Goal: Task Accomplishment & Management: Manage account settings

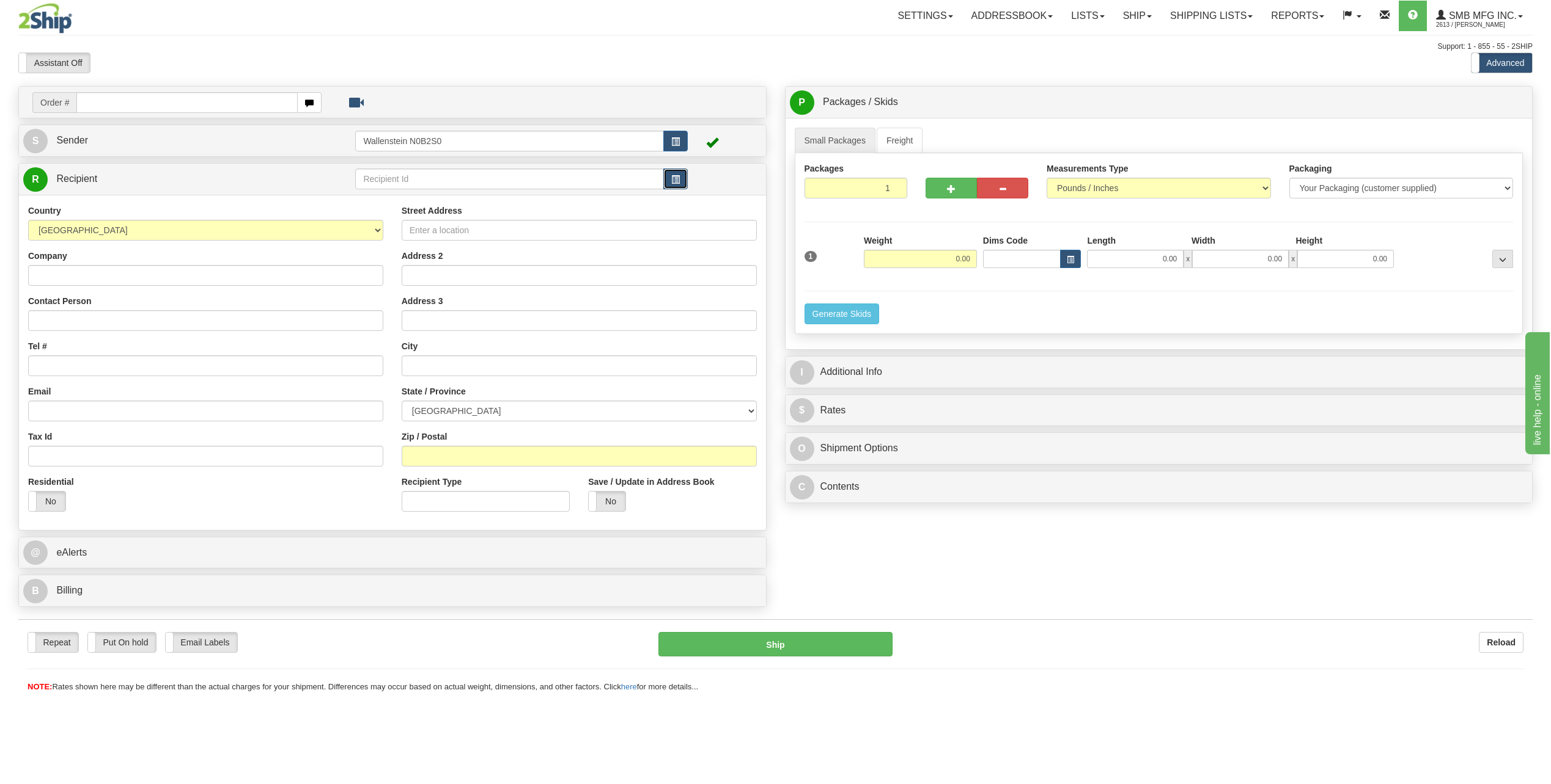
click at [678, 176] on span "button" at bounding box center [675, 180] width 9 height 8
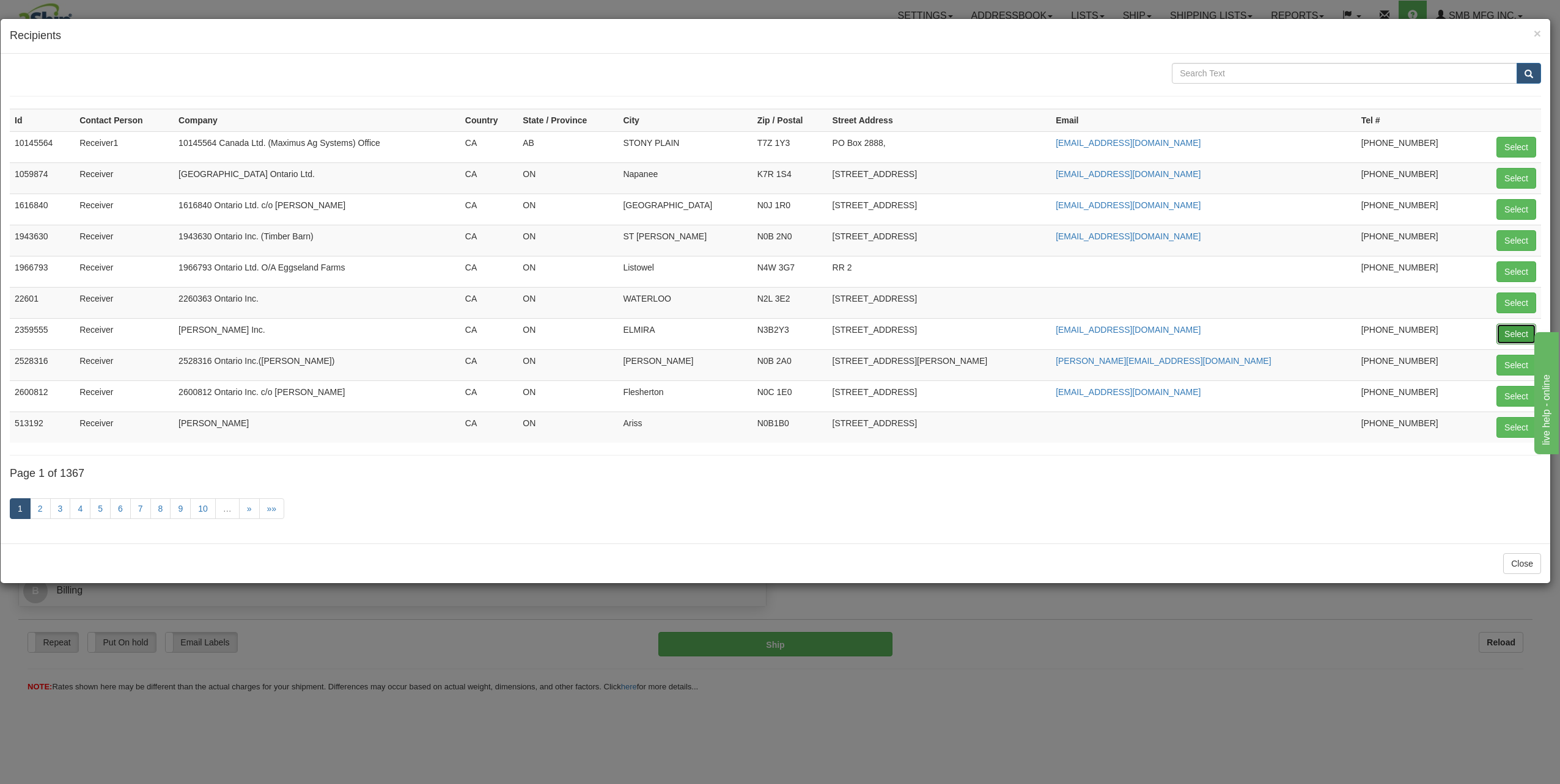
click at [1505, 335] on button "Select" at bounding box center [1516, 333] width 40 height 21
type input "2359555"
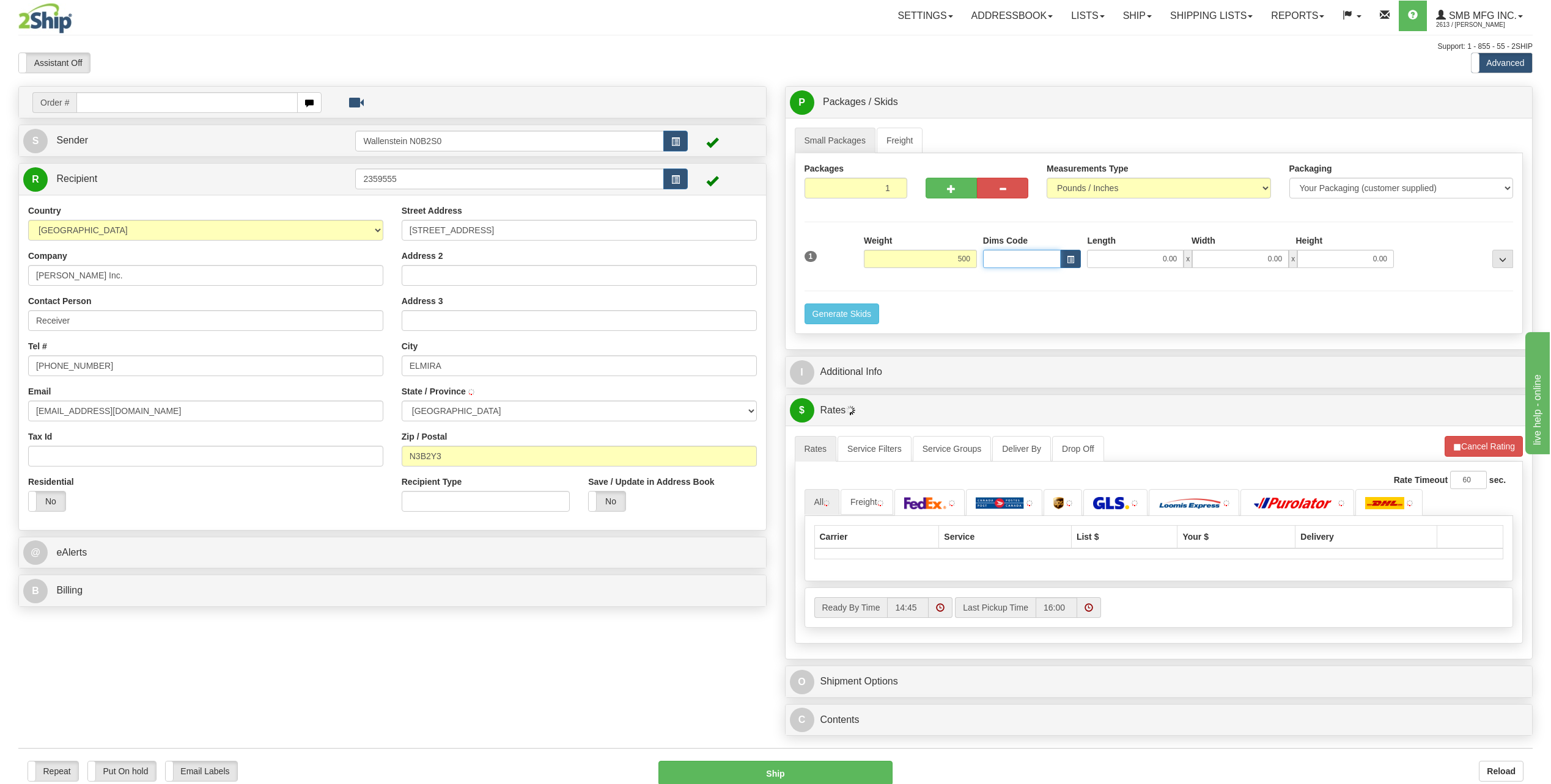
type input "500.00"
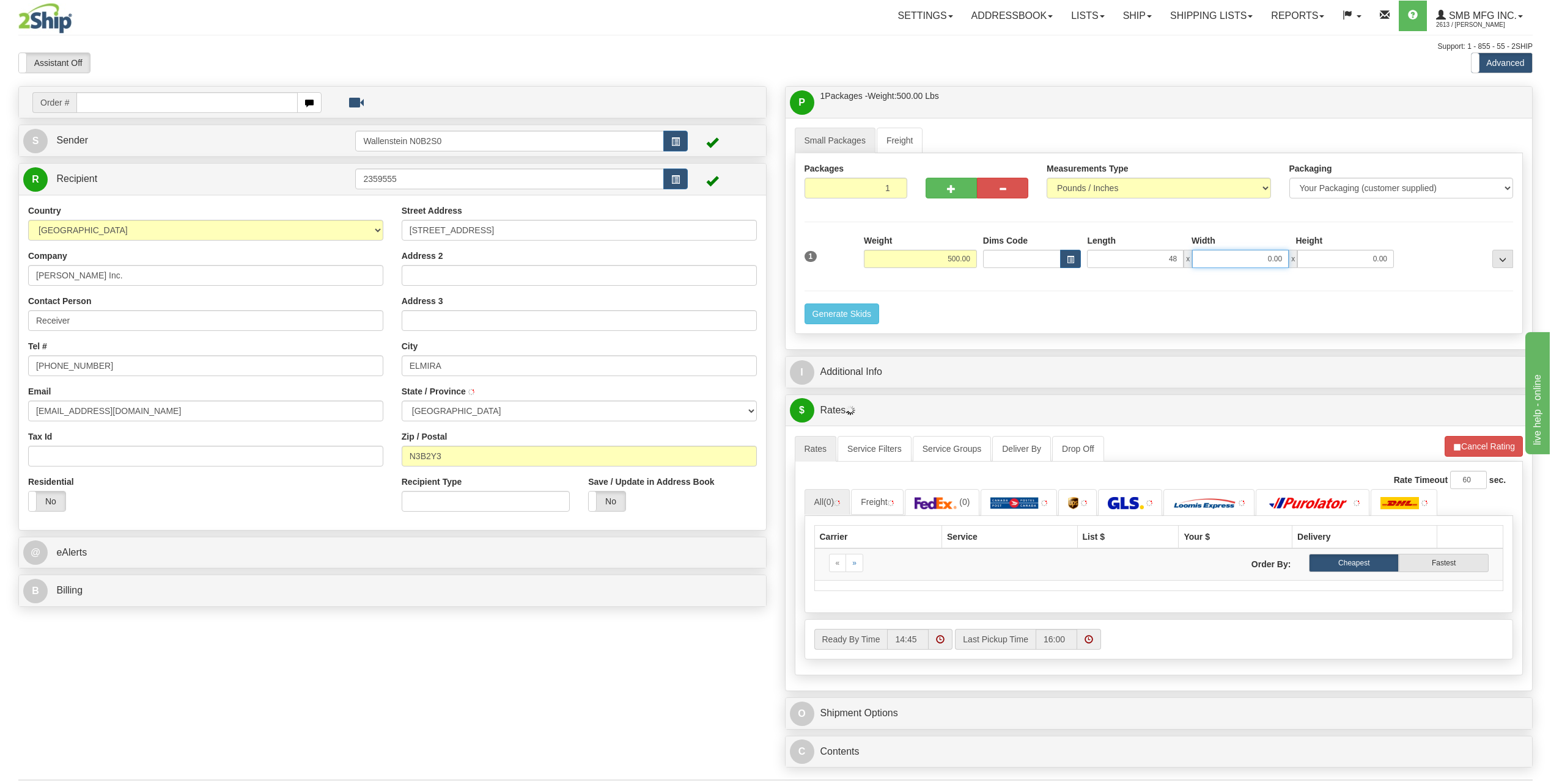
type input "48.00"
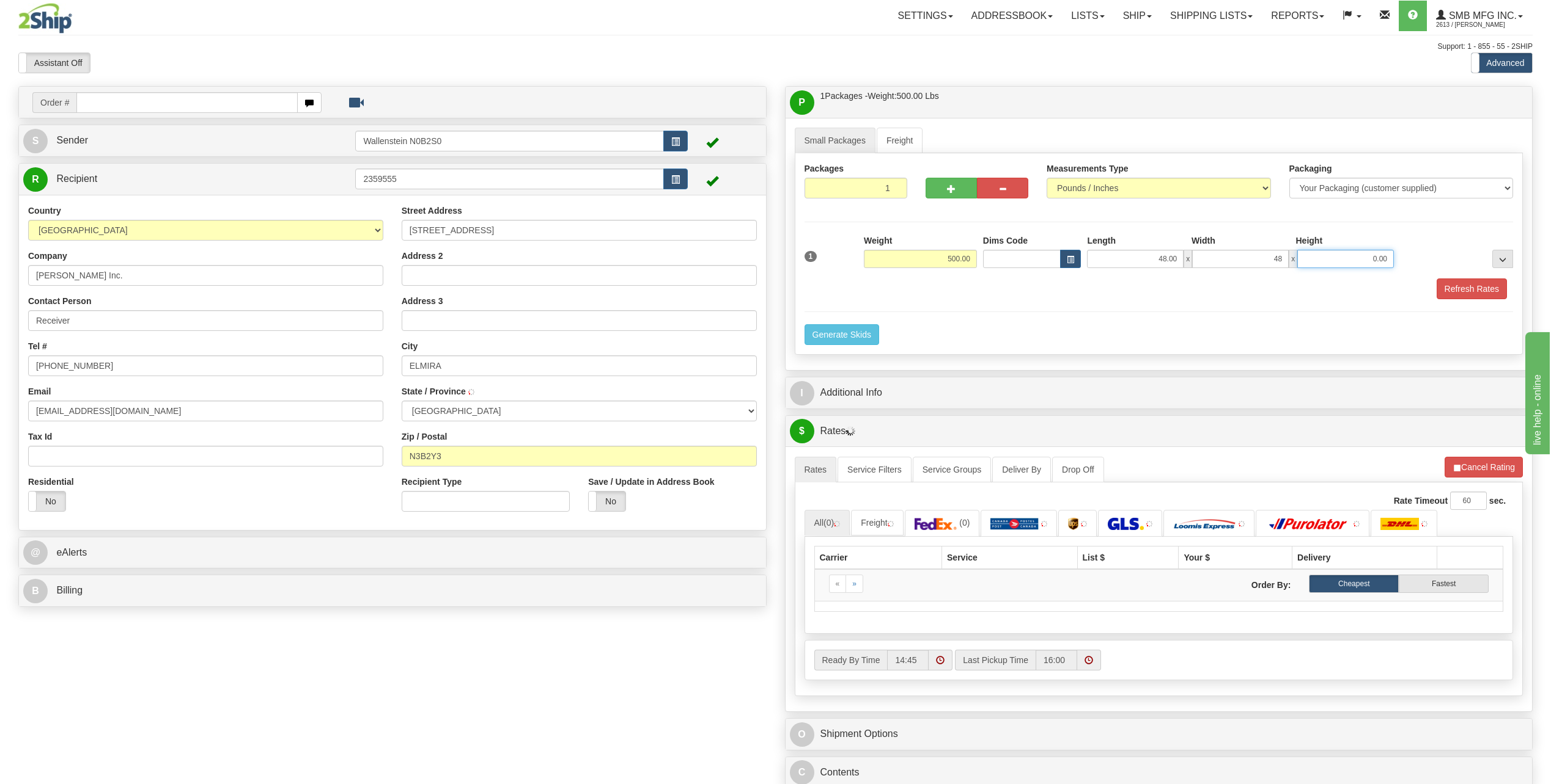
type input "48.00"
click at [1438, 289] on button "Refresh Rates" at bounding box center [1472, 289] width 70 height 21
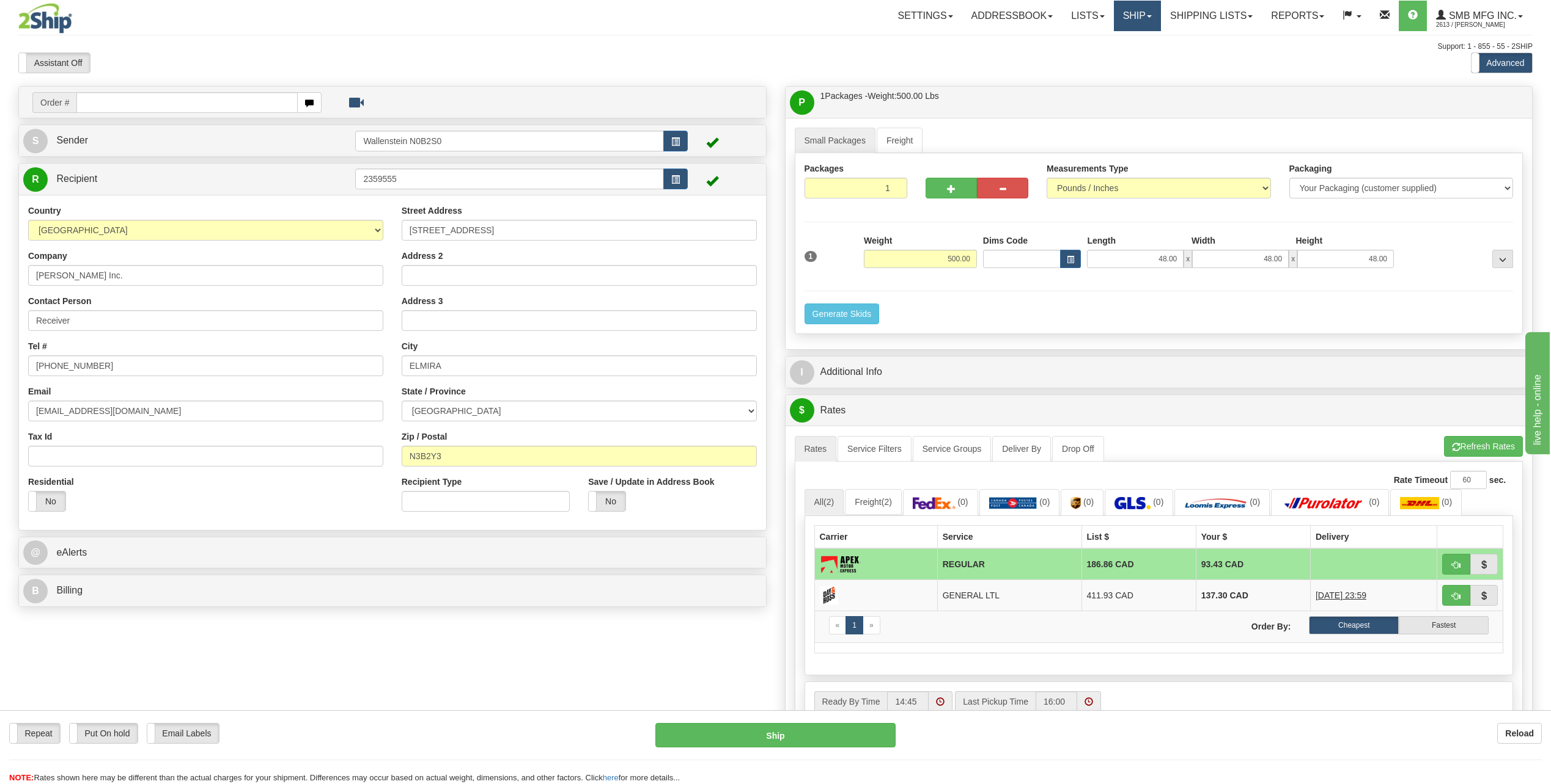
click at [1128, 18] on link "Ship" at bounding box center [1137, 16] width 47 height 31
click at [1109, 42] on link "Ship Screen" at bounding box center [1104, 43] width 110 height 16
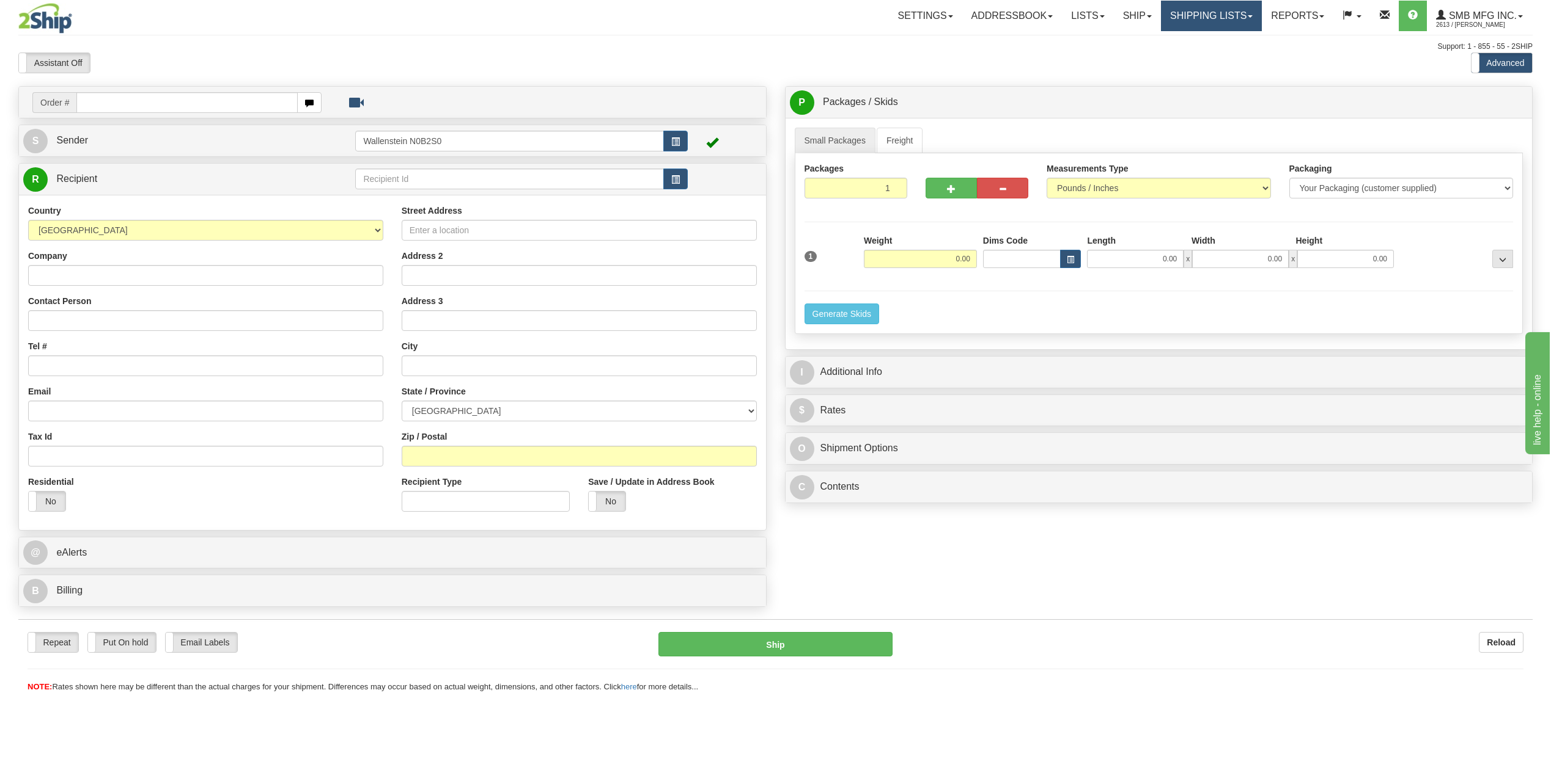
click at [1197, 15] on link "Shipping lists" at bounding box center [1211, 16] width 101 height 31
click at [1193, 40] on span "Current Shipments" at bounding box center [1191, 43] width 71 height 10
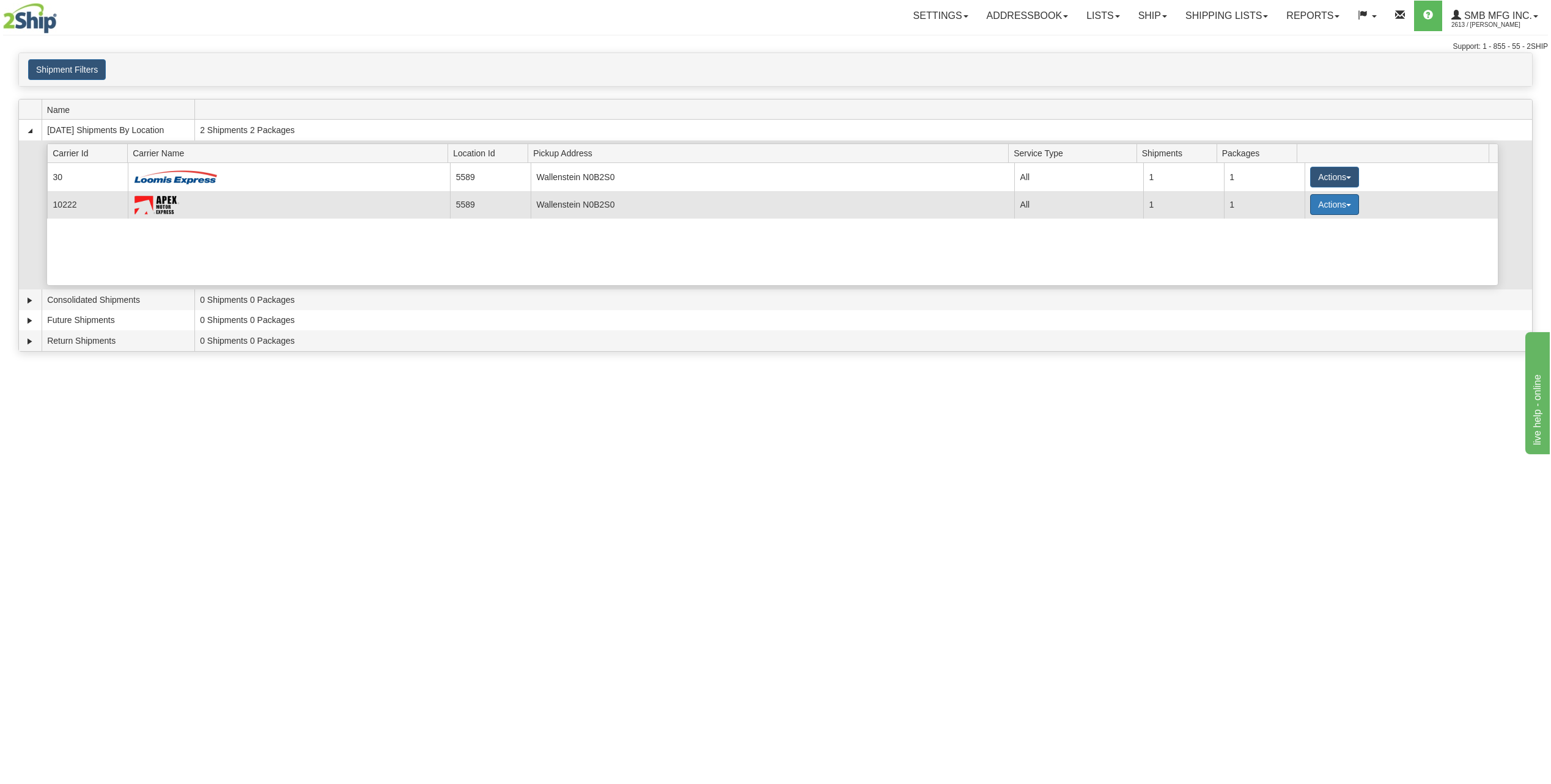
click at [1337, 209] on button "Actions" at bounding box center [1334, 204] width 49 height 21
click at [1293, 261] on span "Pickup" at bounding box center [1289, 259] width 33 height 9
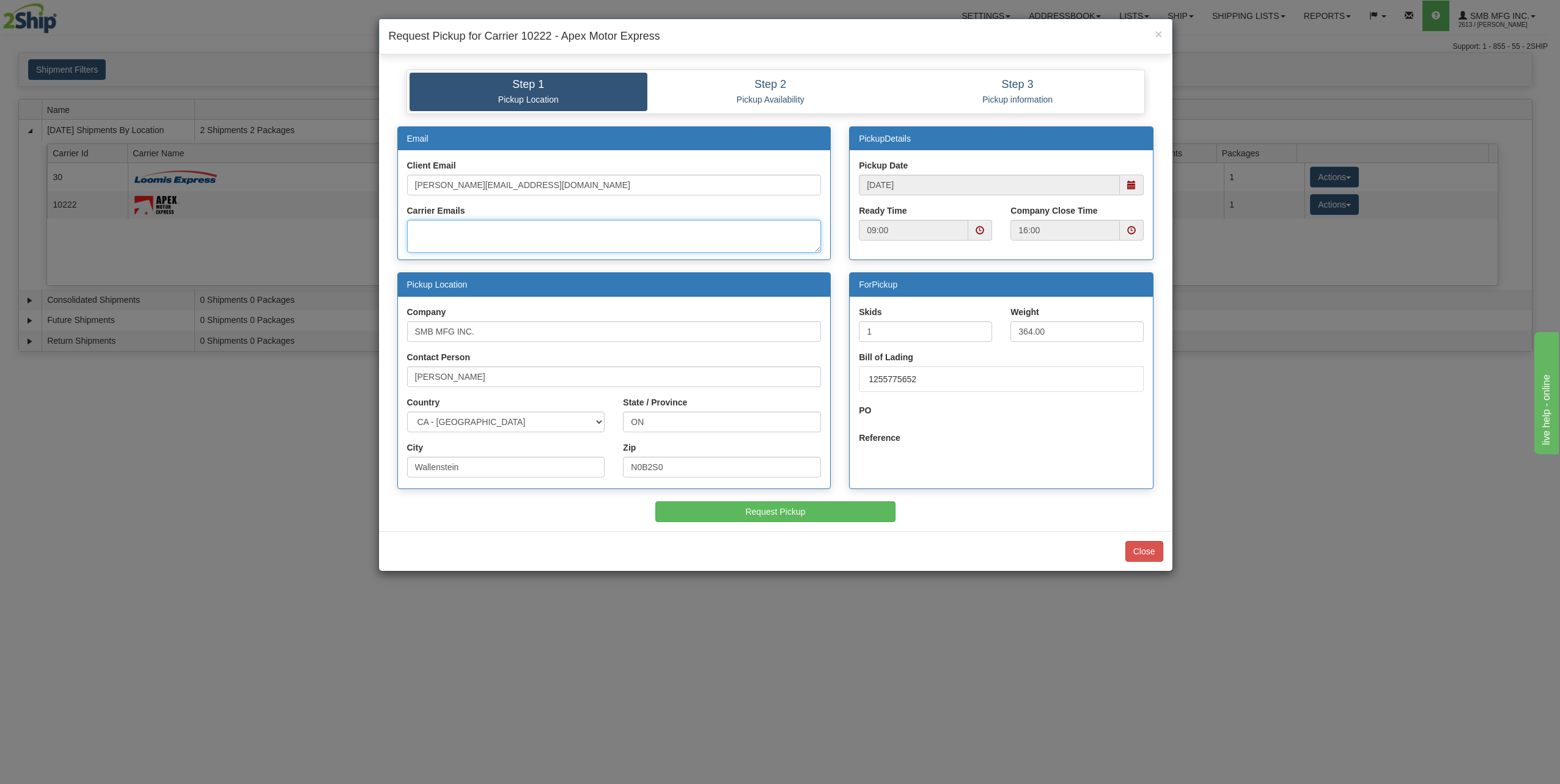
click at [549, 235] on textarea "Carrier Emails" at bounding box center [614, 236] width 414 height 33
click at [1160, 36] on span "×" at bounding box center [1158, 34] width 7 height 14
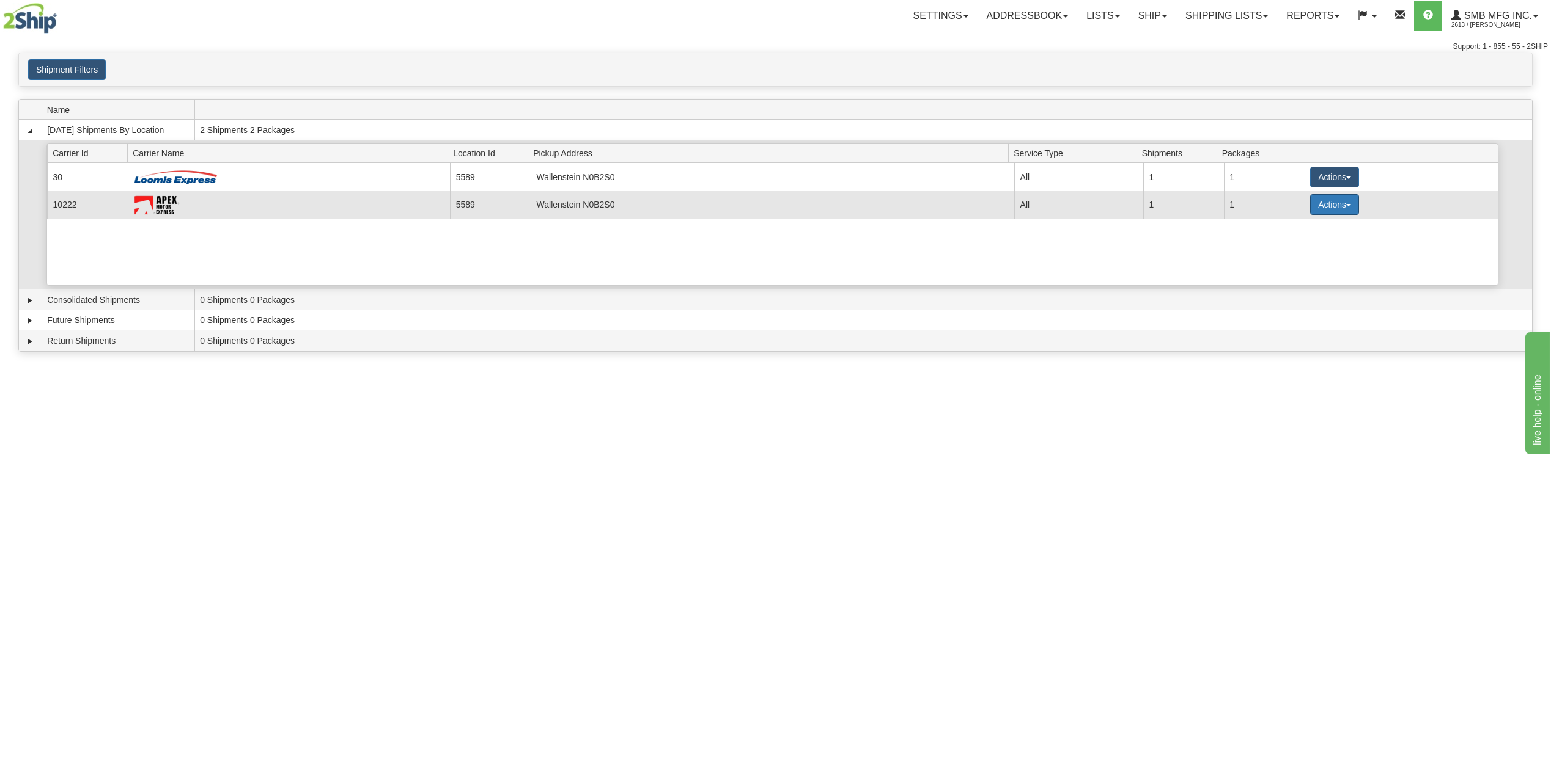
click at [1336, 207] on button "Actions" at bounding box center [1334, 204] width 49 height 21
click at [1301, 228] on span "Details" at bounding box center [1289, 227] width 33 height 9
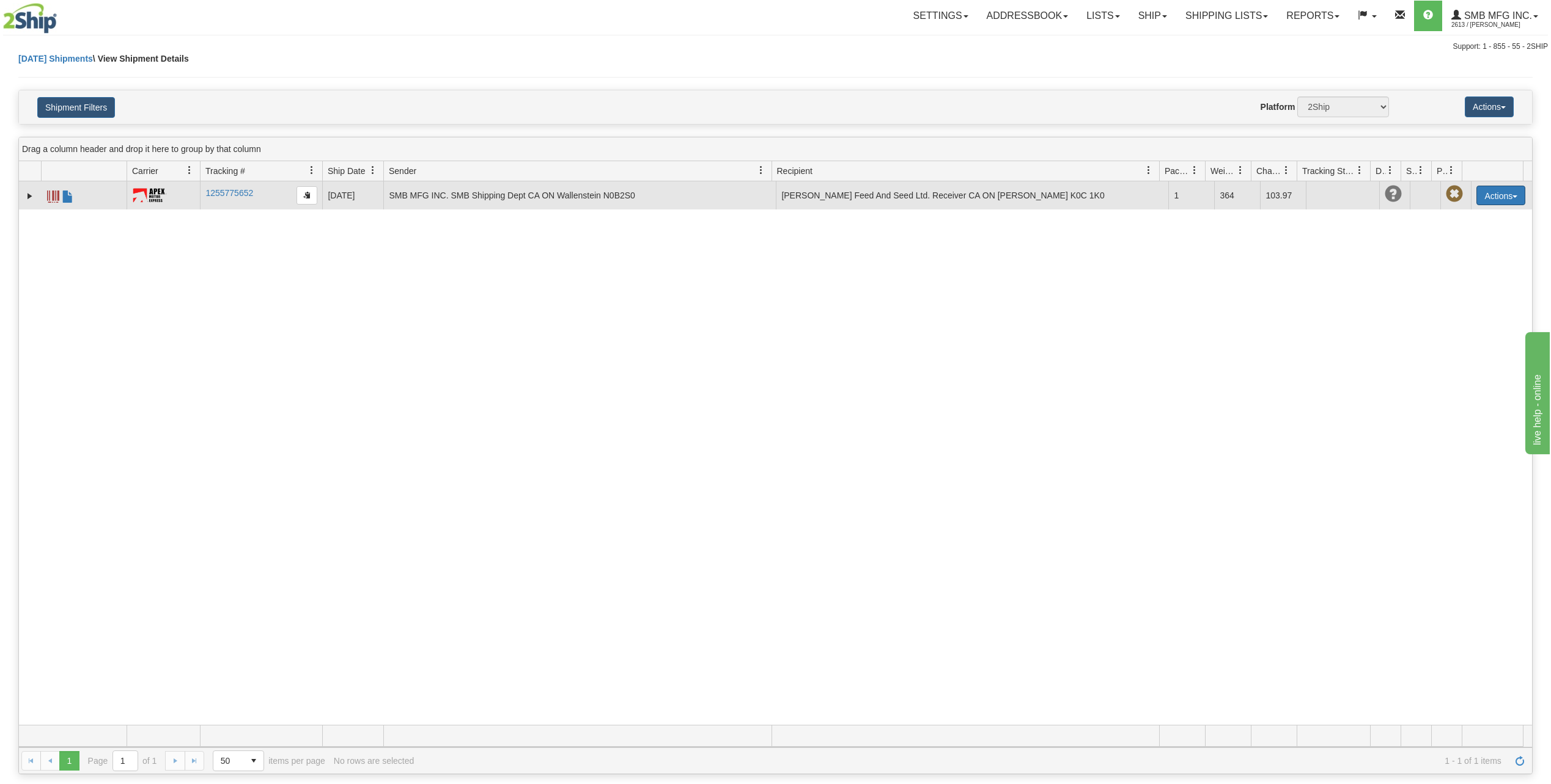
click at [1514, 194] on button "Actions" at bounding box center [1500, 196] width 49 height 20
click at [492, 201] on td "SMB MFG INC. SMB Shipping Dept CA ON Wallenstein N0B2S0" at bounding box center [579, 196] width 392 height 28
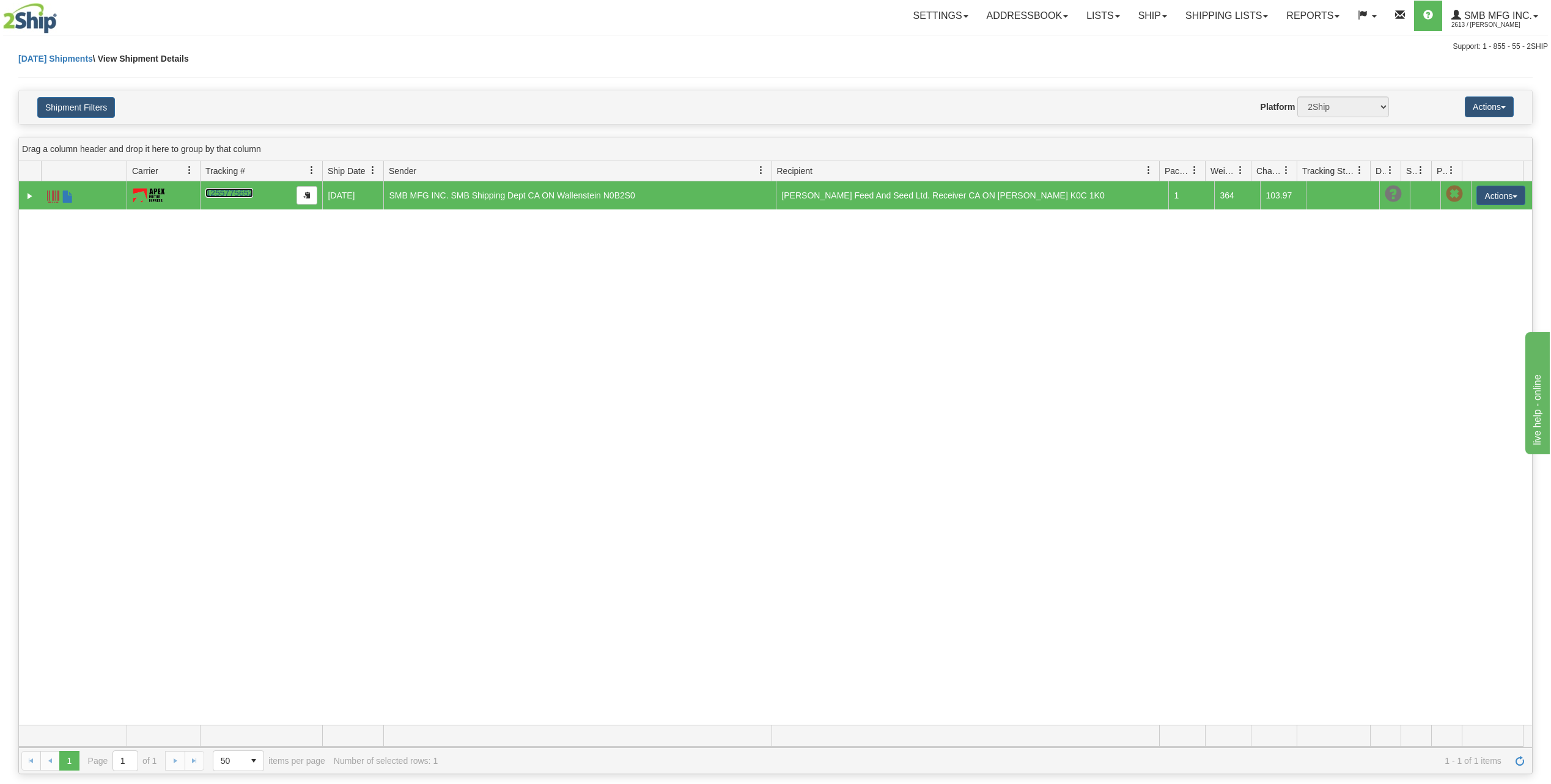
click at [215, 190] on link "1255775652" at bounding box center [229, 194] width 48 height 10
click at [606, 359] on div "31619767 2613 1255775652 1255775652 09/15/2025 09/15/2025 02:57:22 PM SMB MFG I…" at bounding box center [776, 454] width 1513 height 544
click at [1492, 195] on button "Actions" at bounding box center [1500, 196] width 49 height 20
click at [1104, 333] on div "31619767 2613 1255775652 1255775652 09/15/2025 09/15/2025 02:57:22 PM SMB MFG I…" at bounding box center [776, 454] width 1513 height 544
drag, startPoint x: 1101, startPoint y: 334, endPoint x: 1120, endPoint y: 320, distance: 23.6
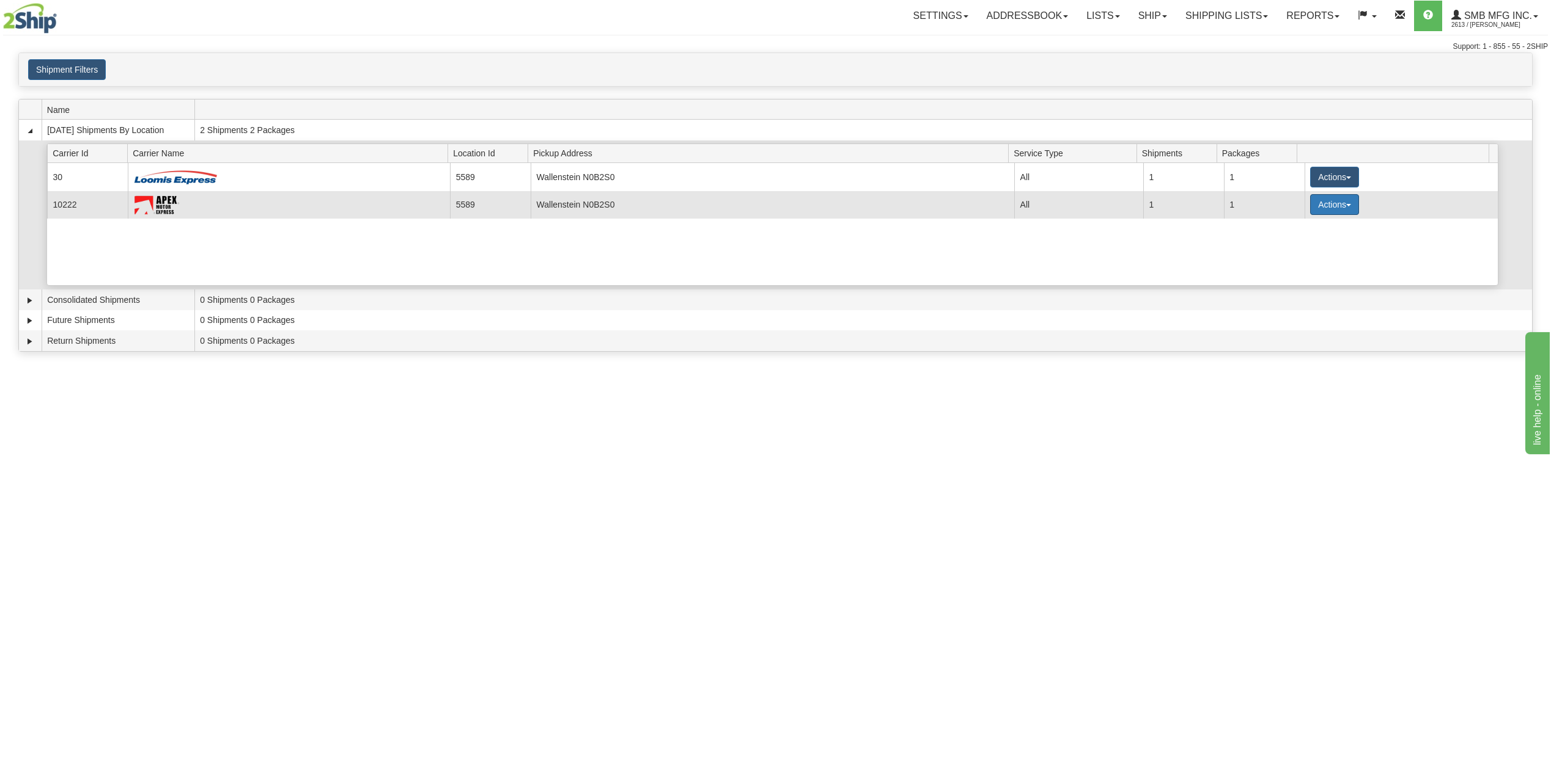
click at [1337, 202] on button "Actions" at bounding box center [1334, 204] width 49 height 21
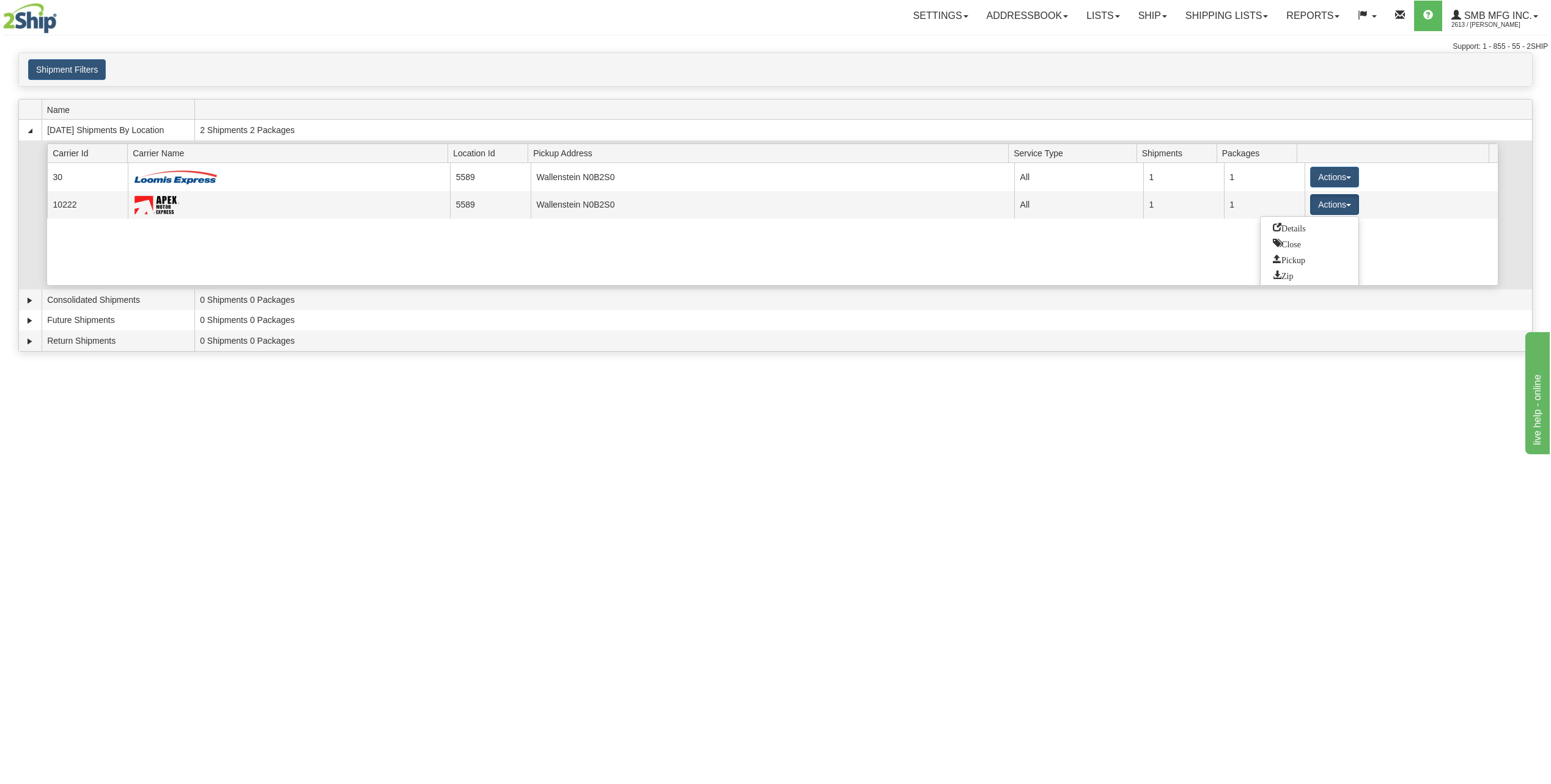
click at [1098, 261] on div "Current 30 5589 Wallenstein N0B2S0 23063 All 1 1 Actions Details Close Pickup Z…" at bounding box center [772, 223] width 1451 height 122
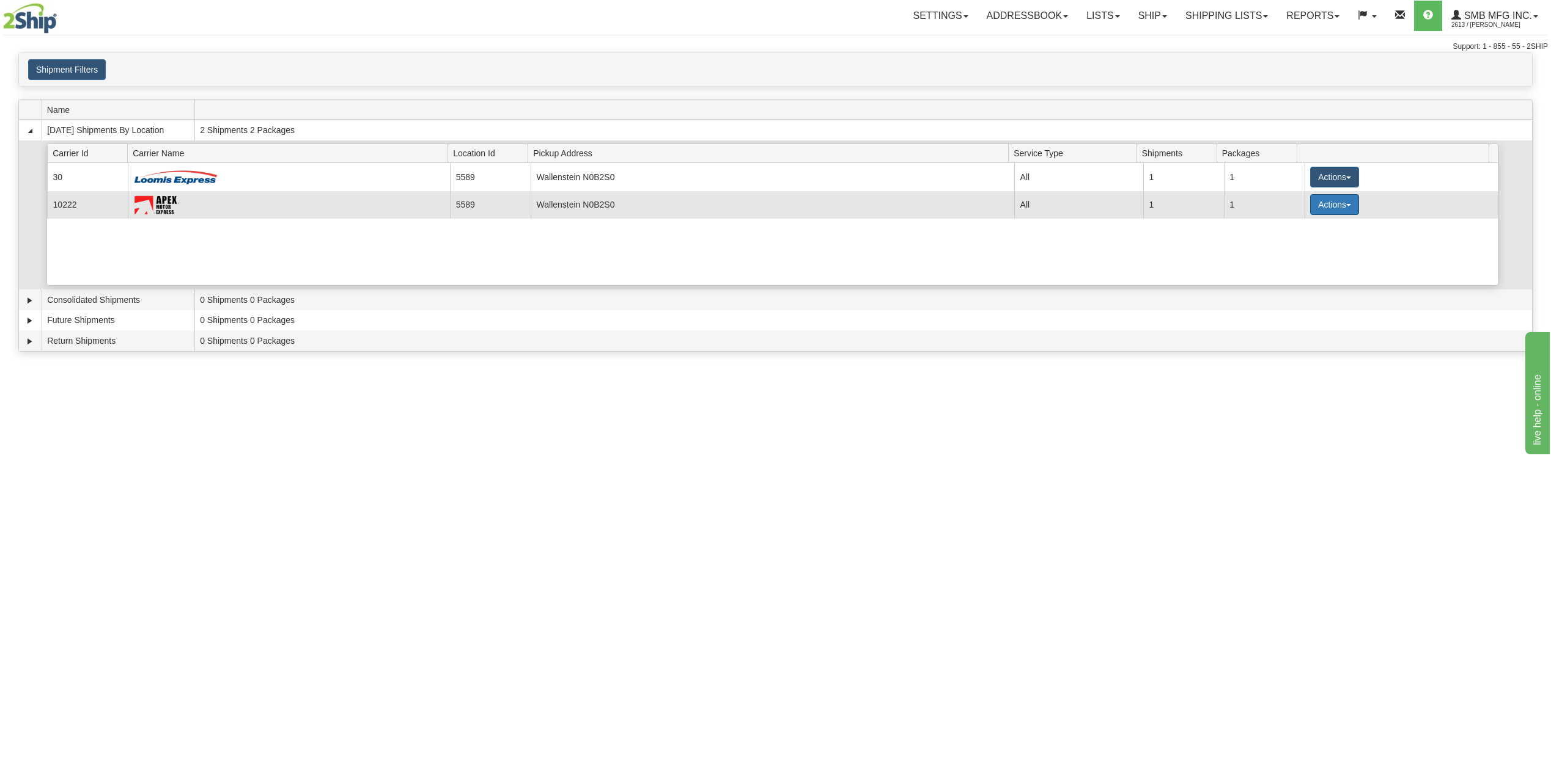
click at [1329, 197] on button "Actions" at bounding box center [1334, 204] width 49 height 21
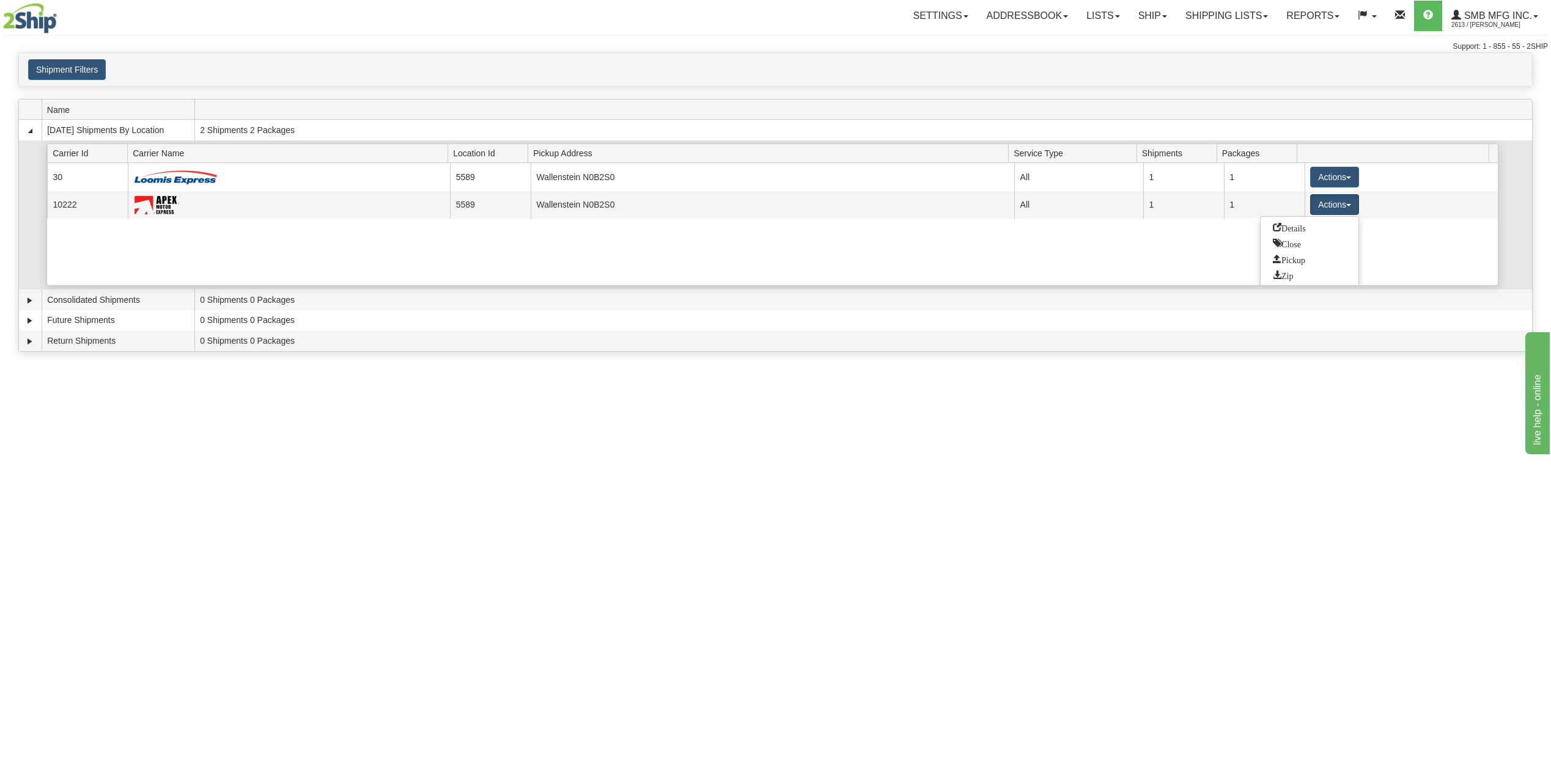
click at [1122, 270] on div "Current 30 5589 Wallenstein N0B2S0 23063 All 1 1 Actions Details Close Pickup Z…" at bounding box center [772, 223] width 1451 height 122
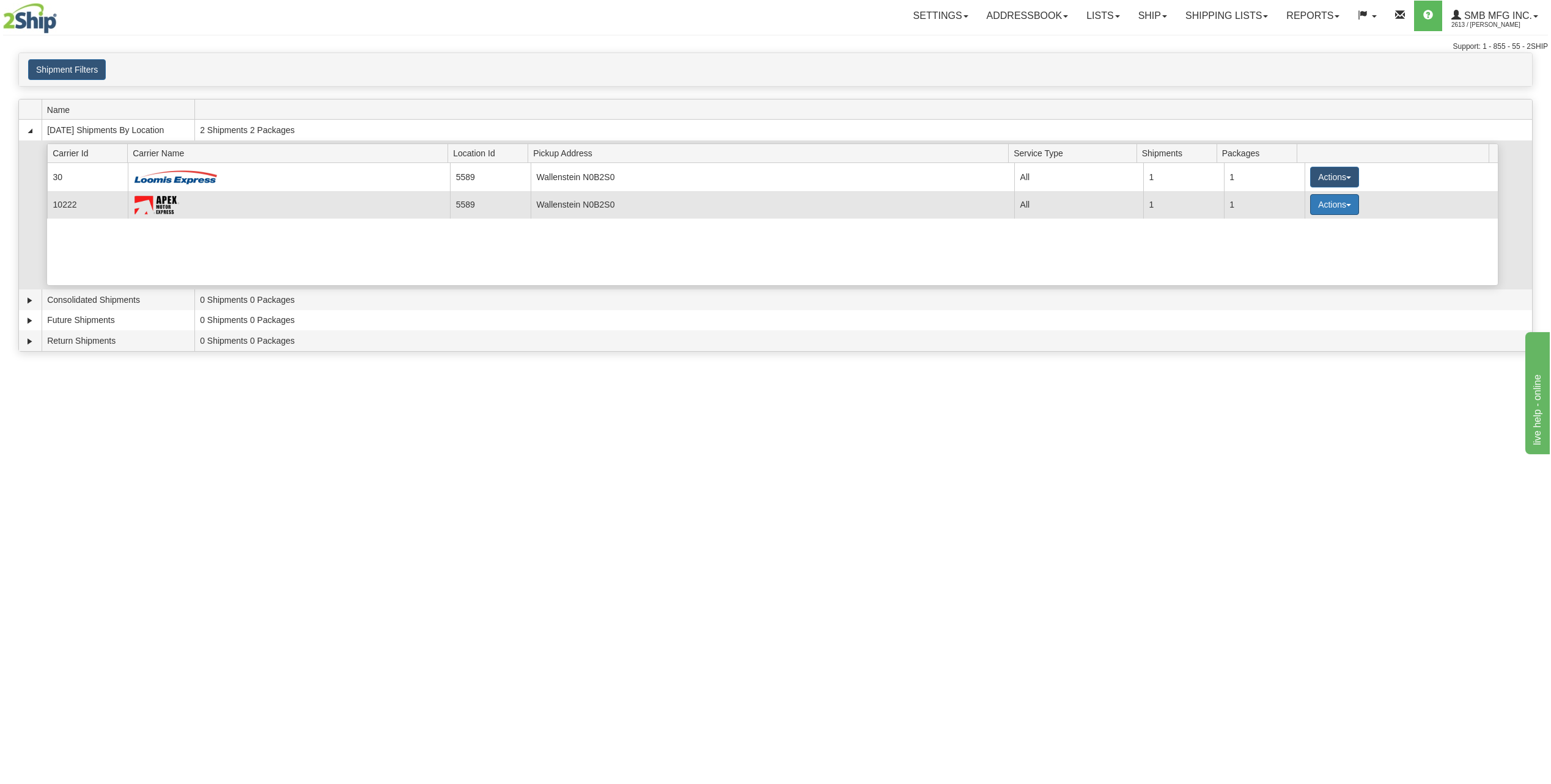
click at [1312, 202] on button "Actions" at bounding box center [1334, 204] width 49 height 21
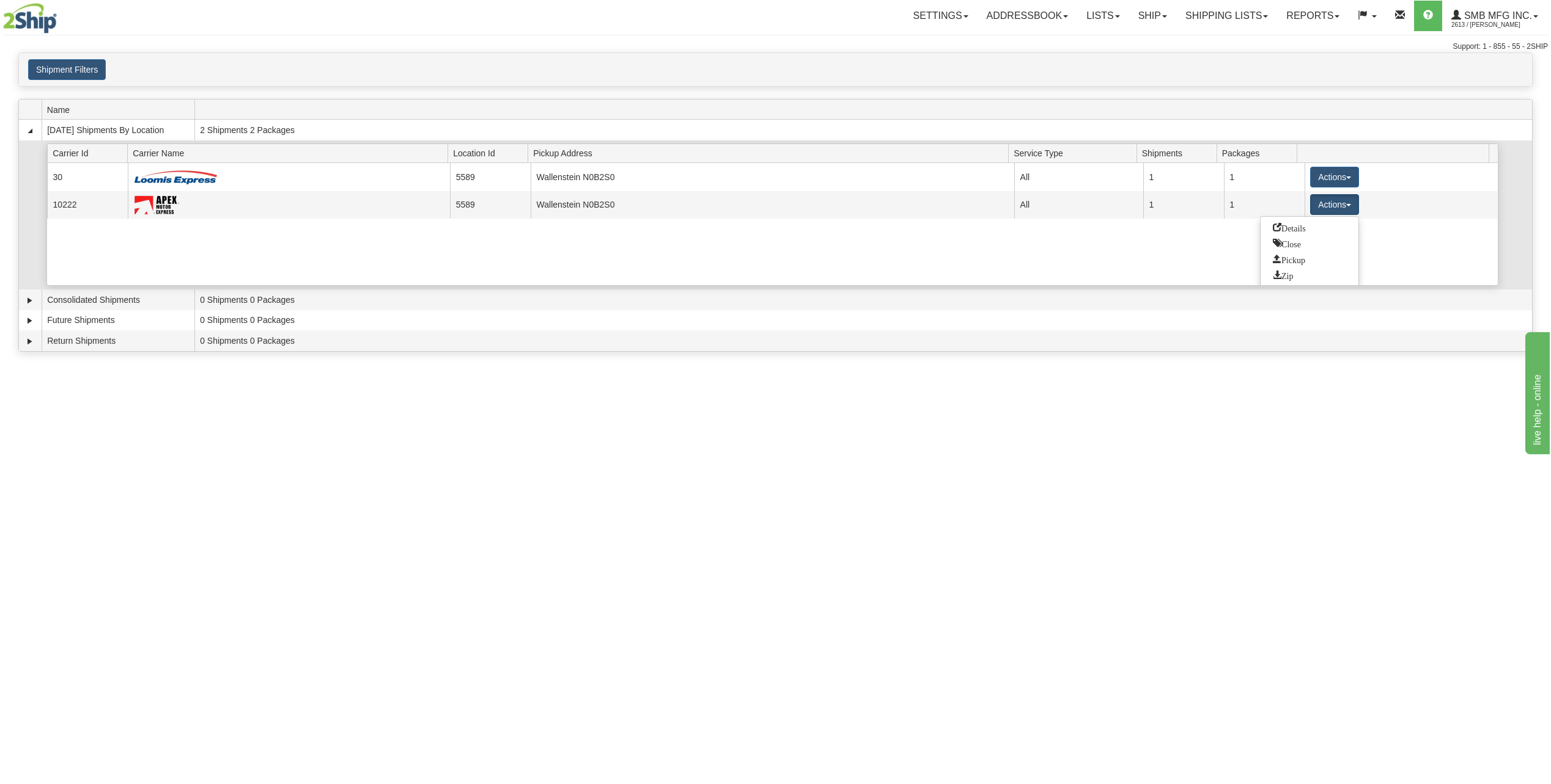
click at [1402, 258] on div "Current 30 5589 Wallenstein N0B2S0 23063 All 1 1 Actions Details Close Pickup Z…" at bounding box center [772, 223] width 1451 height 122
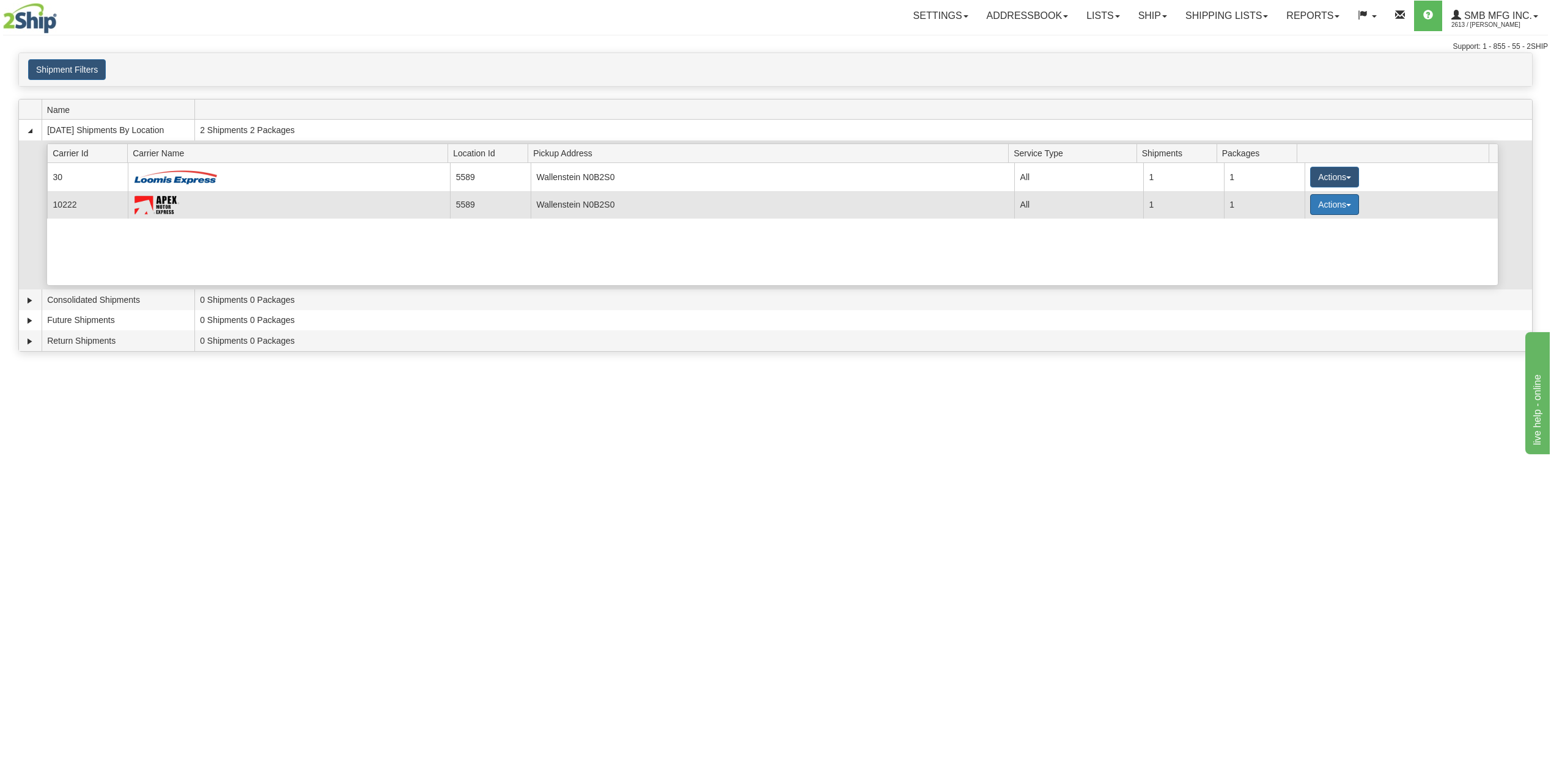
click at [1341, 207] on button "Actions" at bounding box center [1334, 204] width 49 height 21
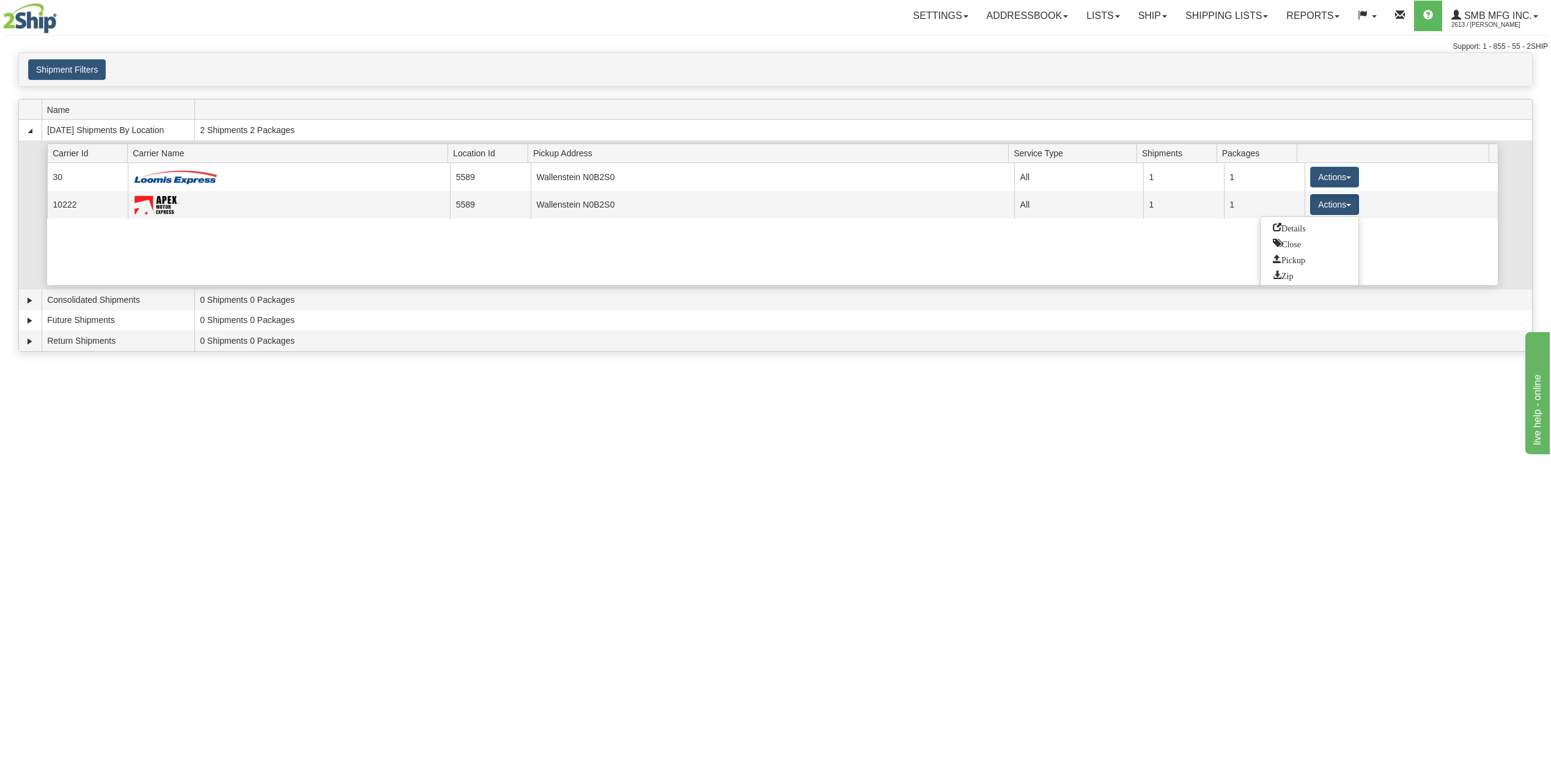
click at [1061, 260] on div "Current 30 5589 Wallenstein N0B2S0 23063 All 1 1 Actions Details Close Pickup Z…" at bounding box center [772, 223] width 1451 height 122
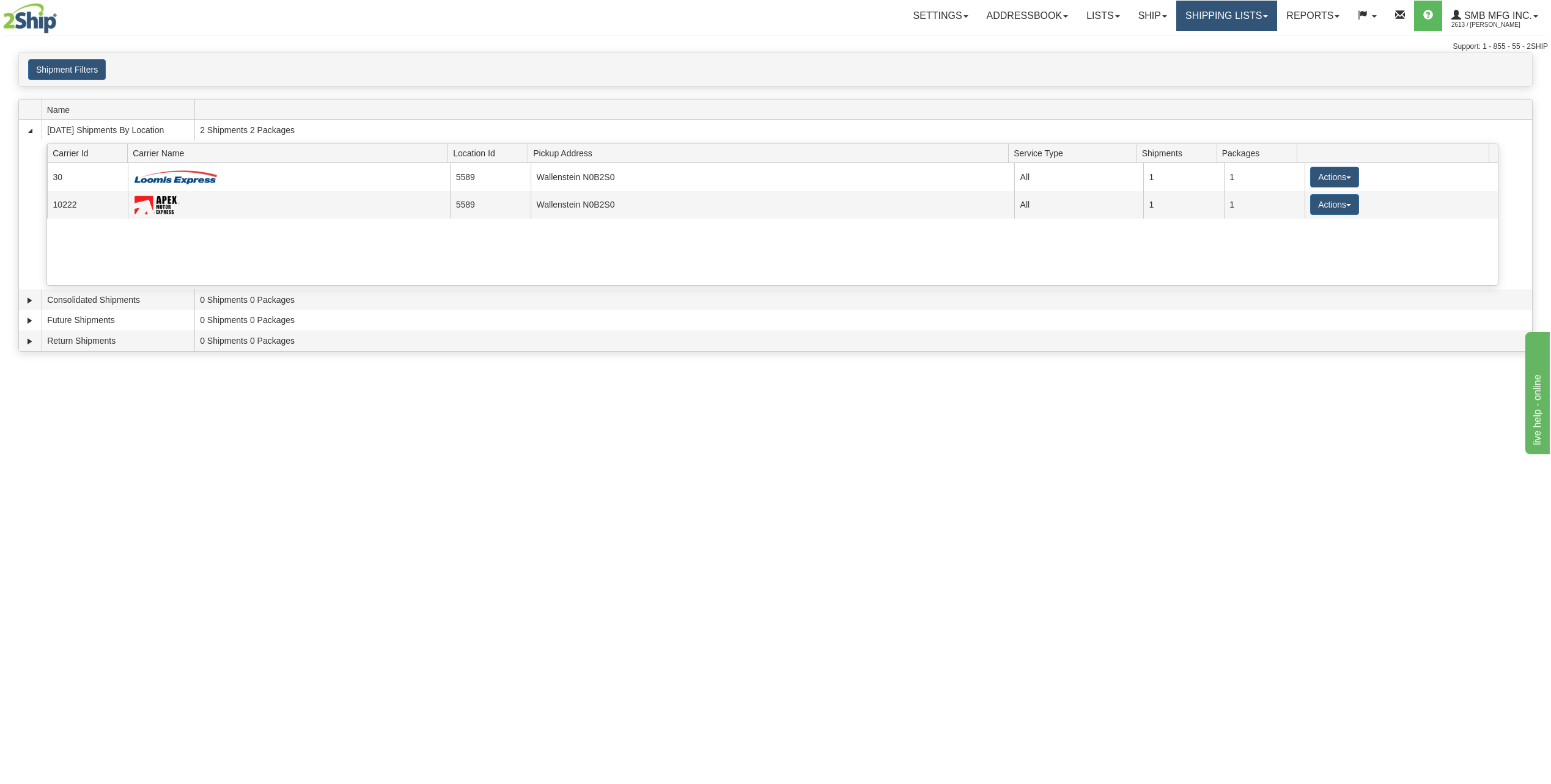
click at [1236, 12] on link "Shipping lists" at bounding box center [1226, 16] width 101 height 31
click at [1201, 44] on span "Current Shipments" at bounding box center [1205, 43] width 71 height 10
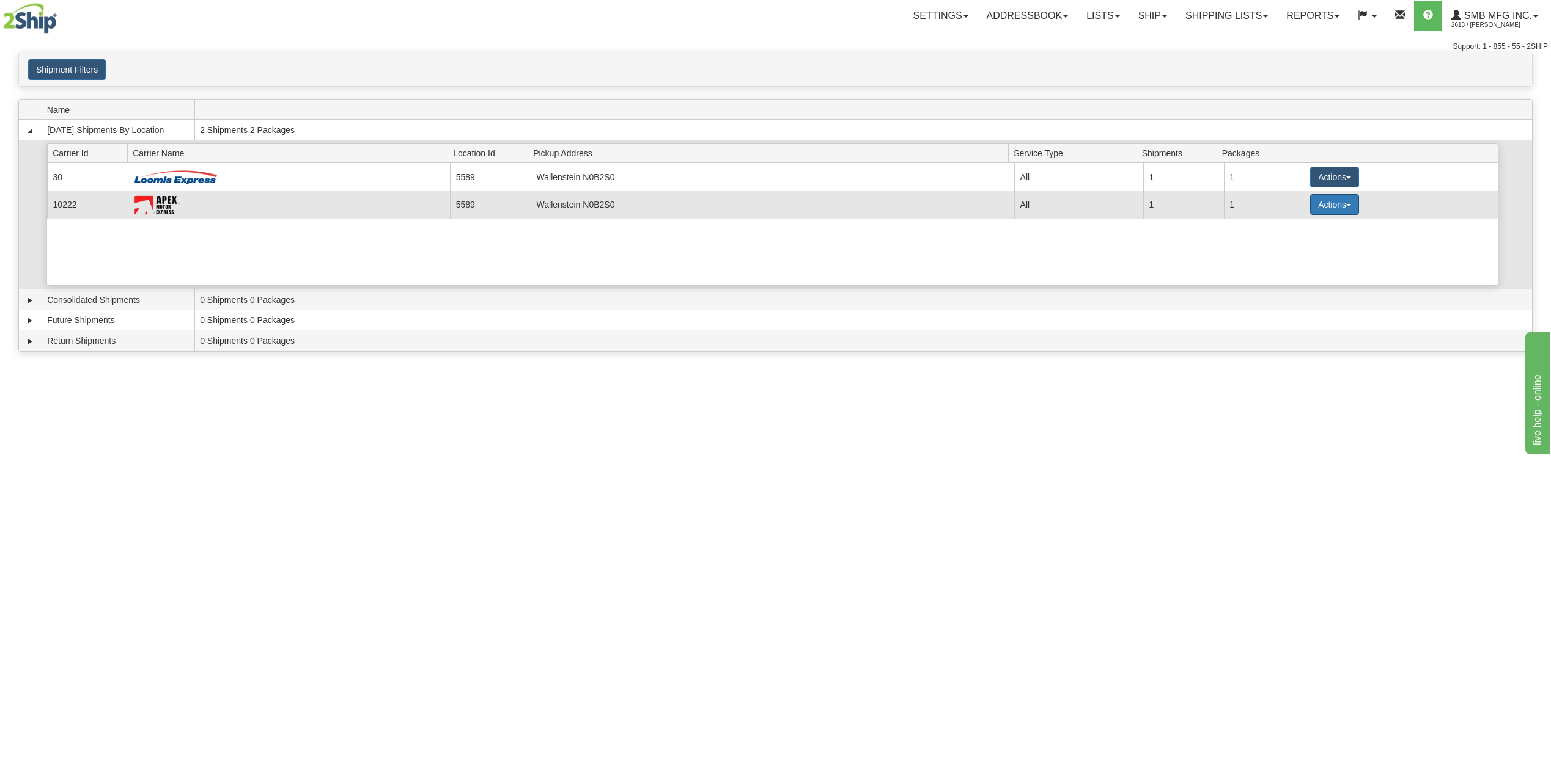
click at [1347, 206] on button "Actions" at bounding box center [1334, 204] width 49 height 21
click at [1304, 225] on span "Details" at bounding box center [1289, 227] width 33 height 9
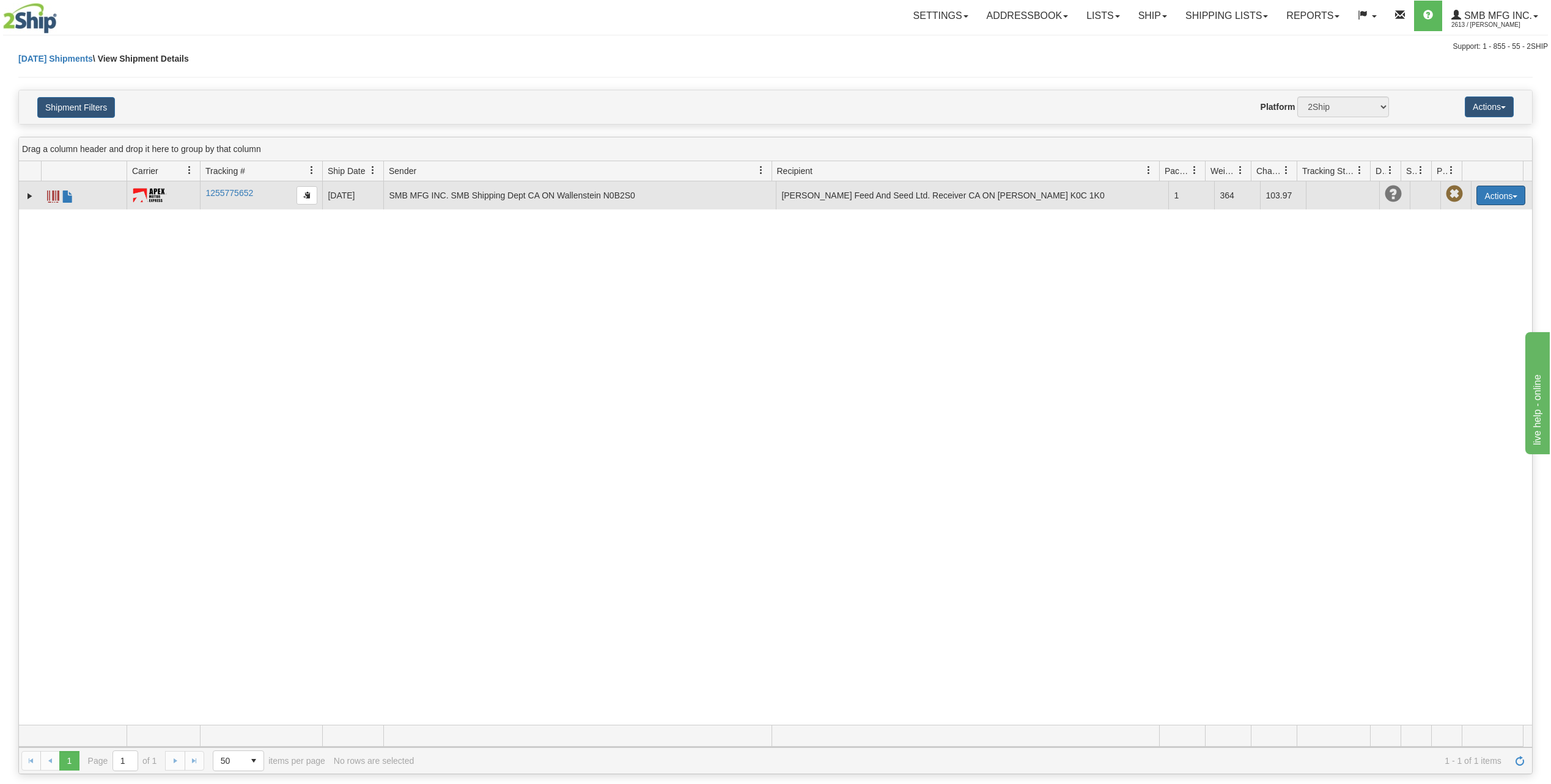
click at [1490, 196] on button "Actions" at bounding box center [1500, 196] width 49 height 20
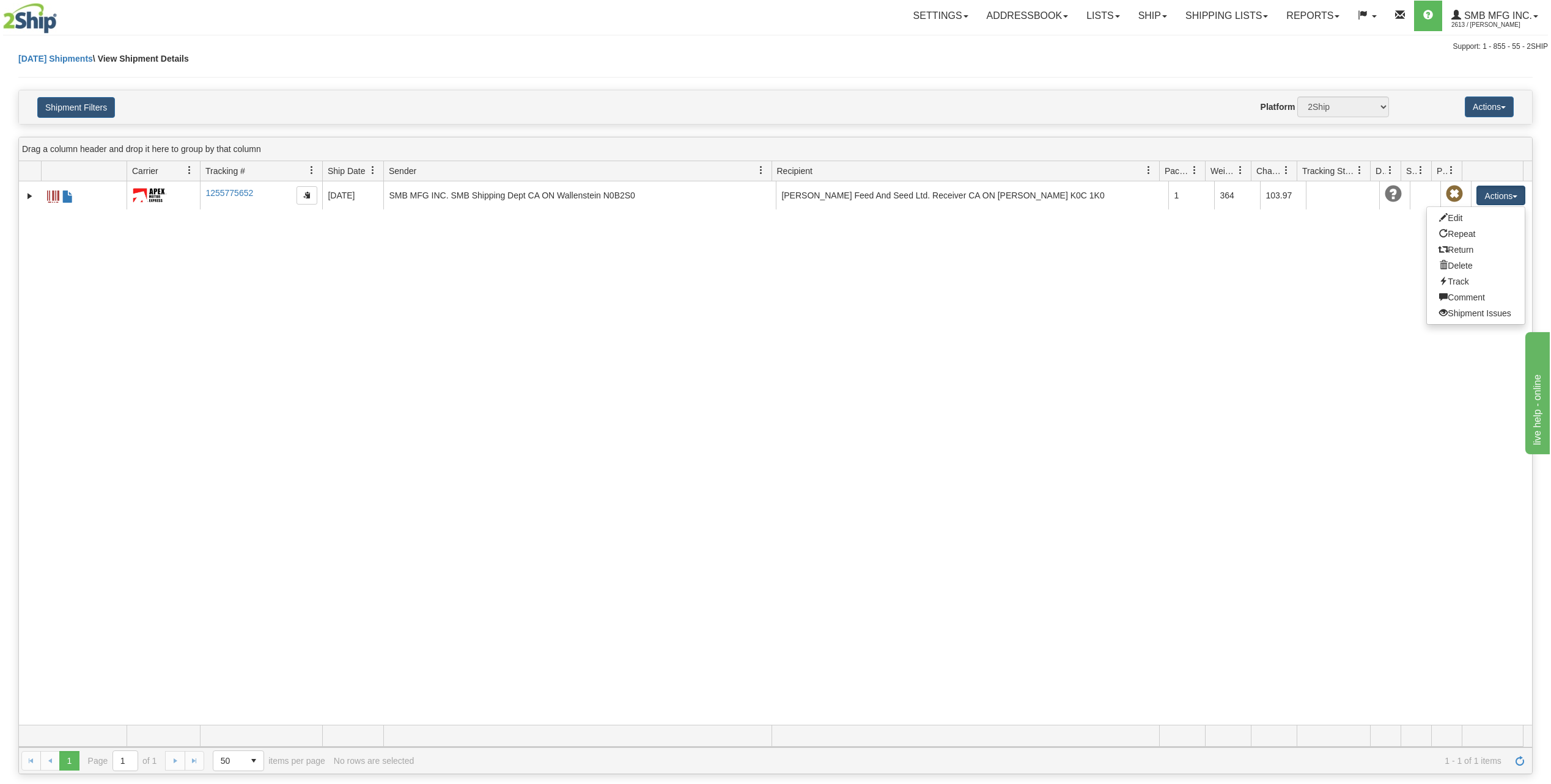
click at [901, 329] on div "31619767 2613 1255775652 1255775652 [DATE] [DATE] 02:57:22 PM SMB MFG INC. SMB …" at bounding box center [776, 454] width 1513 height 544
click at [1210, 22] on link "Shipping lists" at bounding box center [1226, 16] width 101 height 31
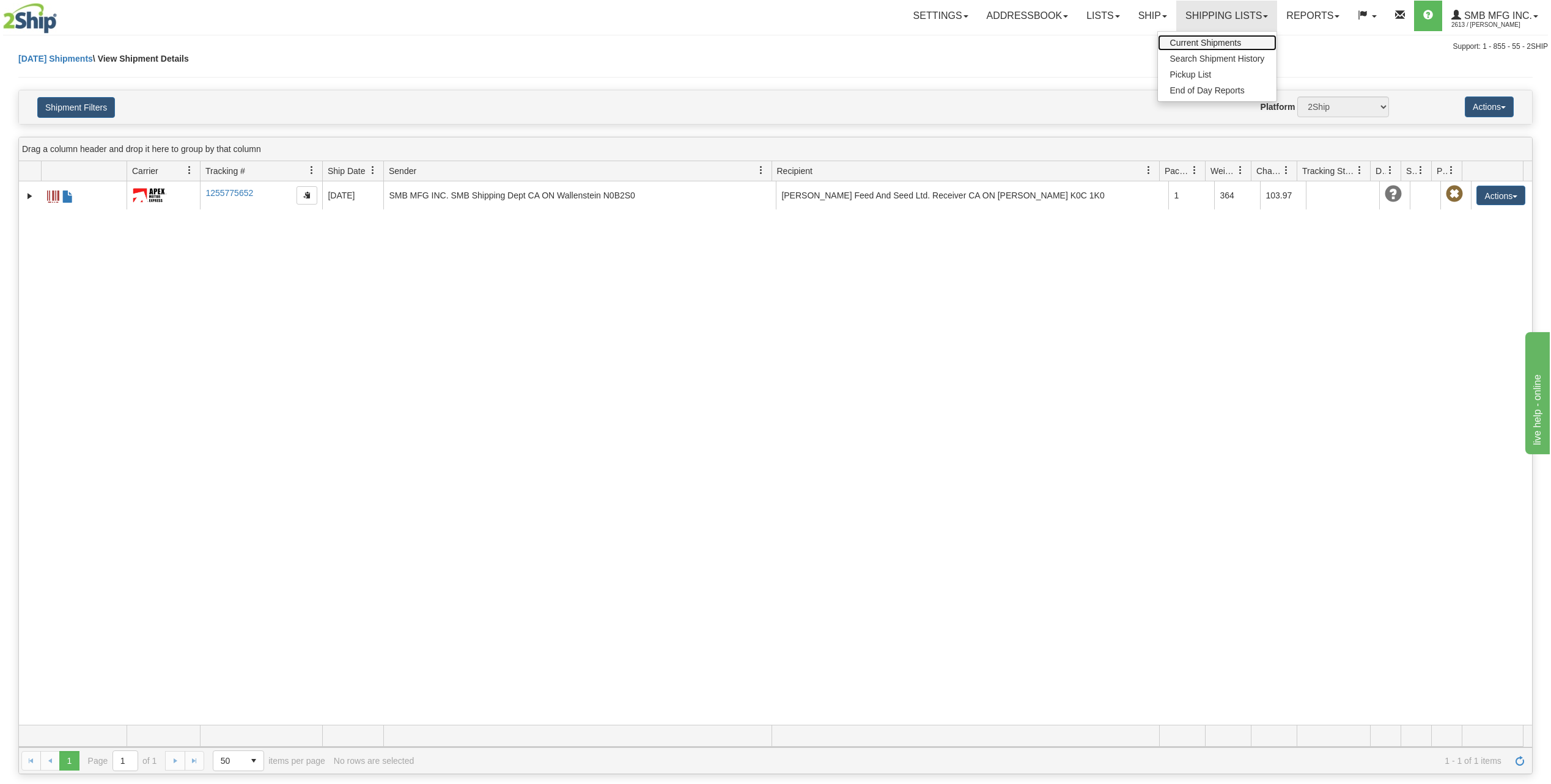
click at [1188, 42] on span "Current Shipments" at bounding box center [1205, 43] width 71 height 10
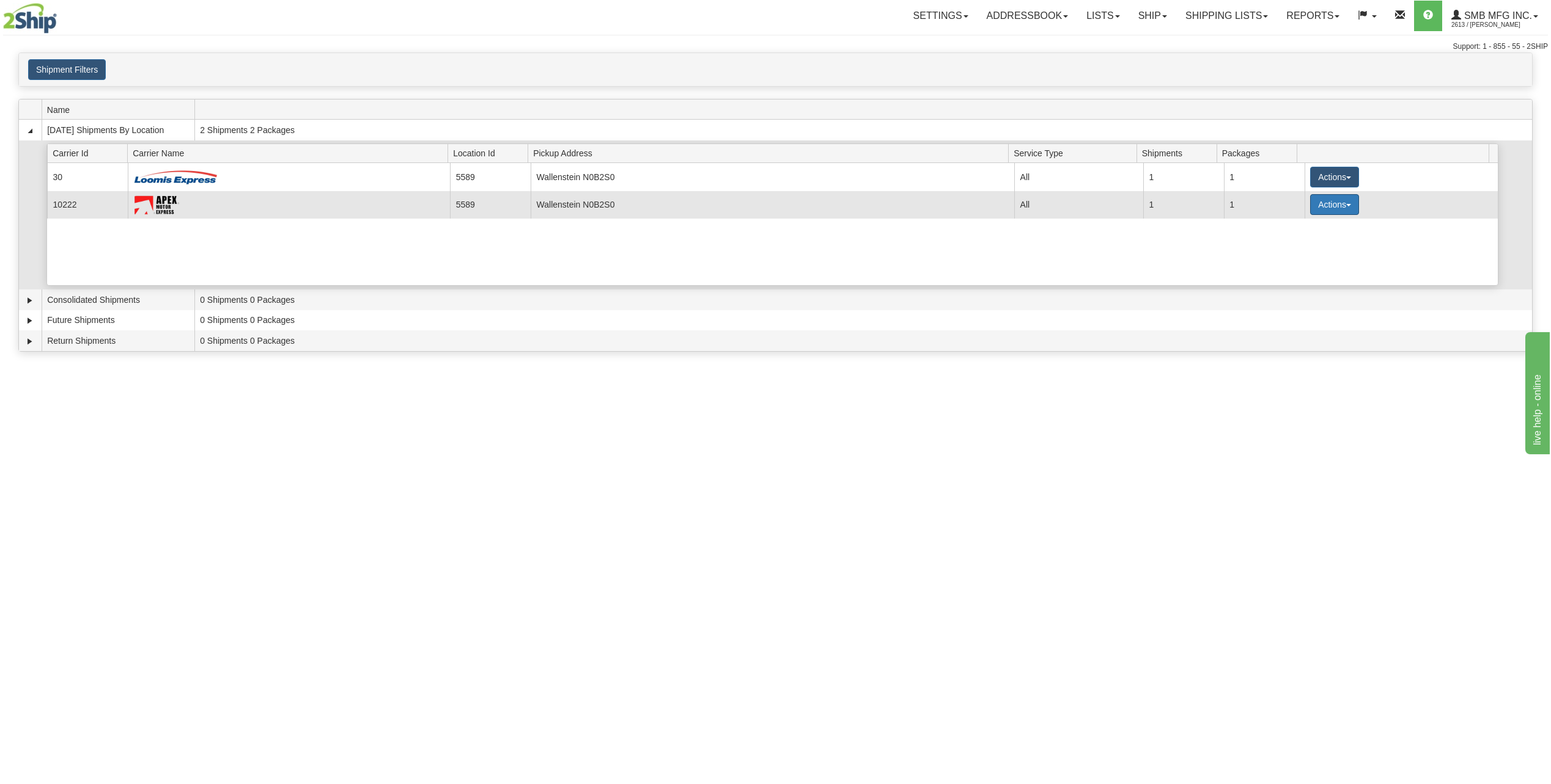
click at [1339, 202] on button "Actions" at bounding box center [1334, 204] width 49 height 21
click at [1296, 261] on span "Pickup" at bounding box center [1289, 259] width 33 height 9
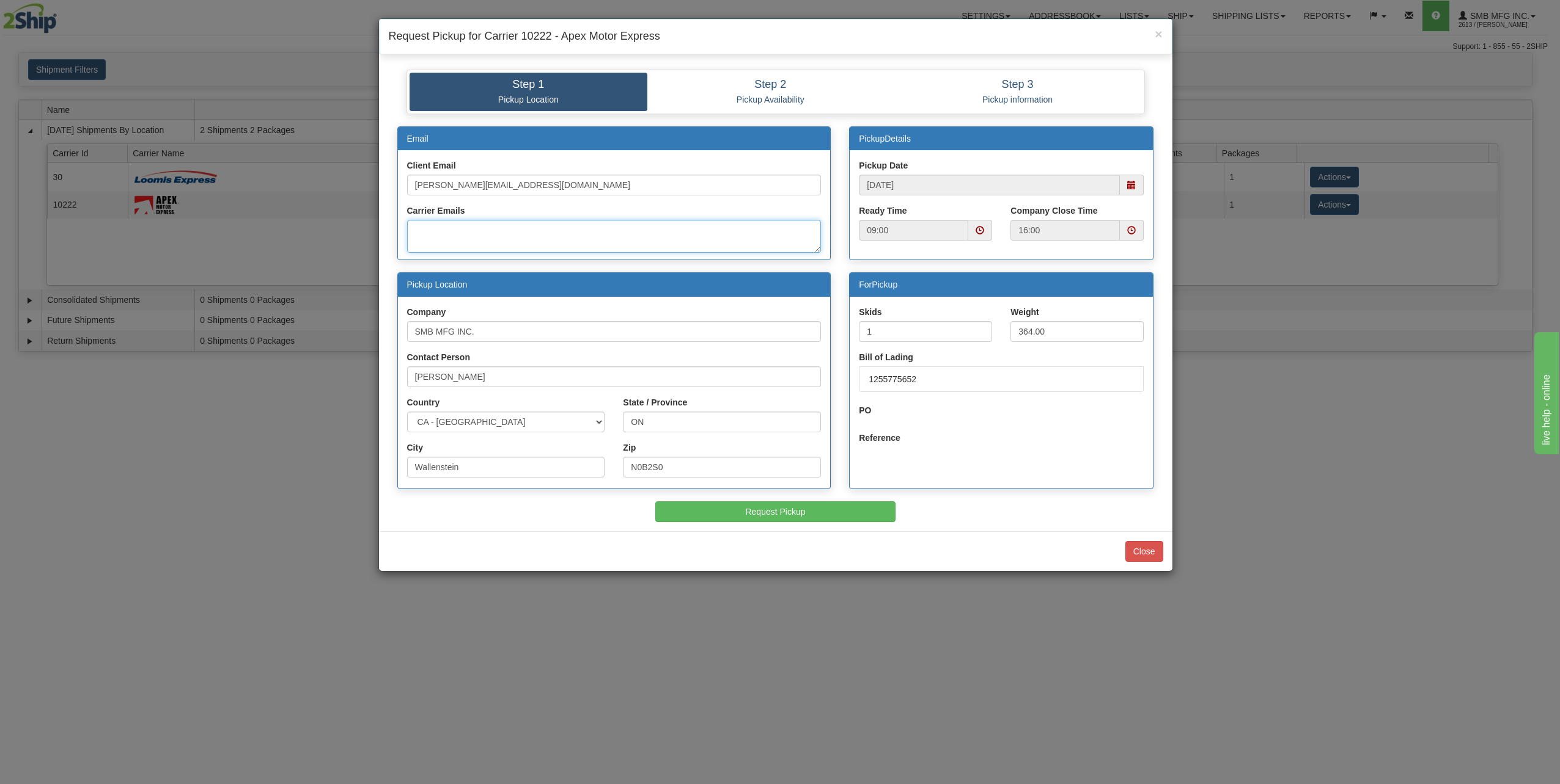
click at [481, 232] on textarea "Carrier Emails" at bounding box center [614, 236] width 414 height 33
type textarea "k"
click at [506, 192] on input "john@smbmfg.com" at bounding box center [614, 185] width 414 height 21
drag, startPoint x: 510, startPoint y: 187, endPoint x: 373, endPoint y: 199, distance: 137.5
click at [373, 199] on div "× Request Pickup for Carrier 10222 - Apex Motor Express Step 1 Pickup Location …" at bounding box center [780, 392] width 1560 height 784
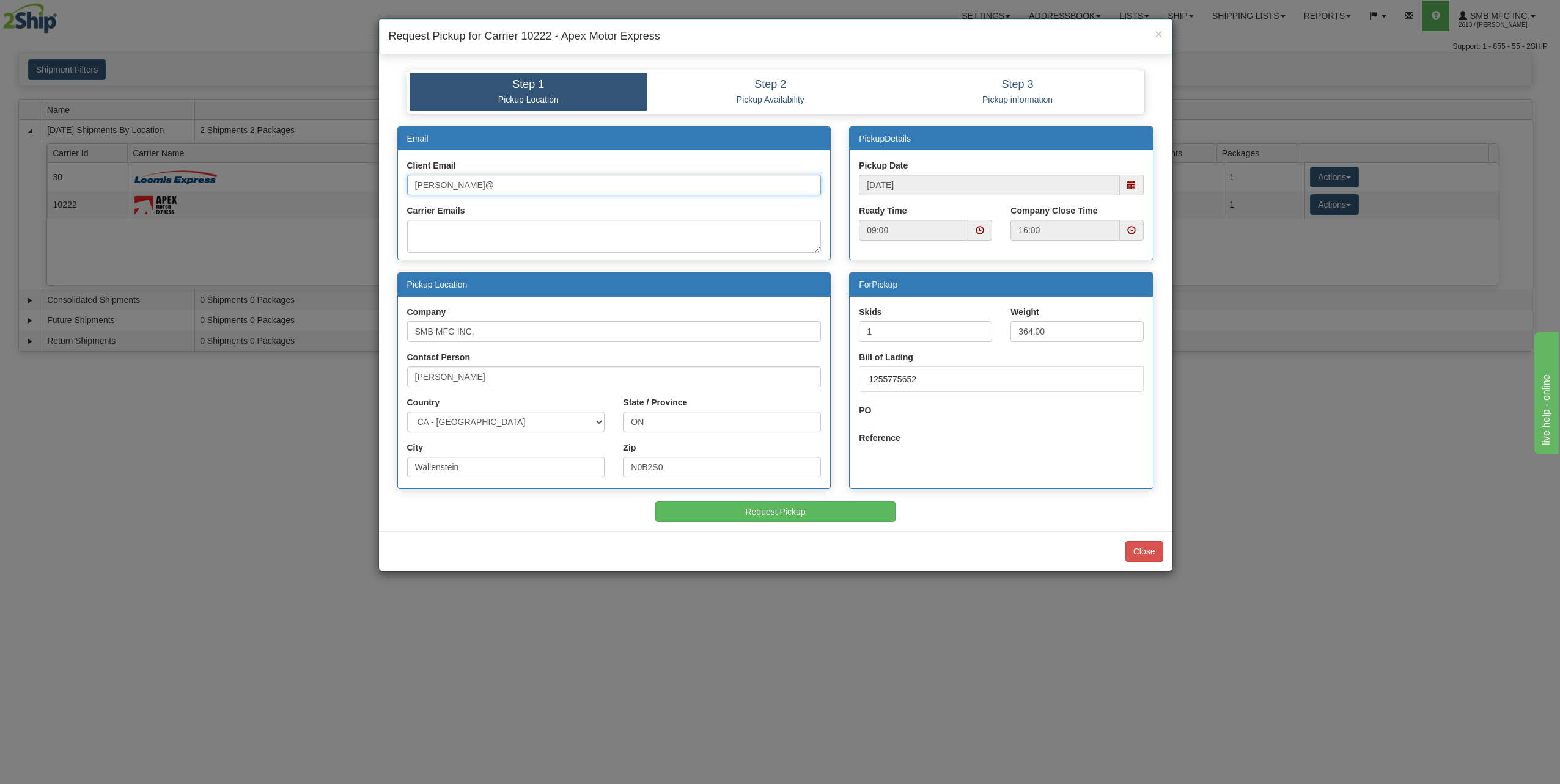
type input "jesse@smbmfg.com"
click at [491, 234] on textarea "Carrier Emails" at bounding box center [614, 236] width 414 height 33
paste textarea "kitdispatch@apexltl.com"
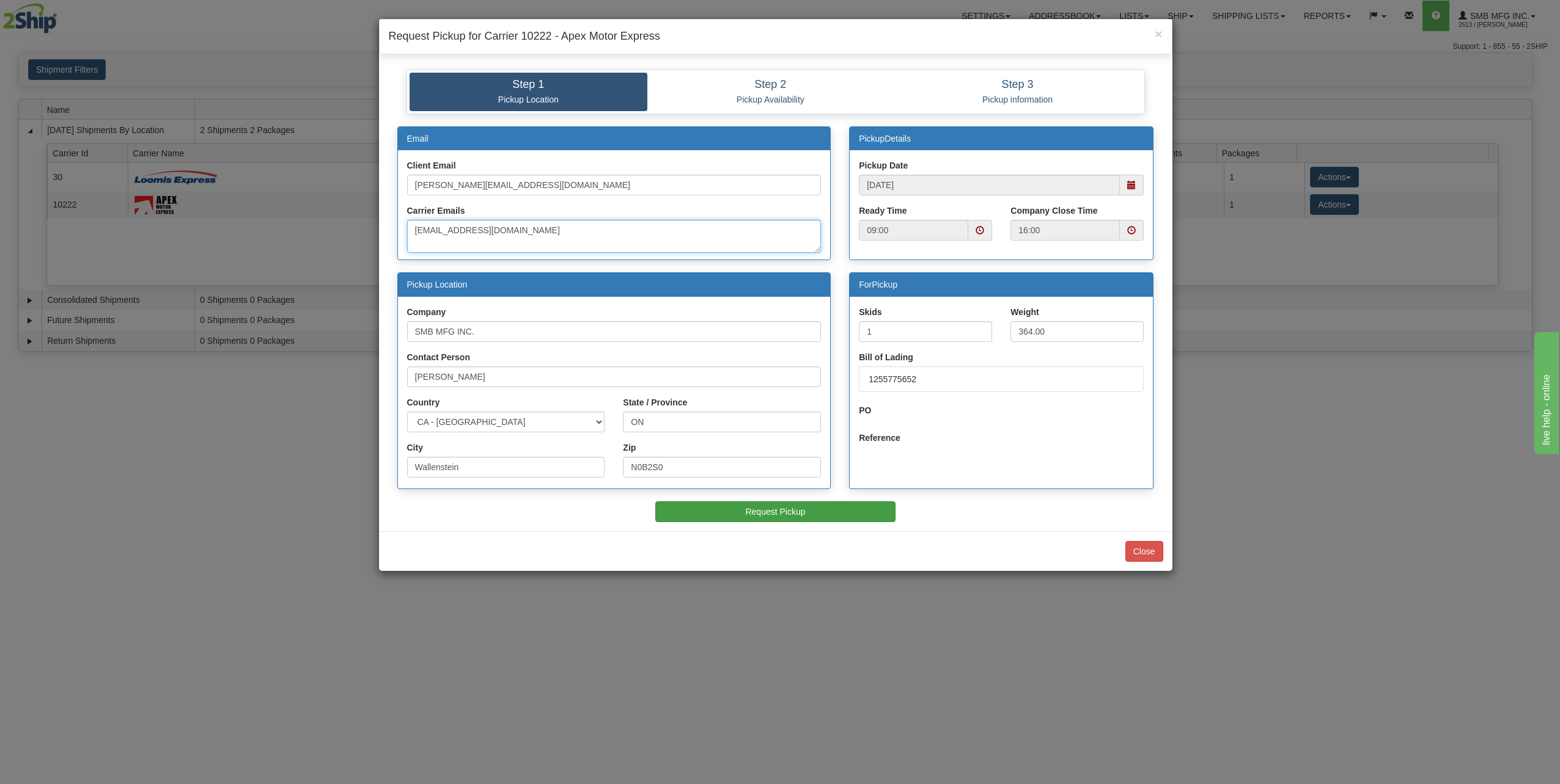
type textarea "kitdispatch@apexltl.com"
click at [766, 511] on button "Request Pickup" at bounding box center [776, 511] width 240 height 21
click at [773, 509] on button "Request Pickup" at bounding box center [776, 511] width 240 height 21
click at [1136, 556] on button "Close" at bounding box center [1144, 551] width 38 height 21
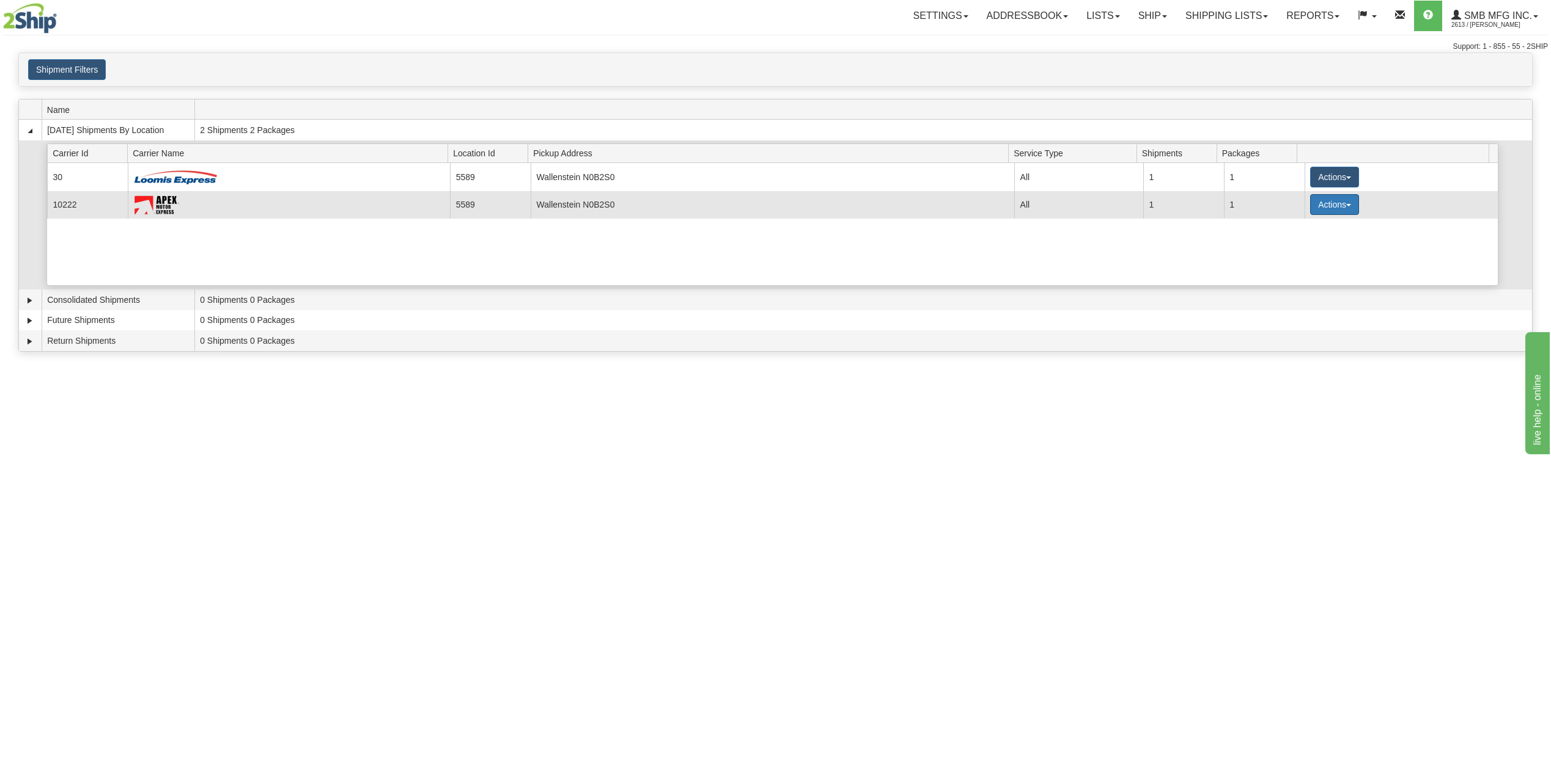
click at [1330, 208] on button "Actions" at bounding box center [1334, 204] width 49 height 21
click at [1311, 225] on link "Details" at bounding box center [1309, 228] width 97 height 16
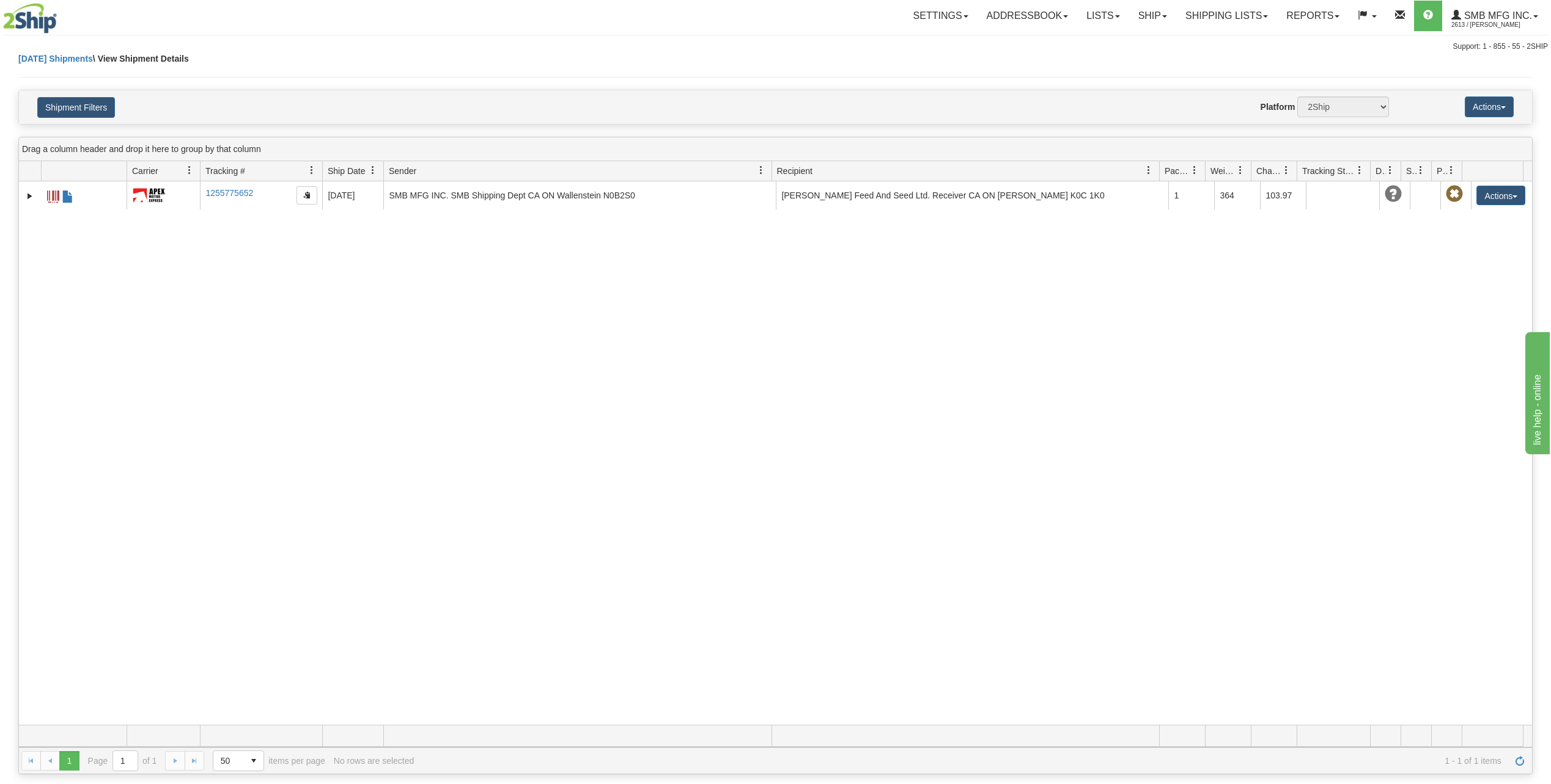
click at [1241, 172] on span at bounding box center [1240, 171] width 10 height 10
click at [1124, 315] on div "31619767 2613 1255775652 1255775652 [DATE] [DATE] 02:57:22 PM SMB MFG INC. SMB …" at bounding box center [776, 454] width 1513 height 544
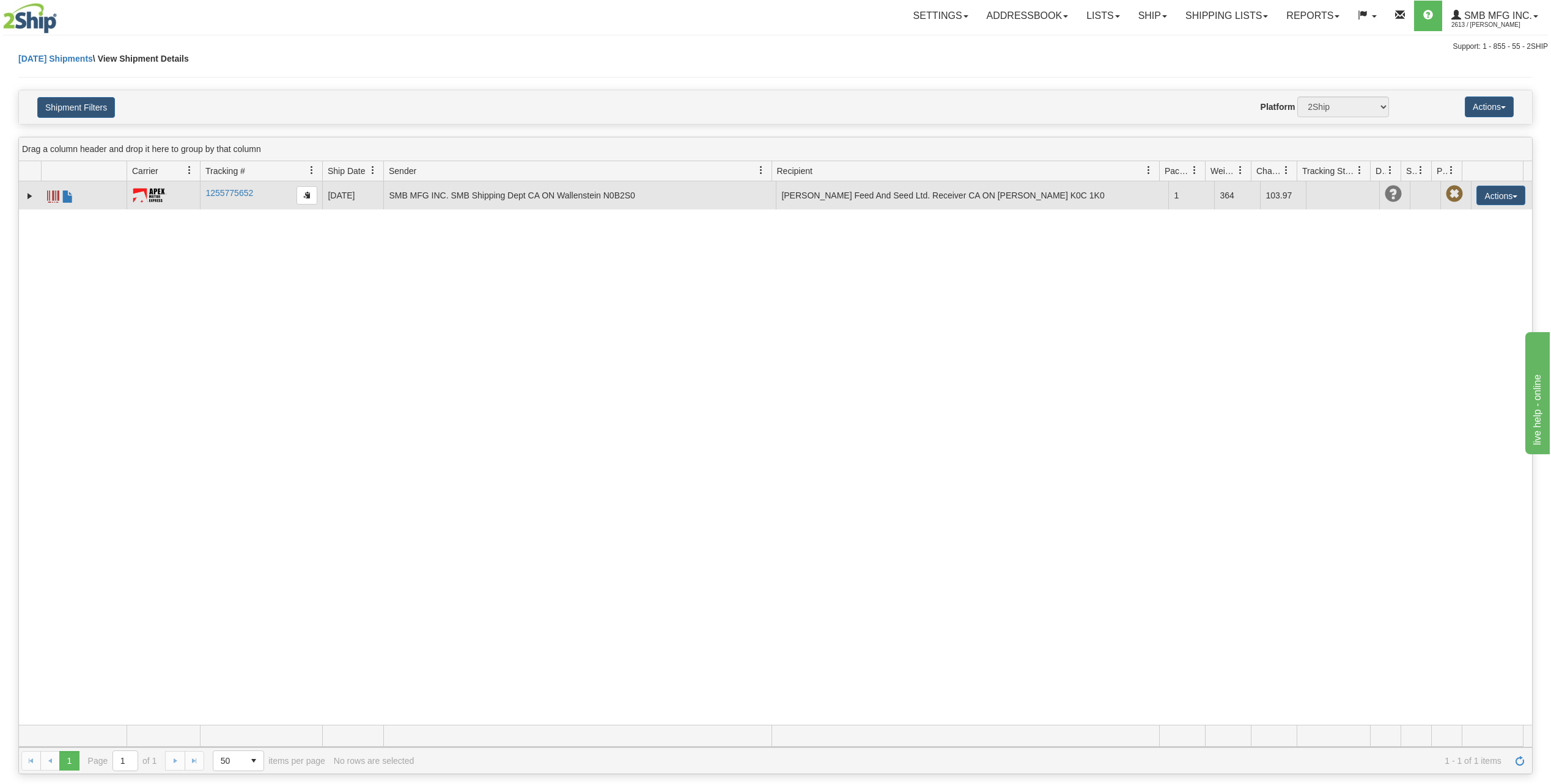
click at [54, 195] on span at bounding box center [53, 196] width 12 height 12
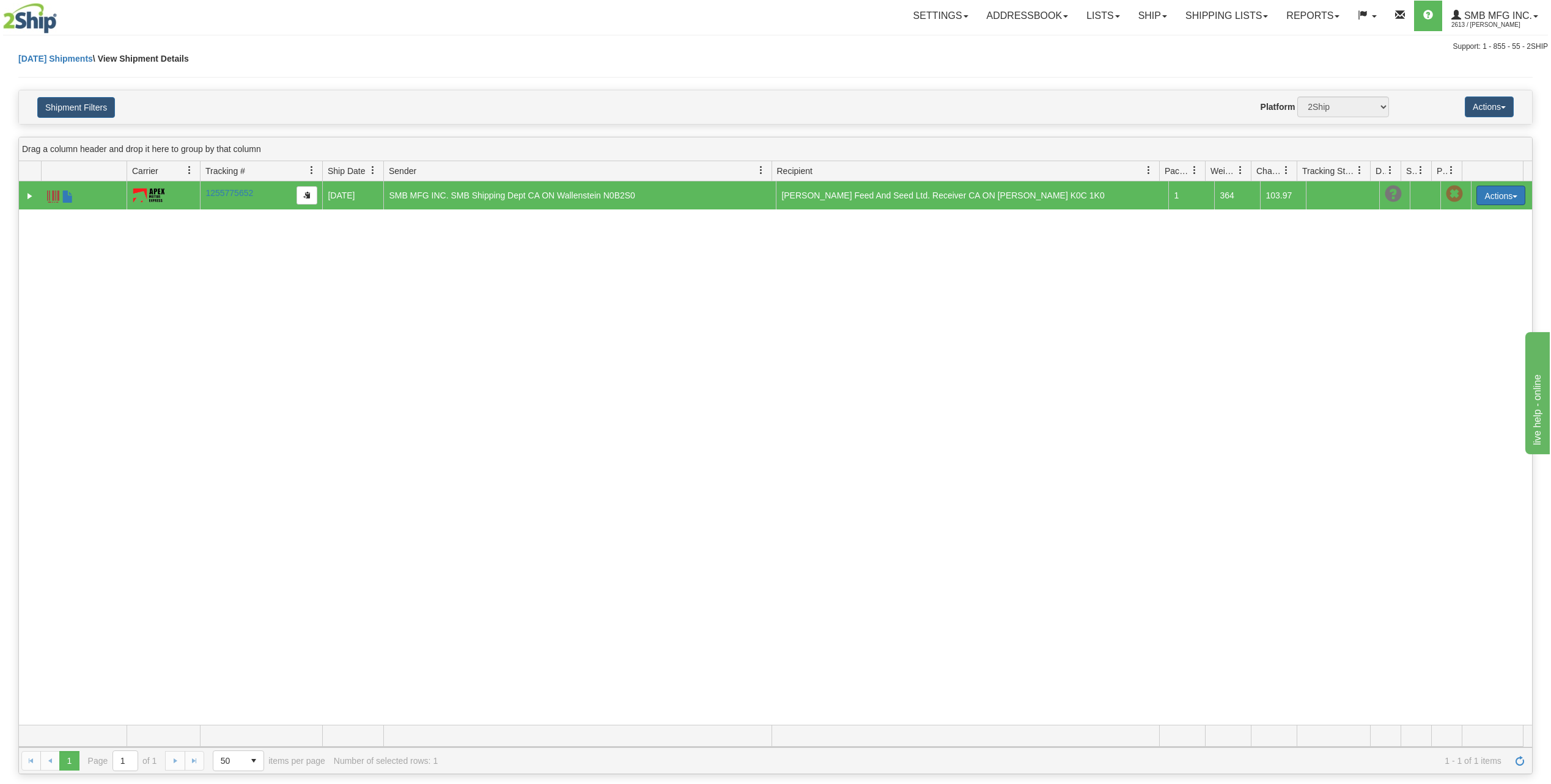
click at [1492, 197] on button "Actions" at bounding box center [1500, 196] width 49 height 20
click at [1476, 217] on link "Edit" at bounding box center [1476, 218] width 97 height 16
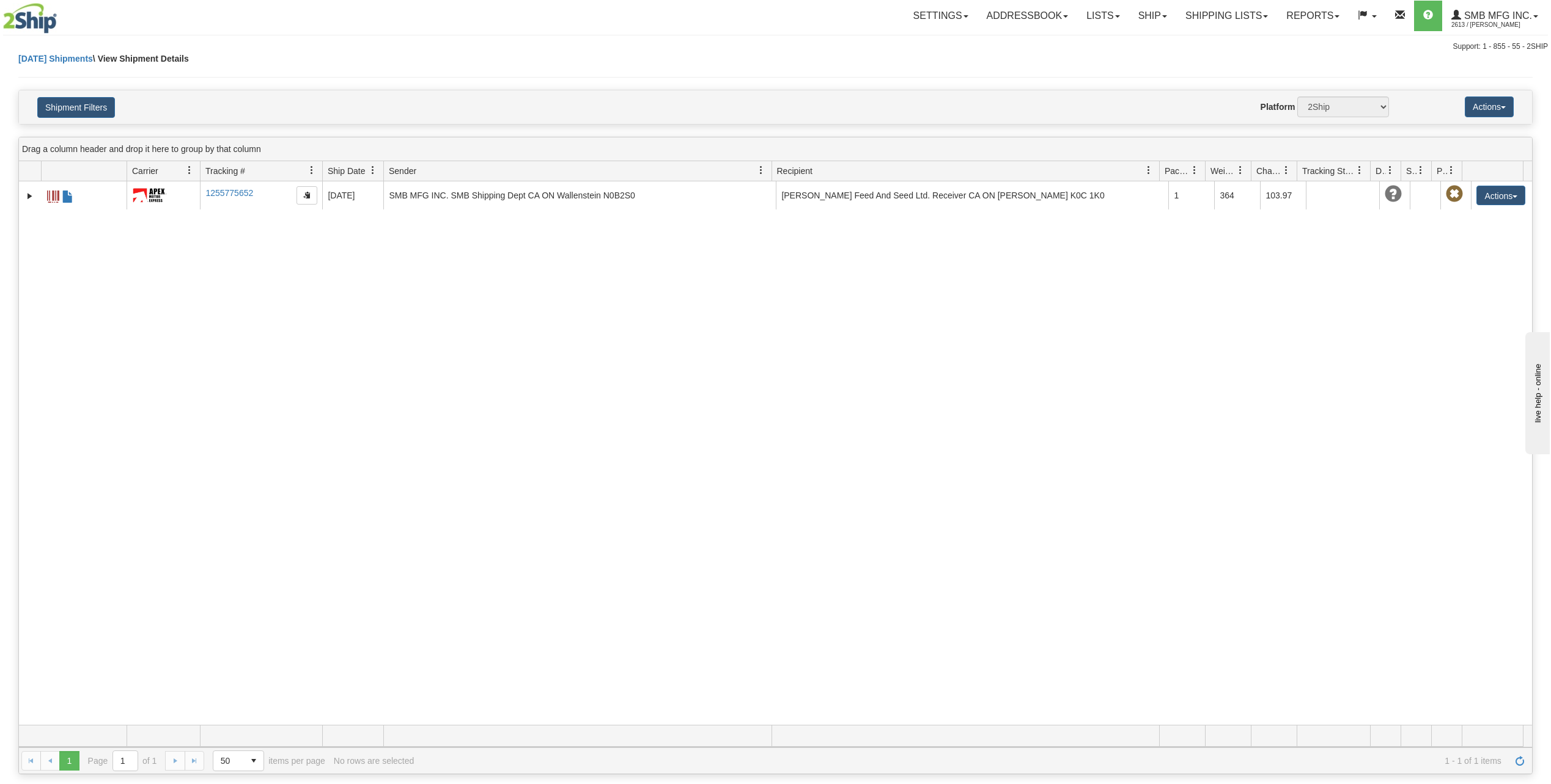
click at [678, 310] on div "31619767 2613 1255775652 1255775652 [DATE] [DATE] 02:57:22 PM SMB MFG INC. SMB …" at bounding box center [776, 454] width 1513 height 544
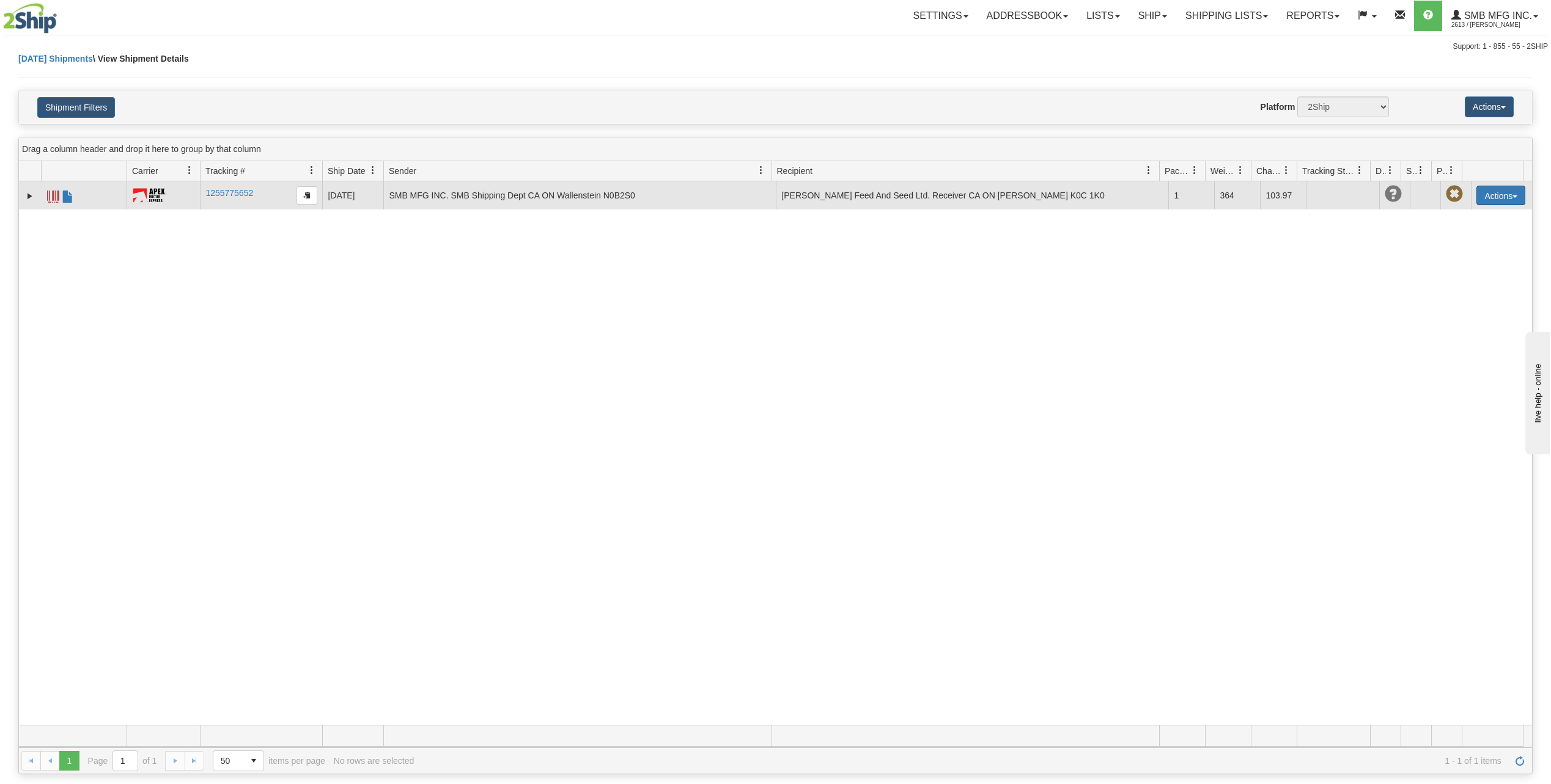
click at [1477, 194] on button "Actions" at bounding box center [1500, 196] width 49 height 20
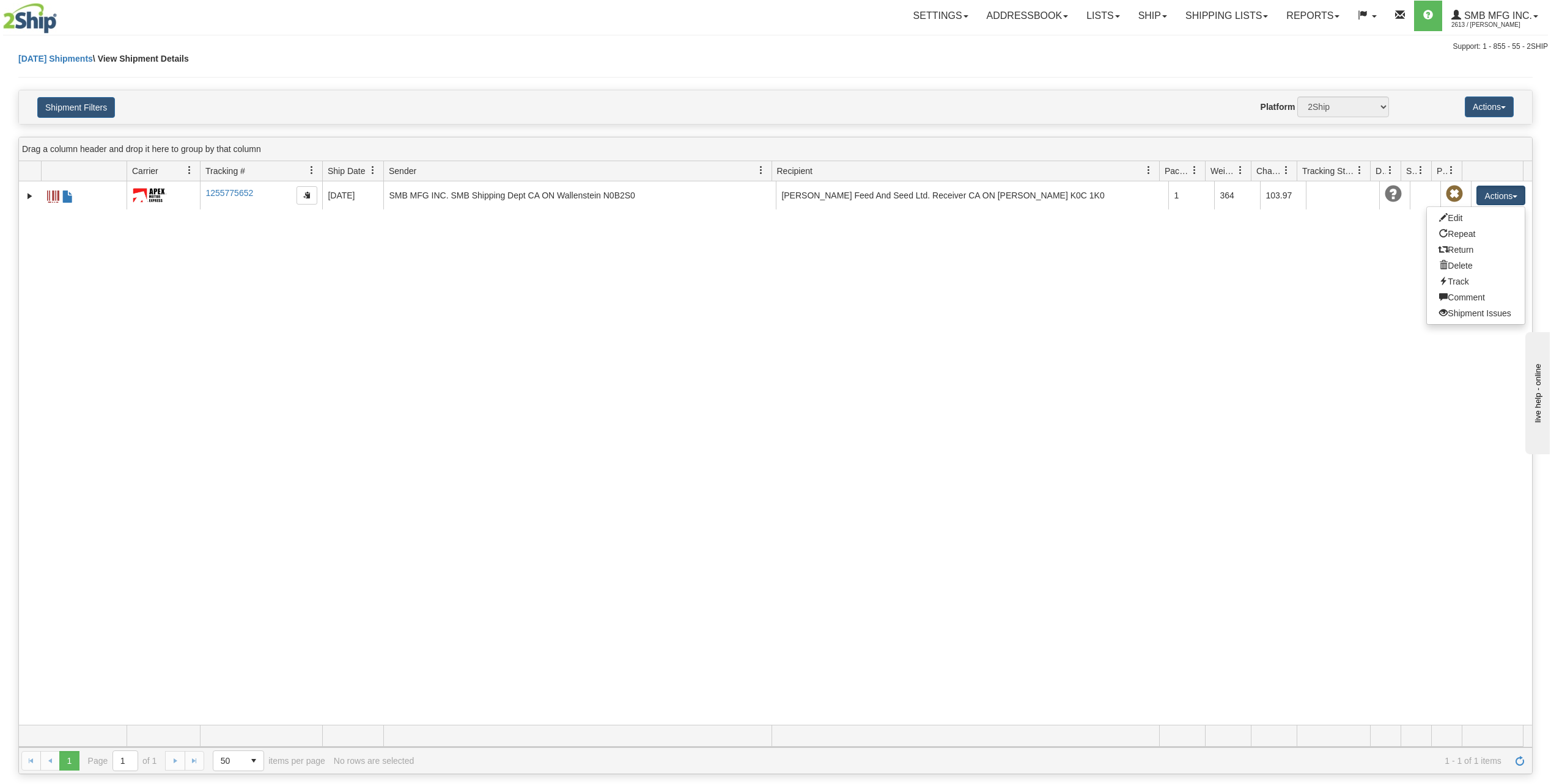
click at [1260, 316] on div "31619767 2613 1255775652 1255775652 [DATE] [DATE] 02:57:22 PM SMB MFG INC. SMB …" at bounding box center [776, 454] width 1513 height 544
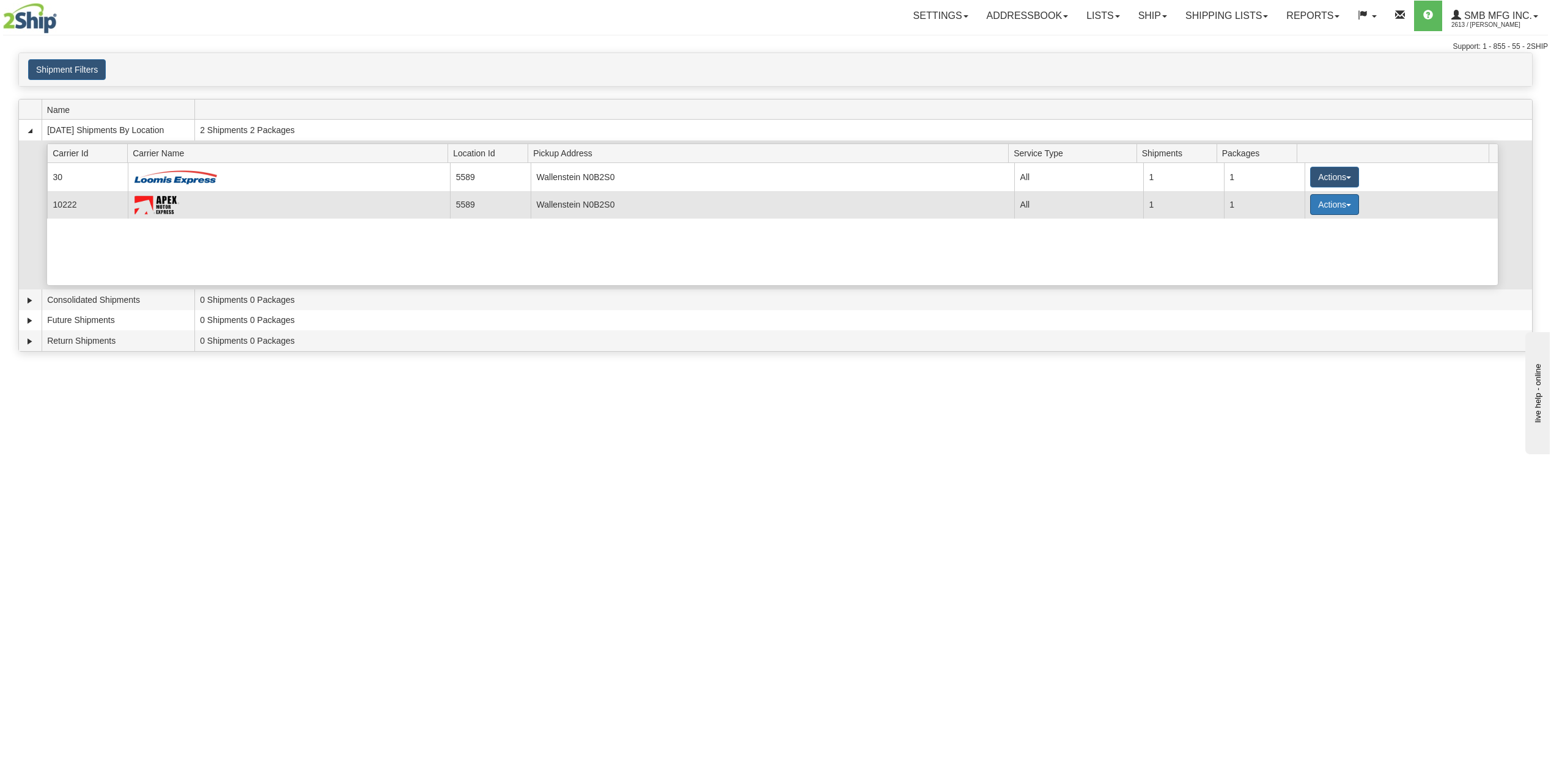
click at [1334, 207] on button "Actions" at bounding box center [1334, 204] width 49 height 21
click at [1298, 256] on span "Pickup" at bounding box center [1289, 259] width 33 height 9
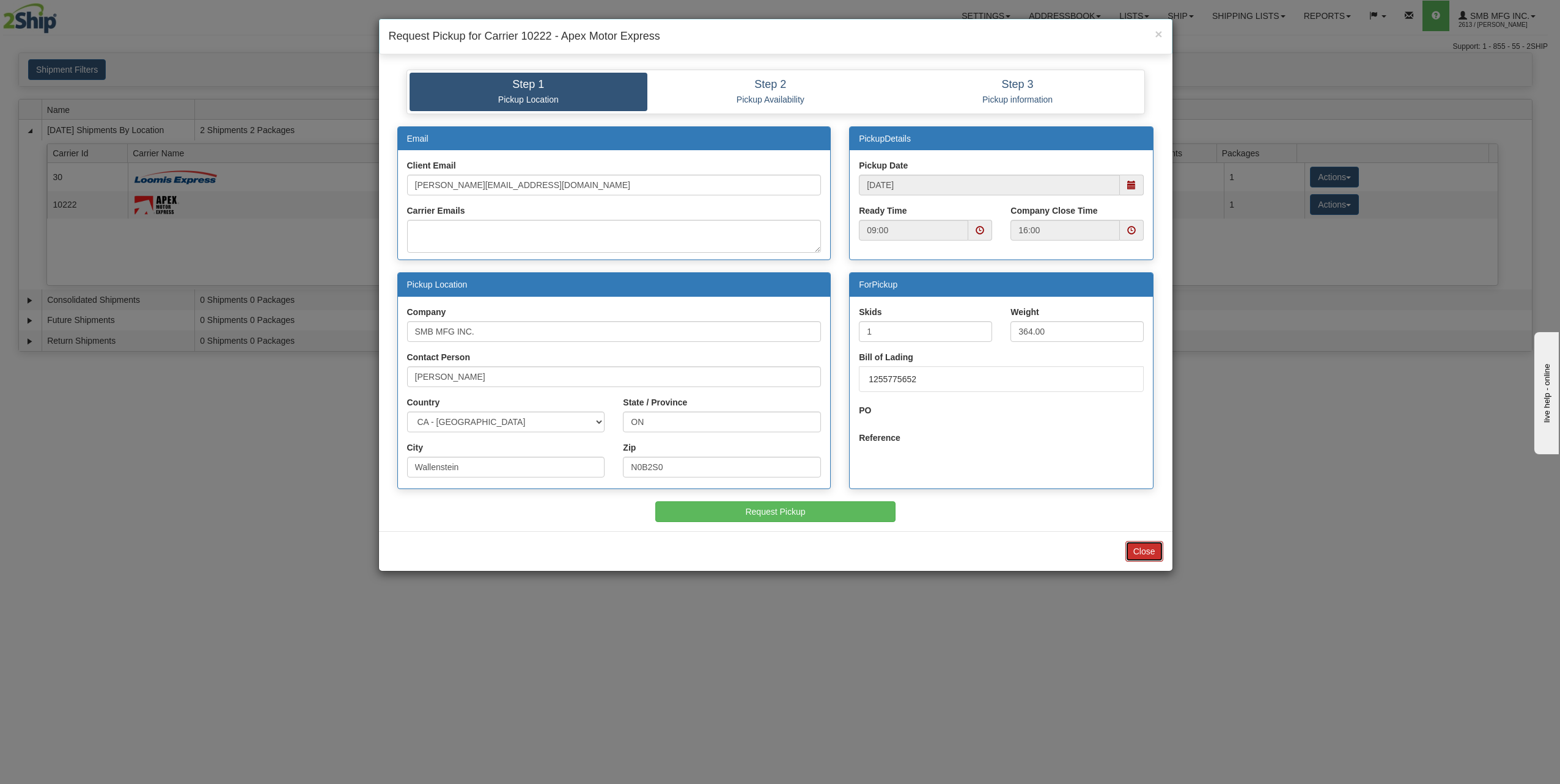
click at [1154, 552] on button "Close" at bounding box center [1144, 551] width 38 height 21
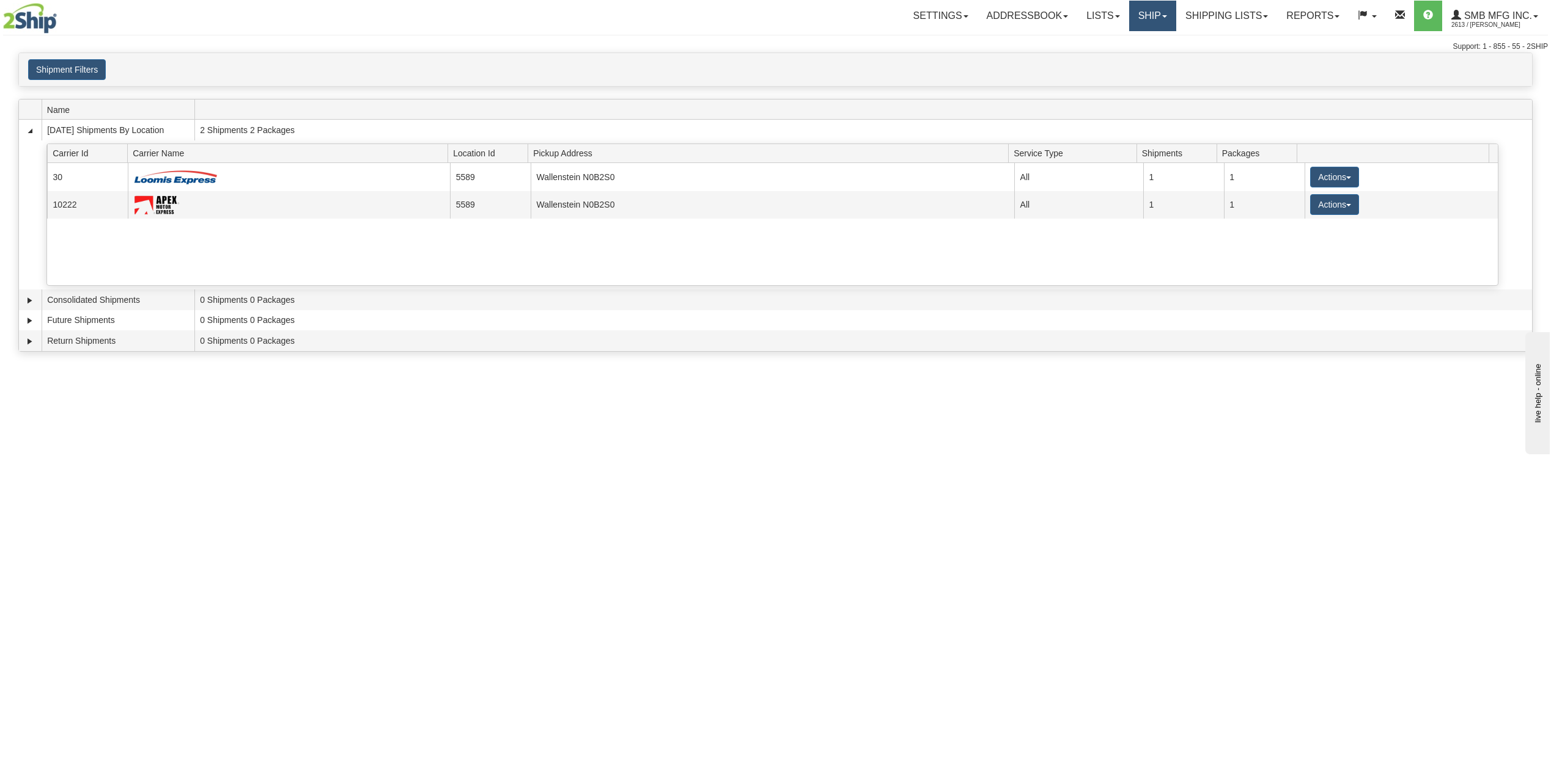
drag, startPoint x: 1134, startPoint y: 16, endPoint x: 1122, endPoint y: 30, distance: 18.4
click at [1134, 17] on link "Ship" at bounding box center [1152, 16] width 47 height 31
click at [1104, 39] on span "Ship Screen" at bounding box center [1100, 43] width 47 height 10
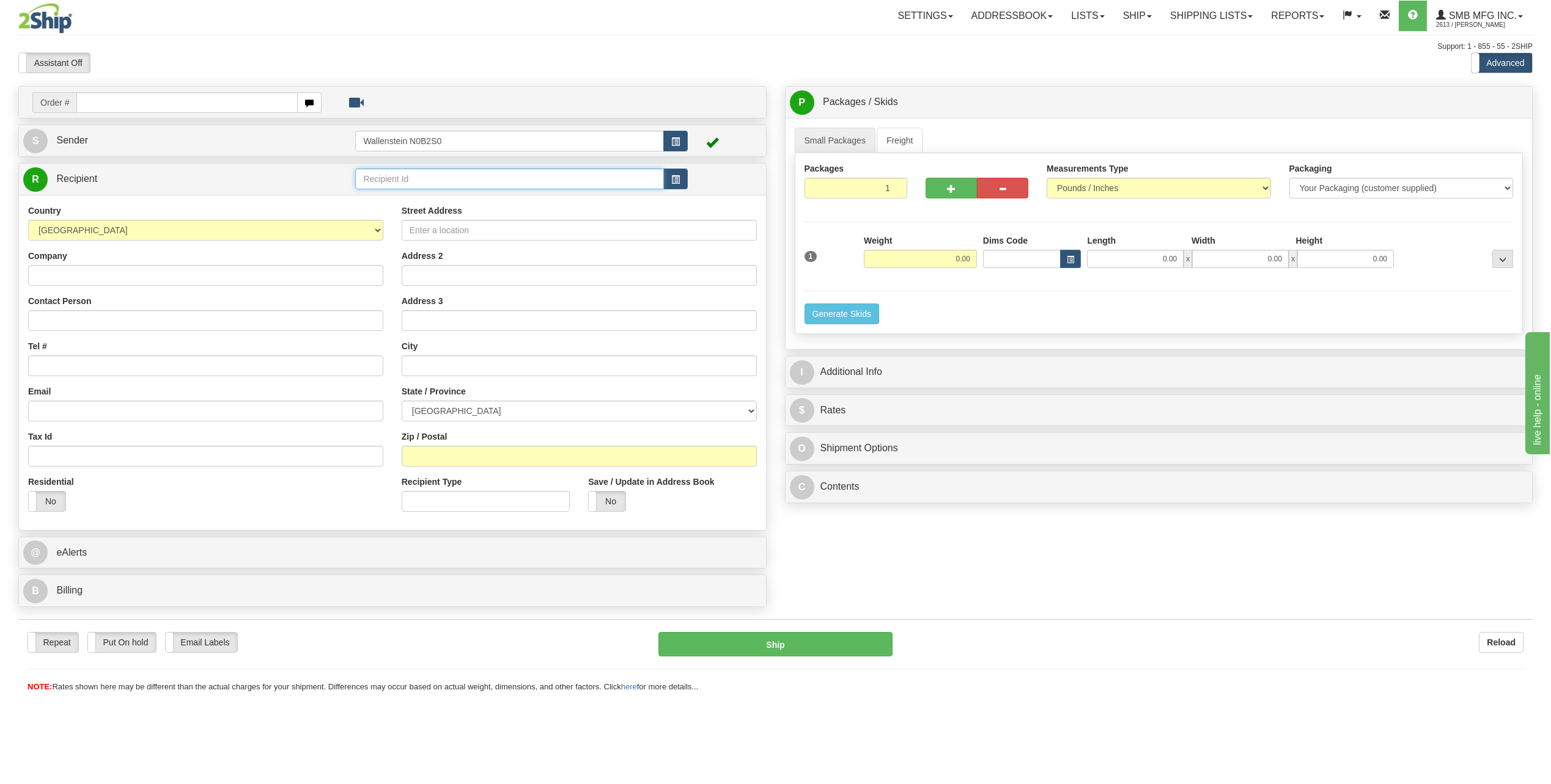
click at [436, 184] on input "text" at bounding box center [509, 179] width 308 height 21
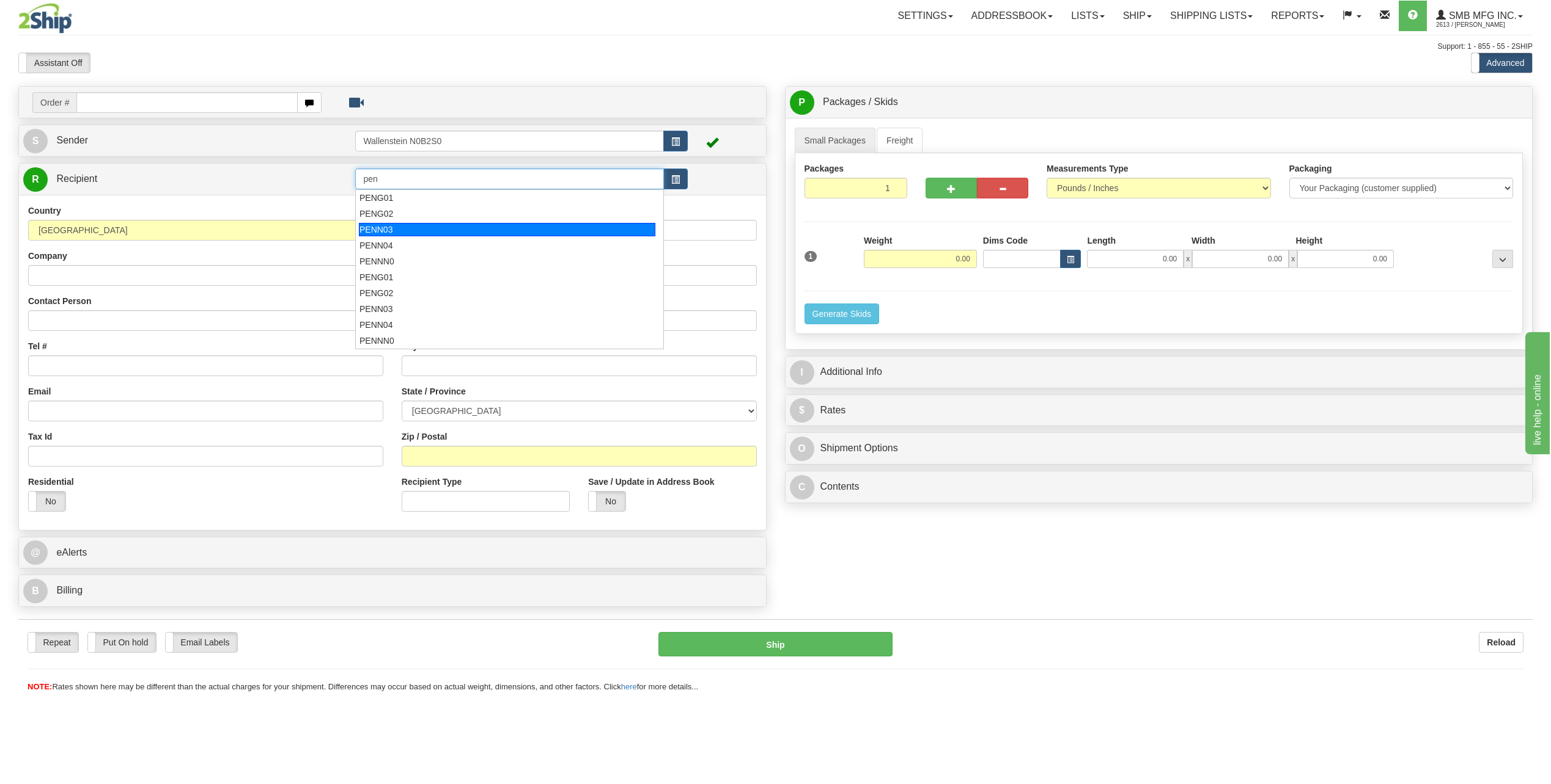
click at [478, 227] on div "PENN03" at bounding box center [506, 230] width 297 height 14
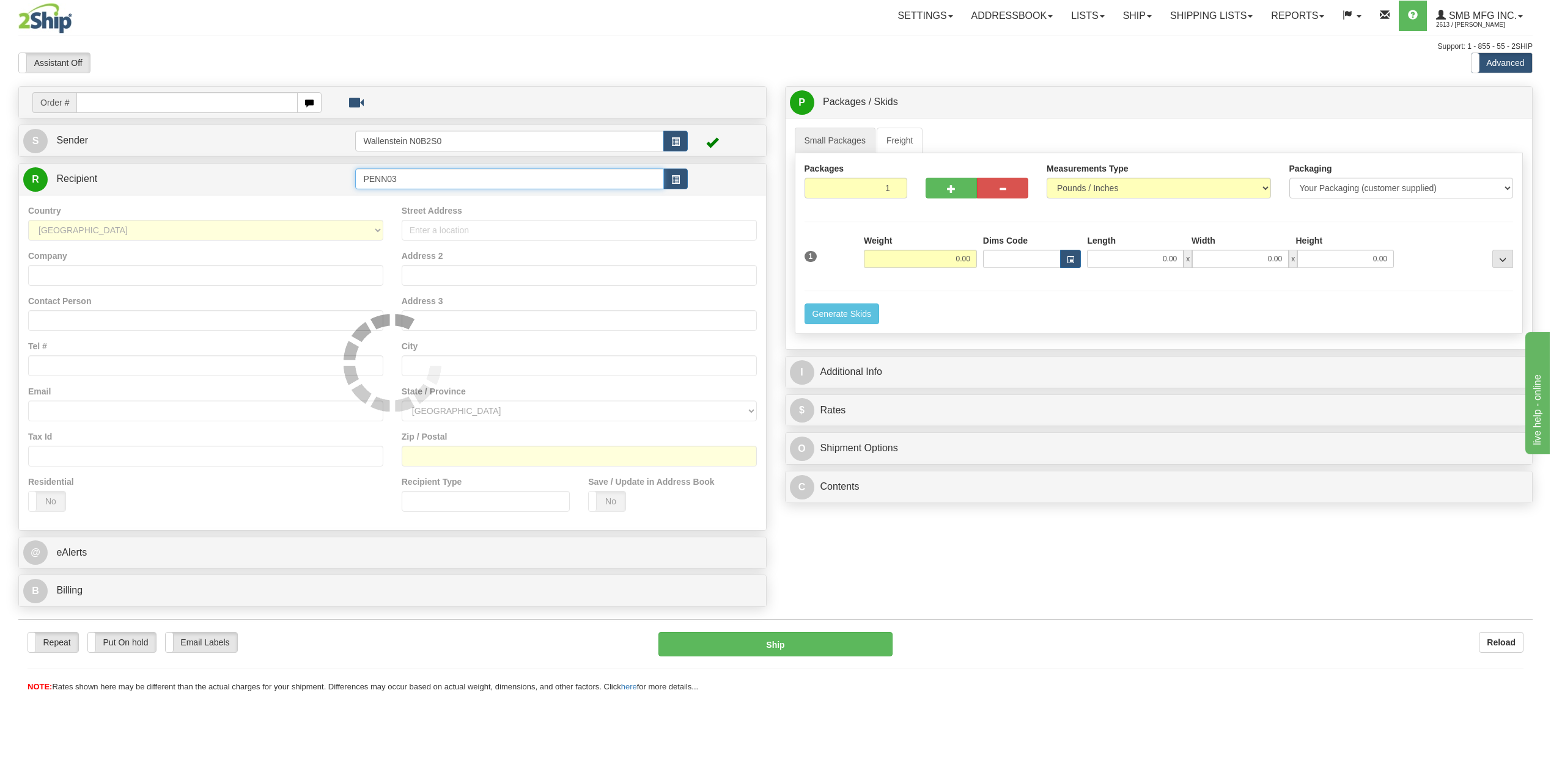
type input "PENN03"
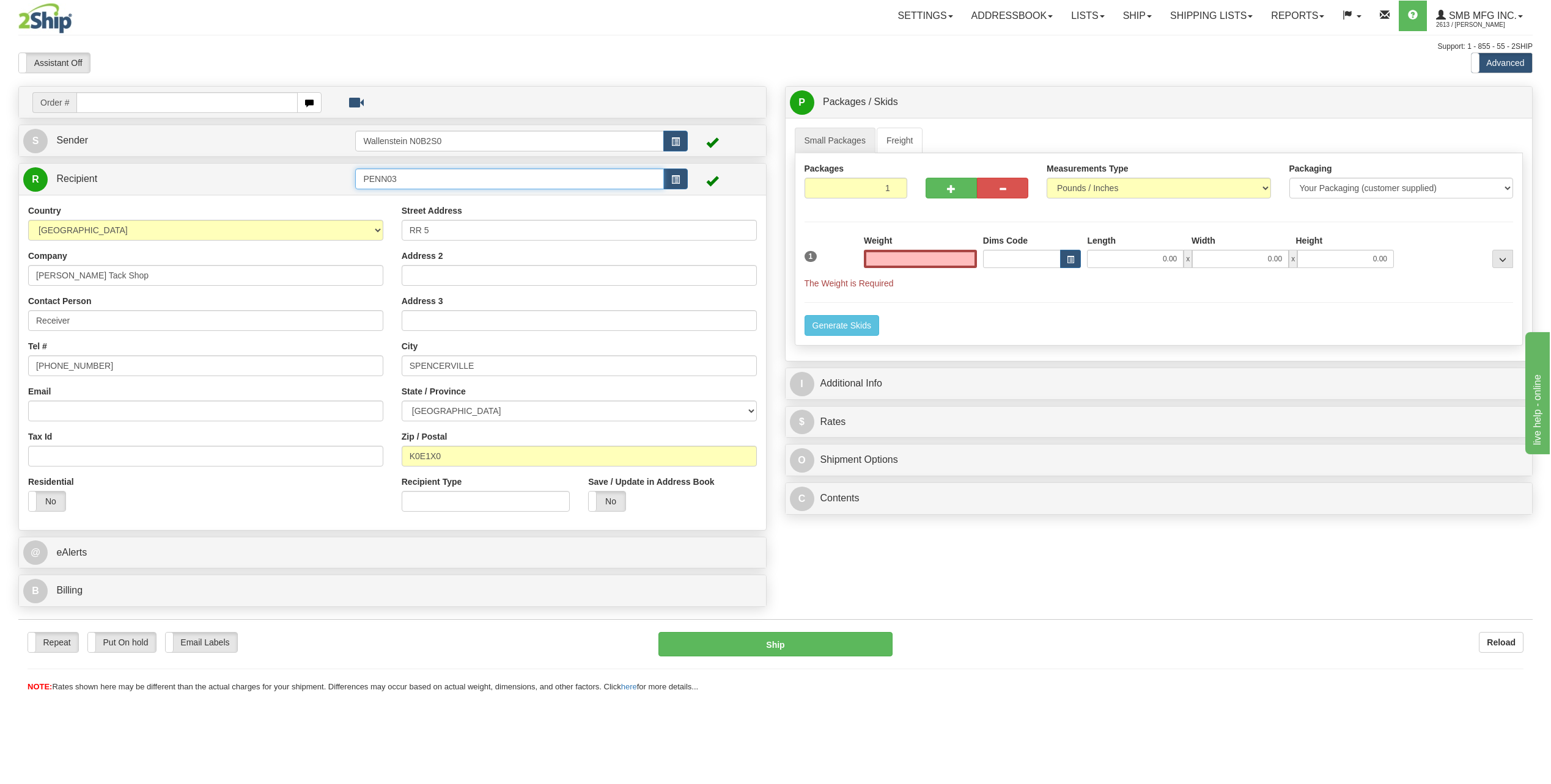
type input "0.00"
click at [470, 183] on input "PENN03" at bounding box center [509, 179] width 308 height 21
click at [440, 209] on div "PENN04" at bounding box center [506, 214] width 297 height 14
type input "PENN04"
type input "BELWOOD"
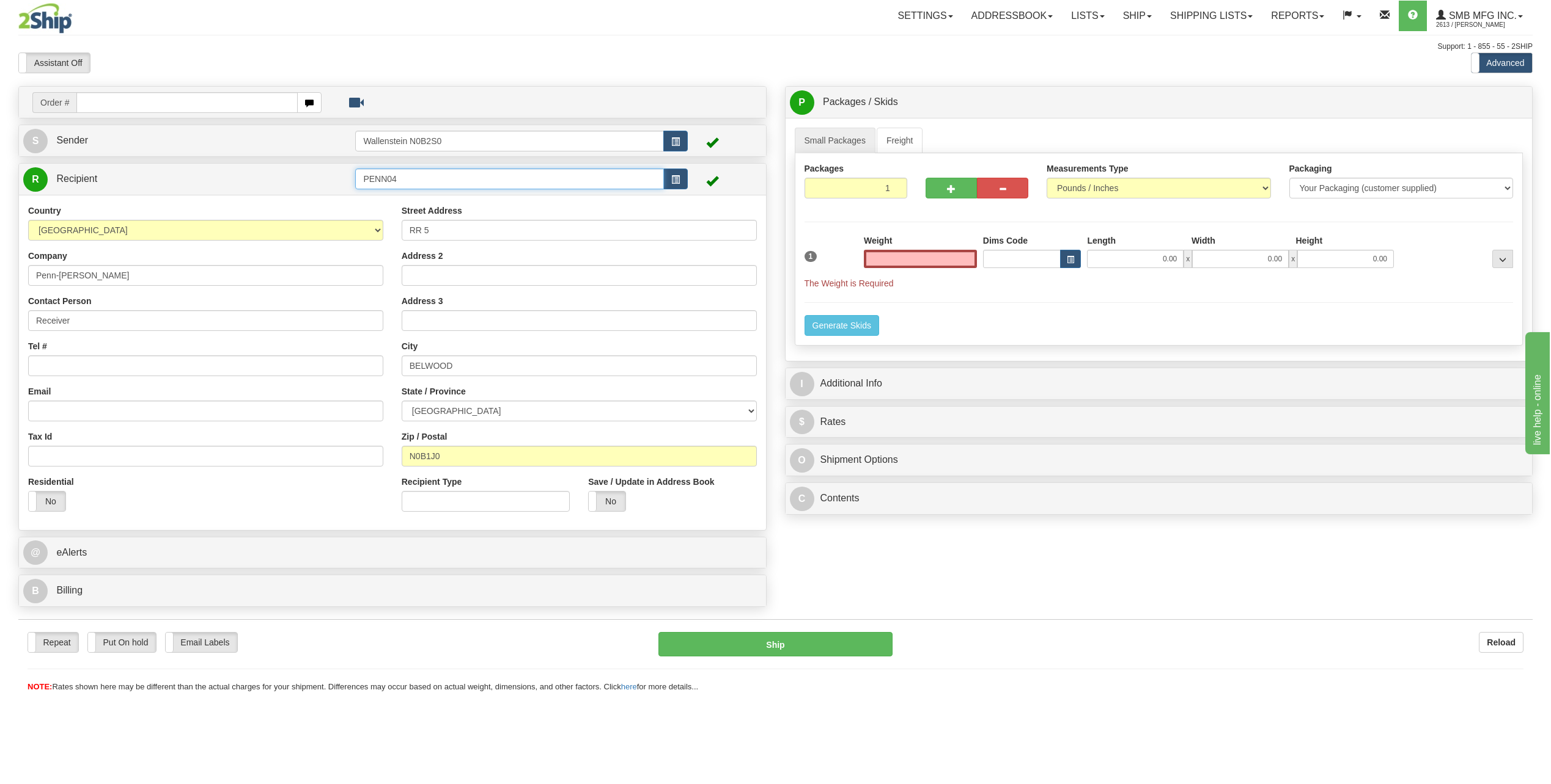
type input "0.00"
click at [459, 178] on input "PENN04" at bounding box center [509, 179] width 308 height 21
type input "P"
click at [429, 197] on div "AGPE01" at bounding box center [506, 198] width 297 height 14
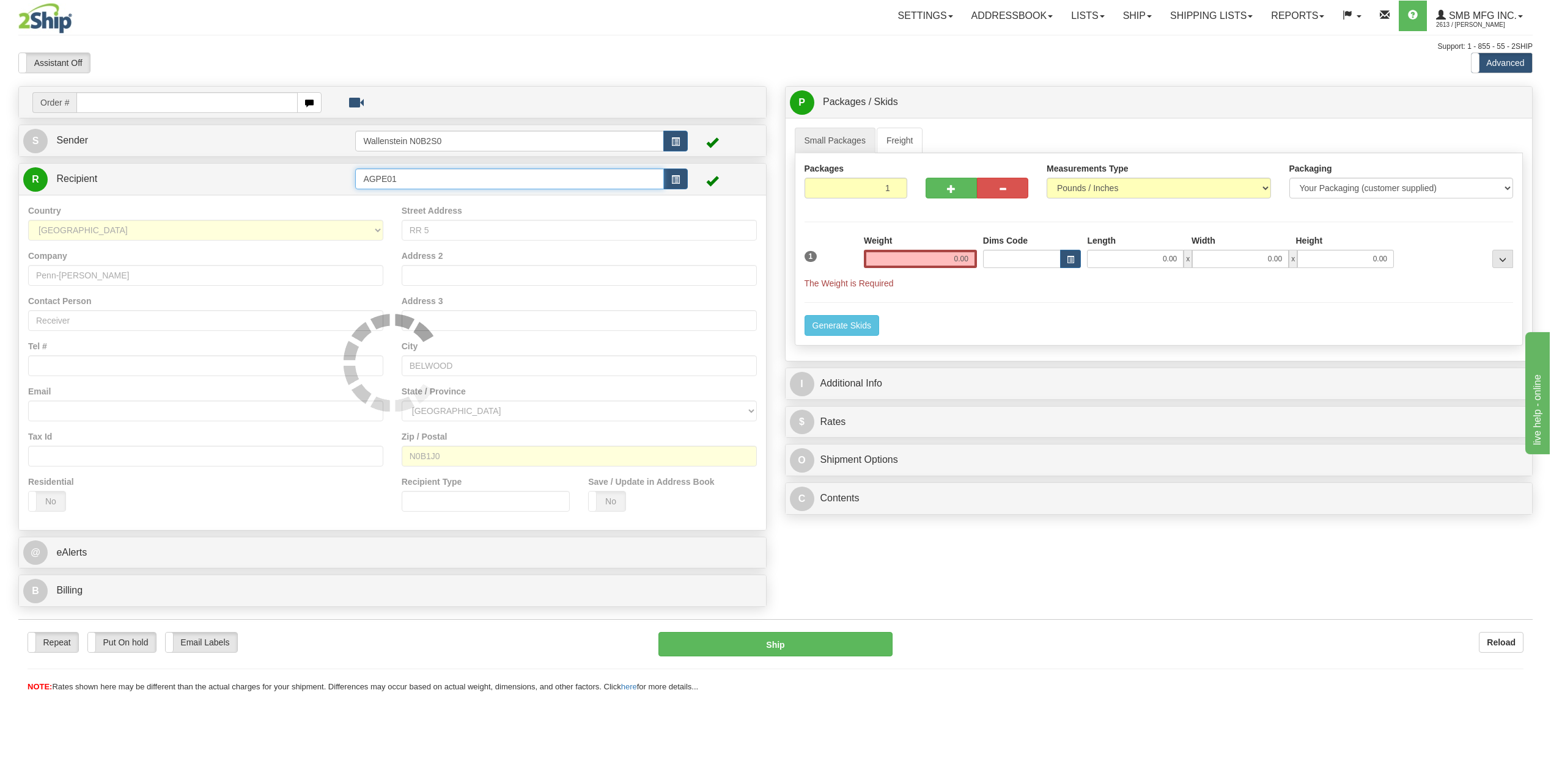
type input "AGPE01"
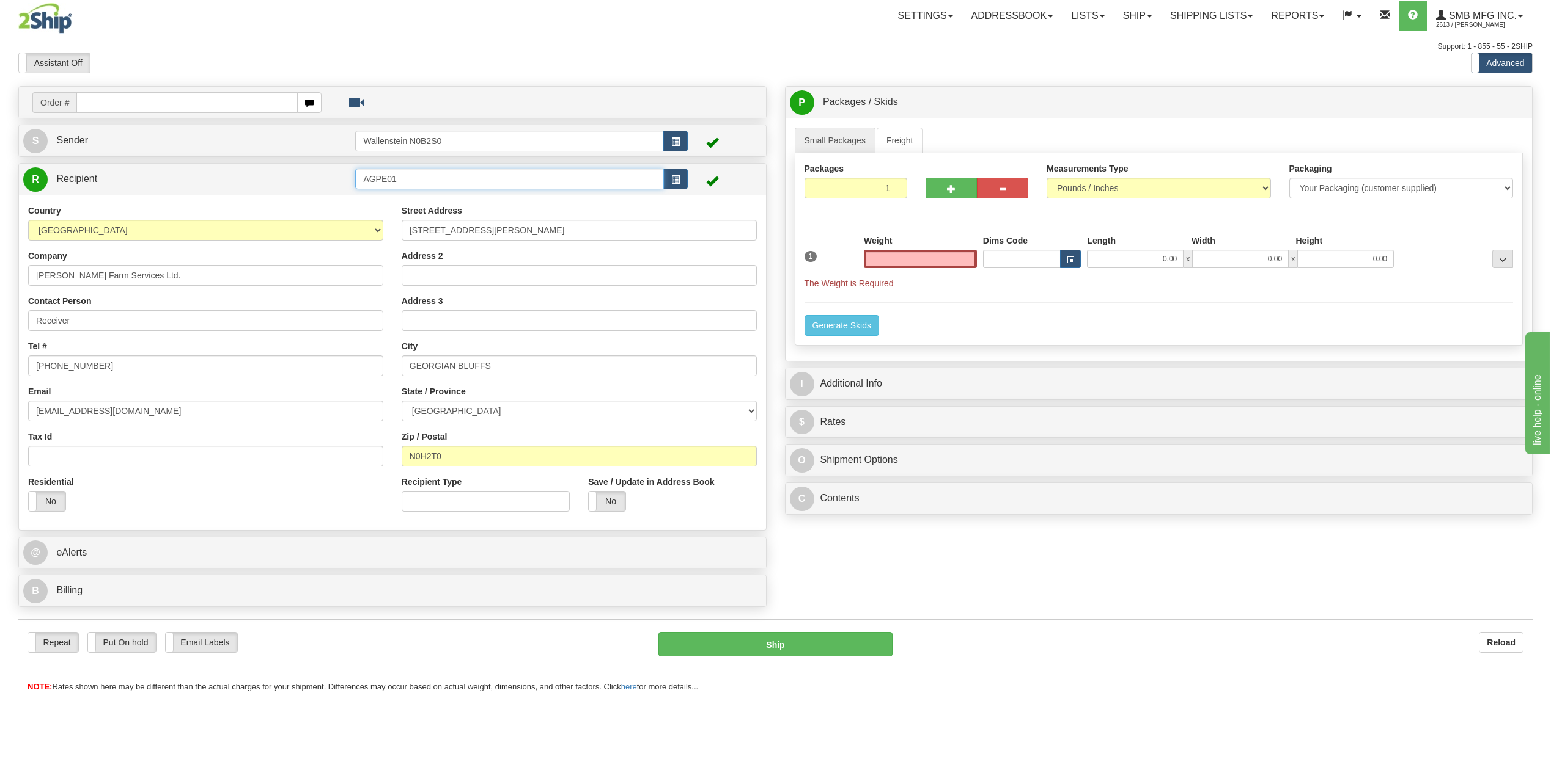
type input "0.00"
click at [443, 184] on input "AGPE01" at bounding box center [509, 179] width 308 height 21
click at [414, 208] on div "AGPE03" at bounding box center [506, 214] width 297 height 14
type input "AGPE03"
type input "BRANDON"
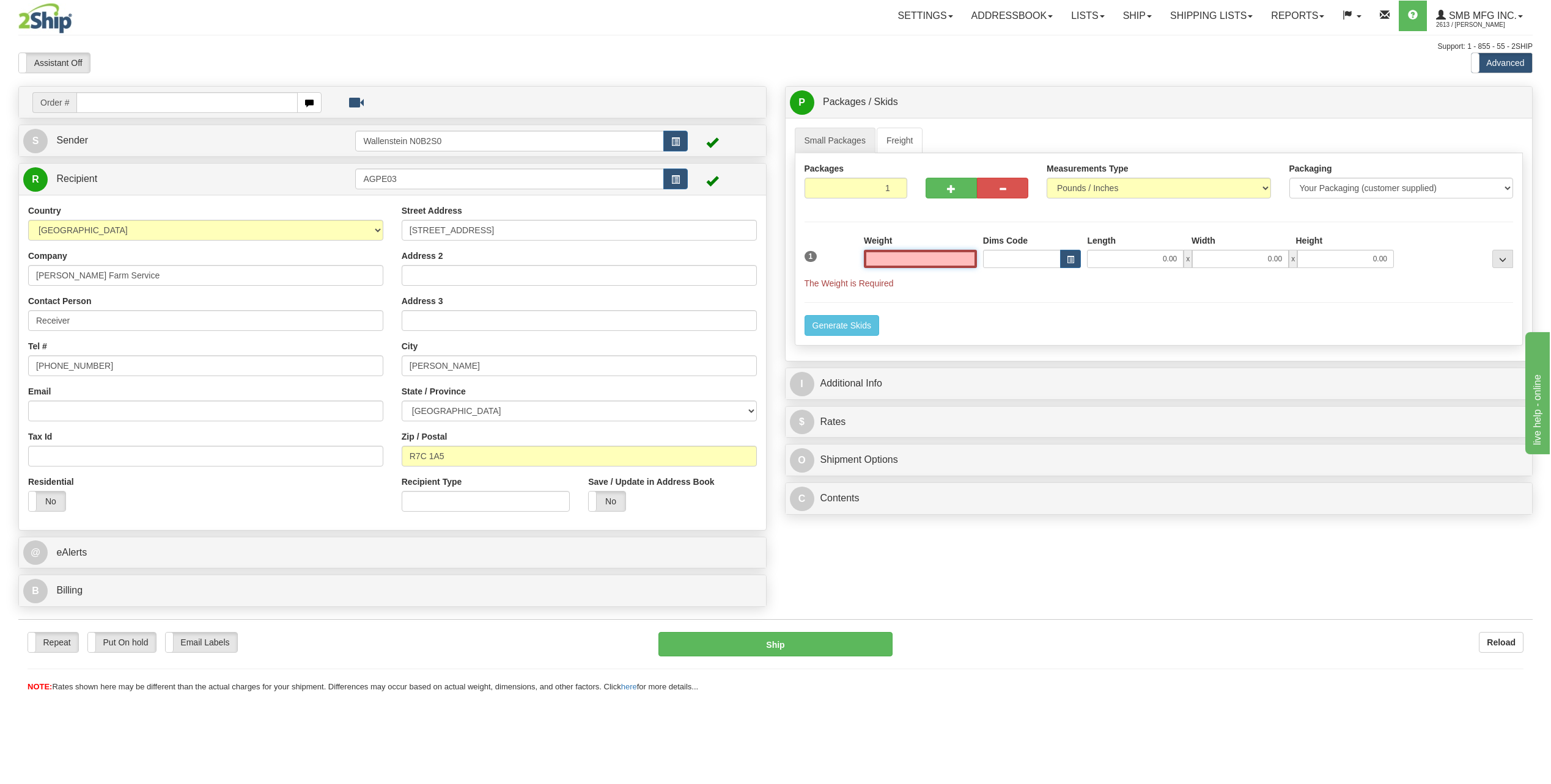
type input "0.00"
click at [918, 266] on input "0.00" at bounding box center [920, 259] width 113 height 18
type input "500.00"
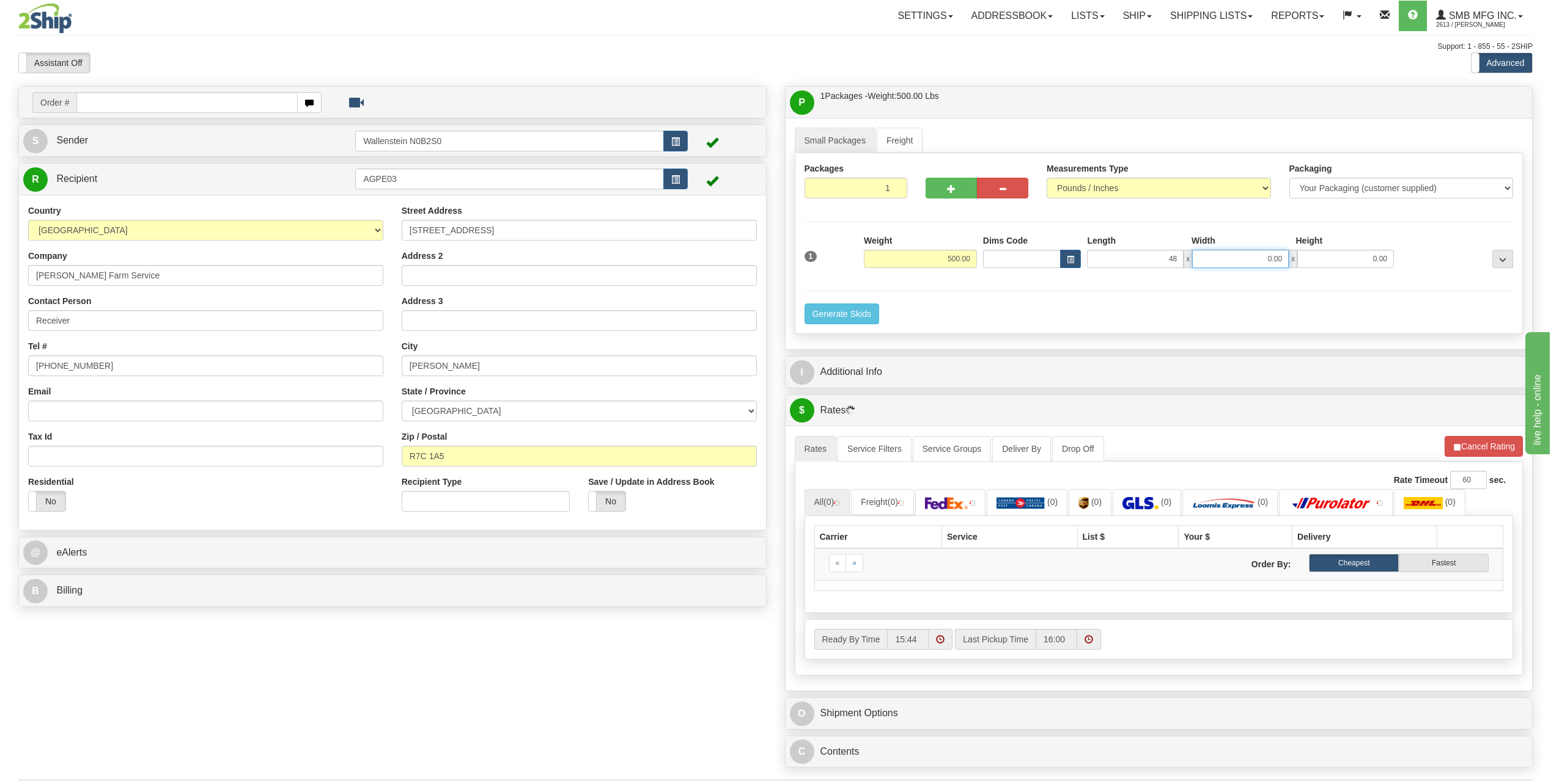
type input "48.00"
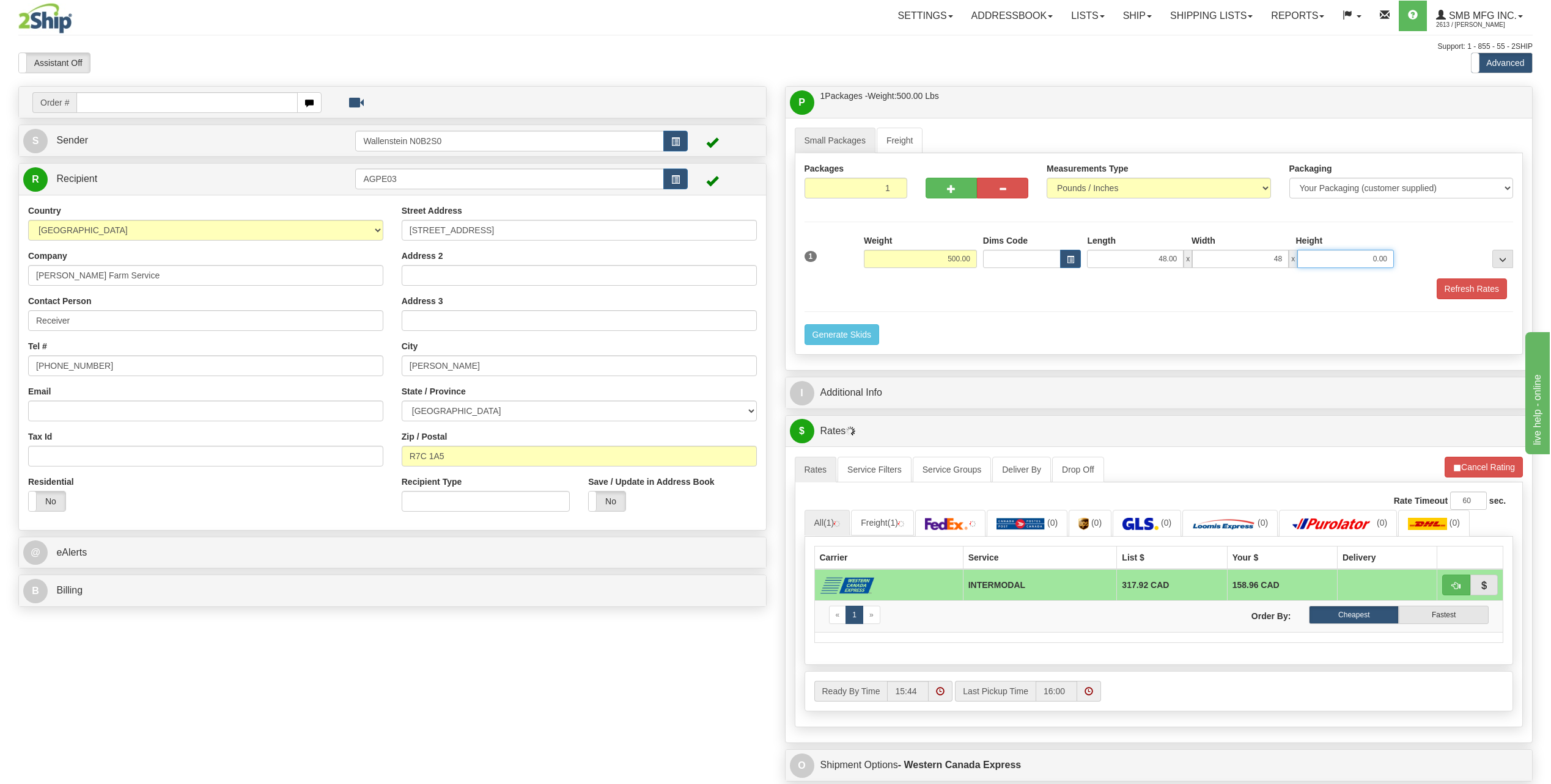
type input "48.00"
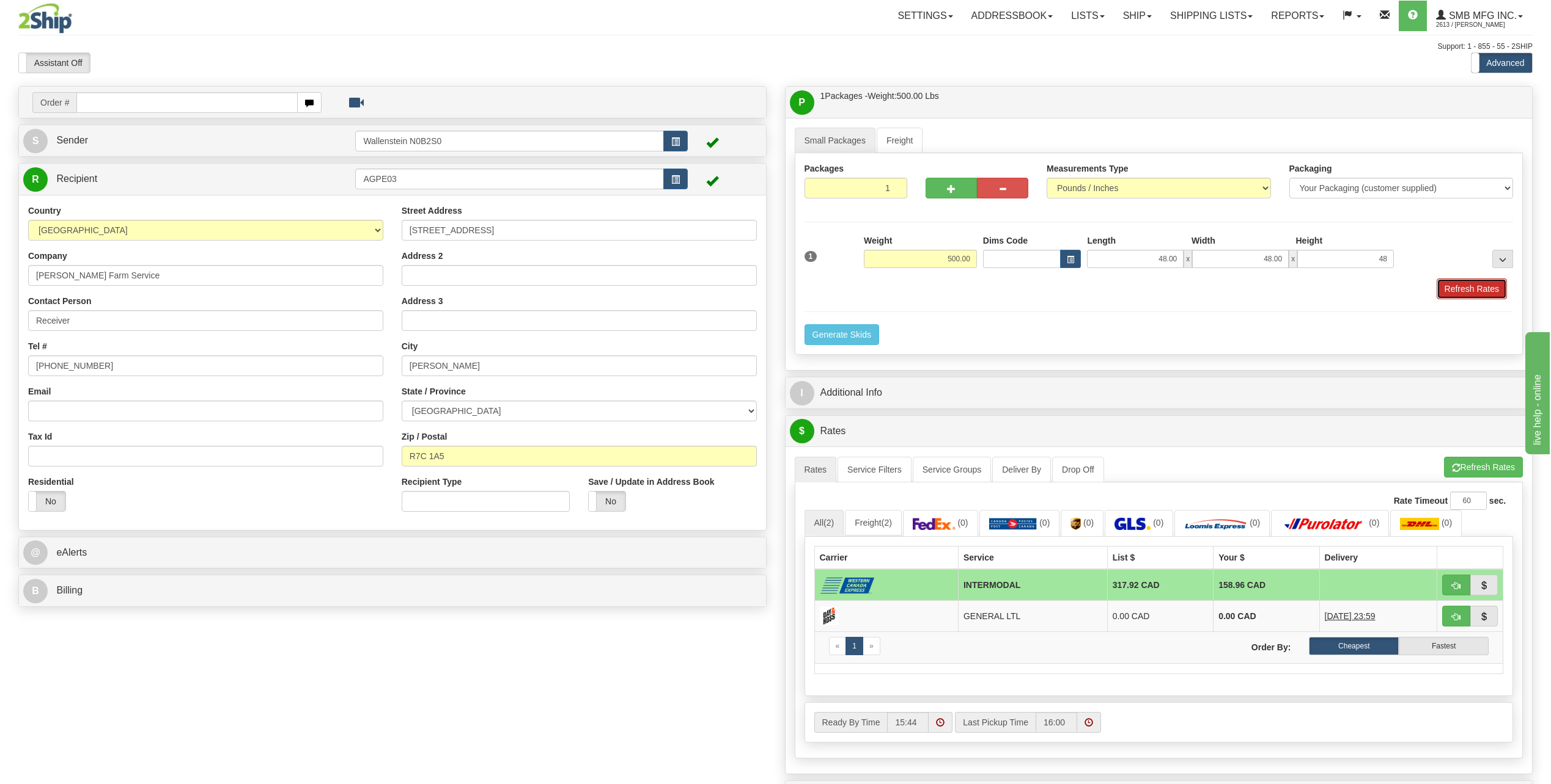
type input "48.00"
click at [1456, 289] on button "Refresh Rates" at bounding box center [1472, 289] width 70 height 21
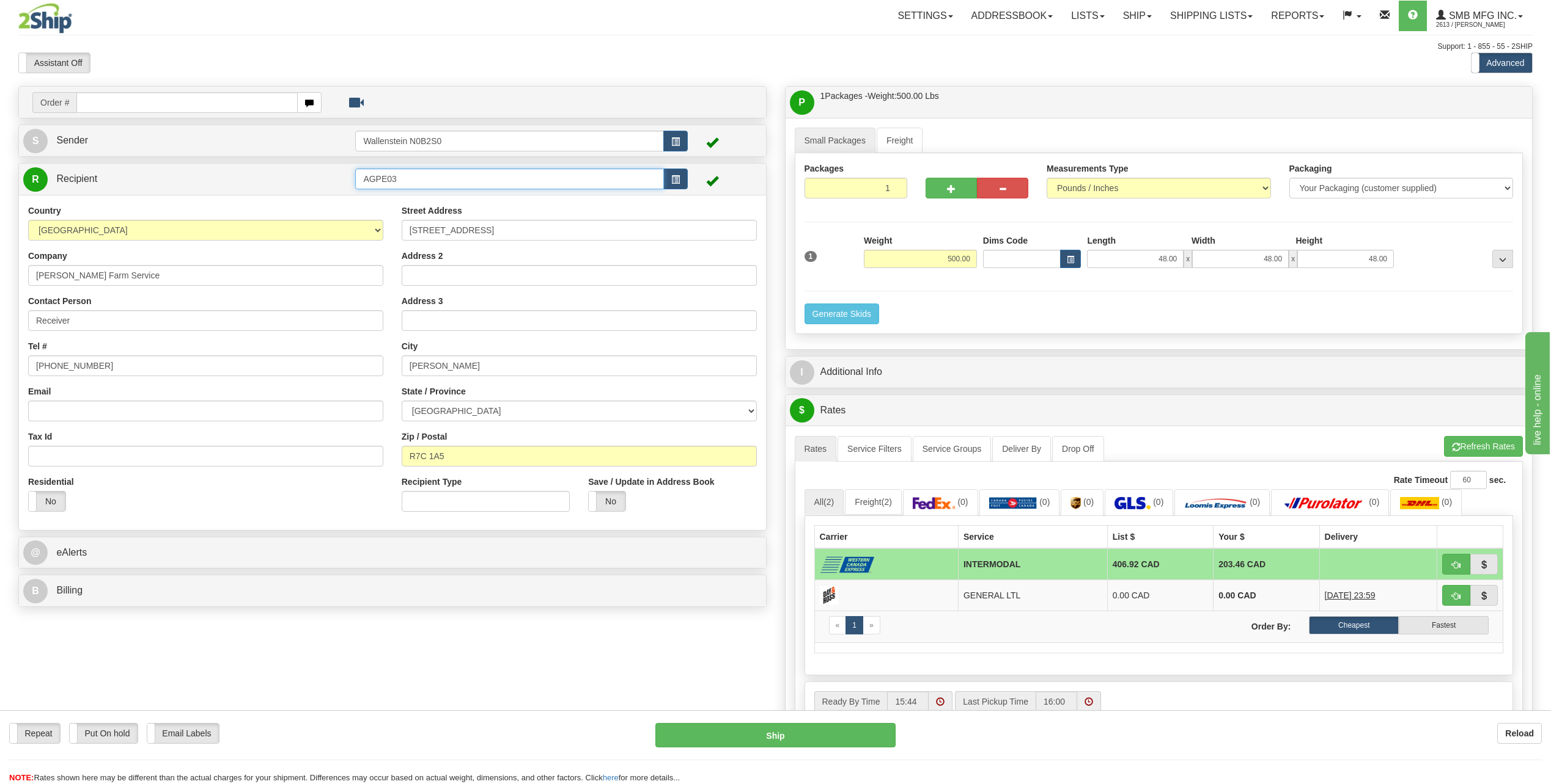
click at [533, 179] on input "AGPE03" at bounding box center [509, 179] width 308 height 21
click at [435, 231] on div "AGPE04" at bounding box center [506, 230] width 297 height 14
type input "AGPE04"
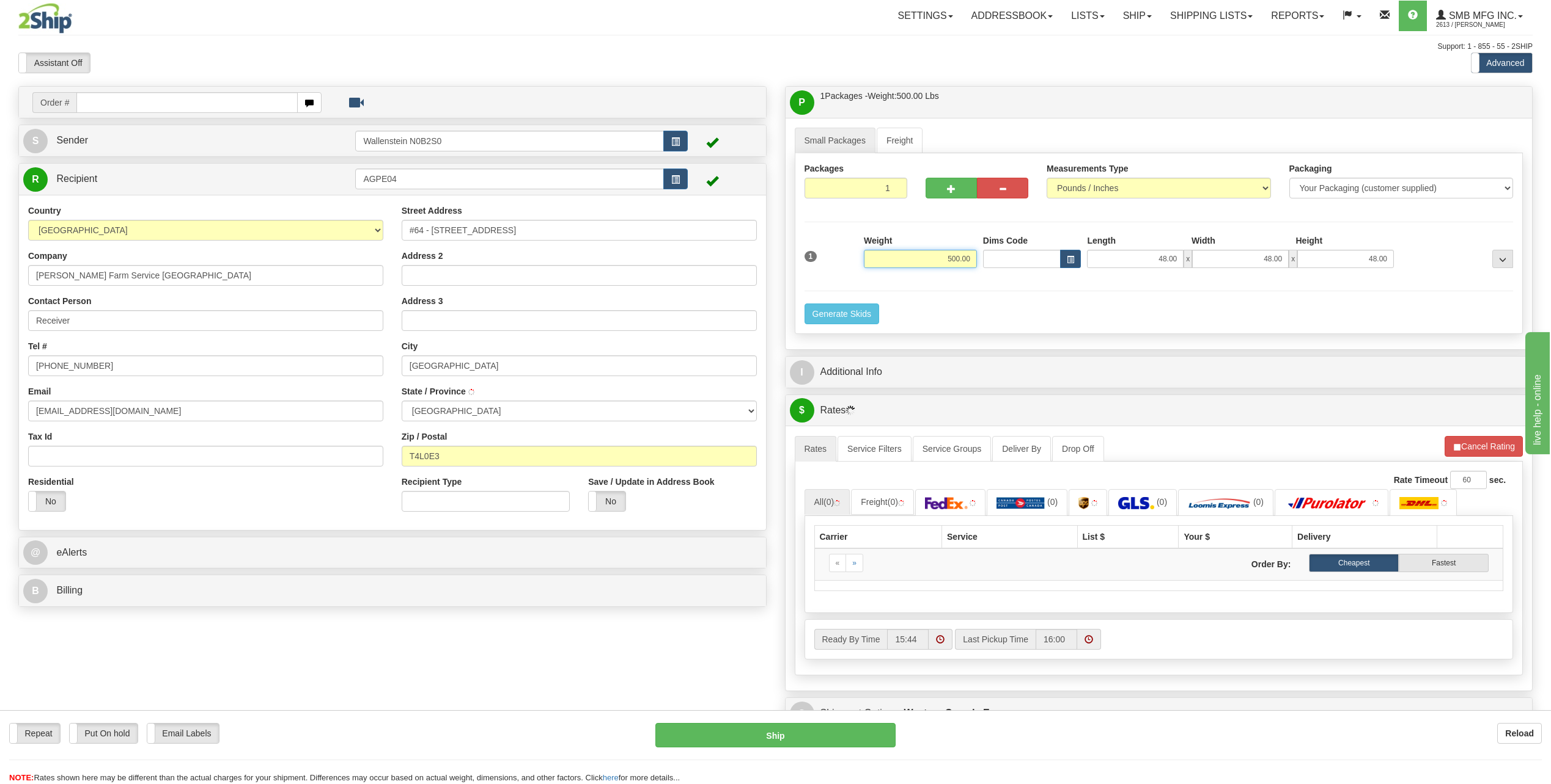
type input "LACOMBE COUNTY"
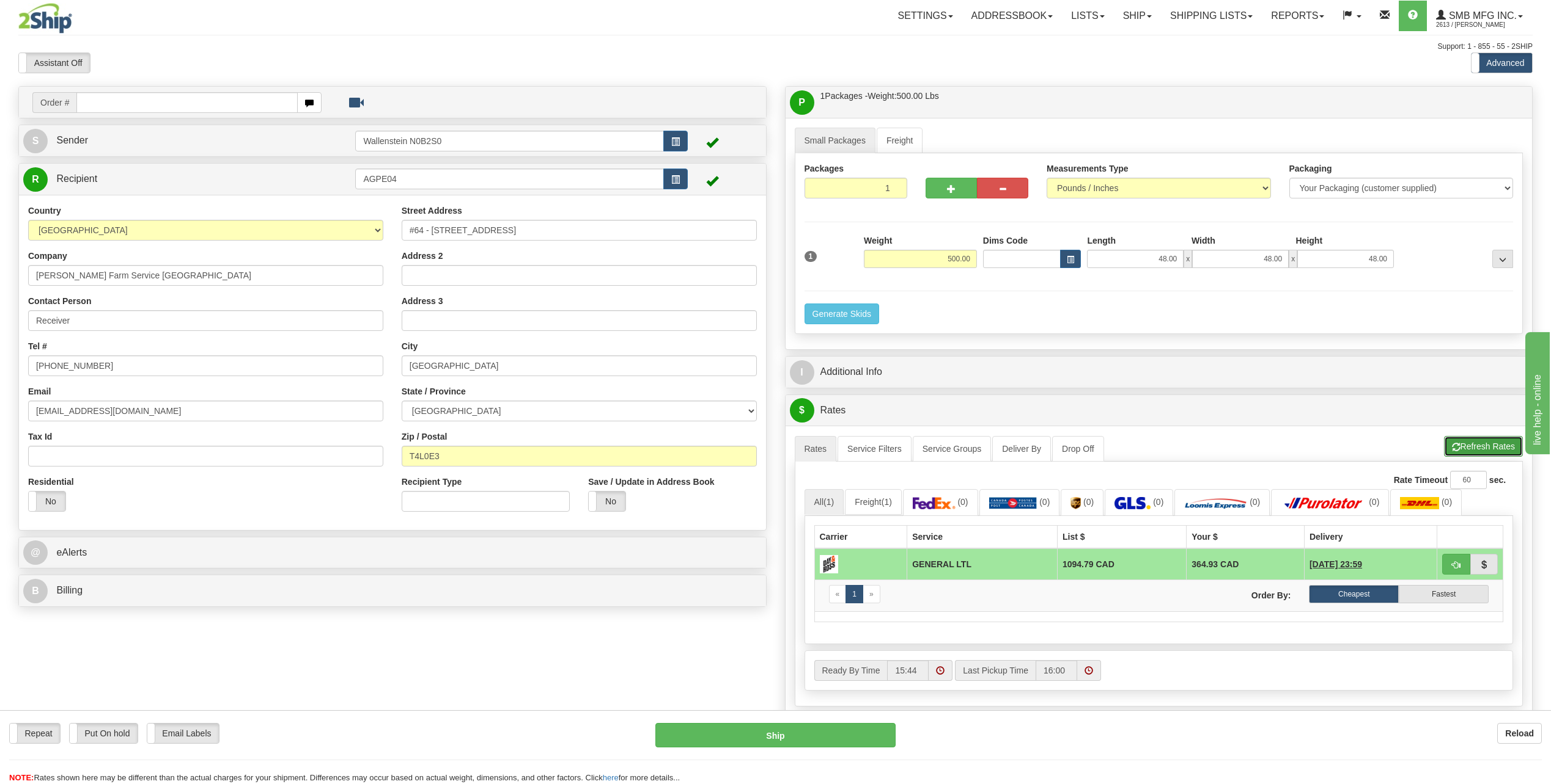
click at [1468, 439] on button "Refresh Rates" at bounding box center [1482, 447] width 78 height 21
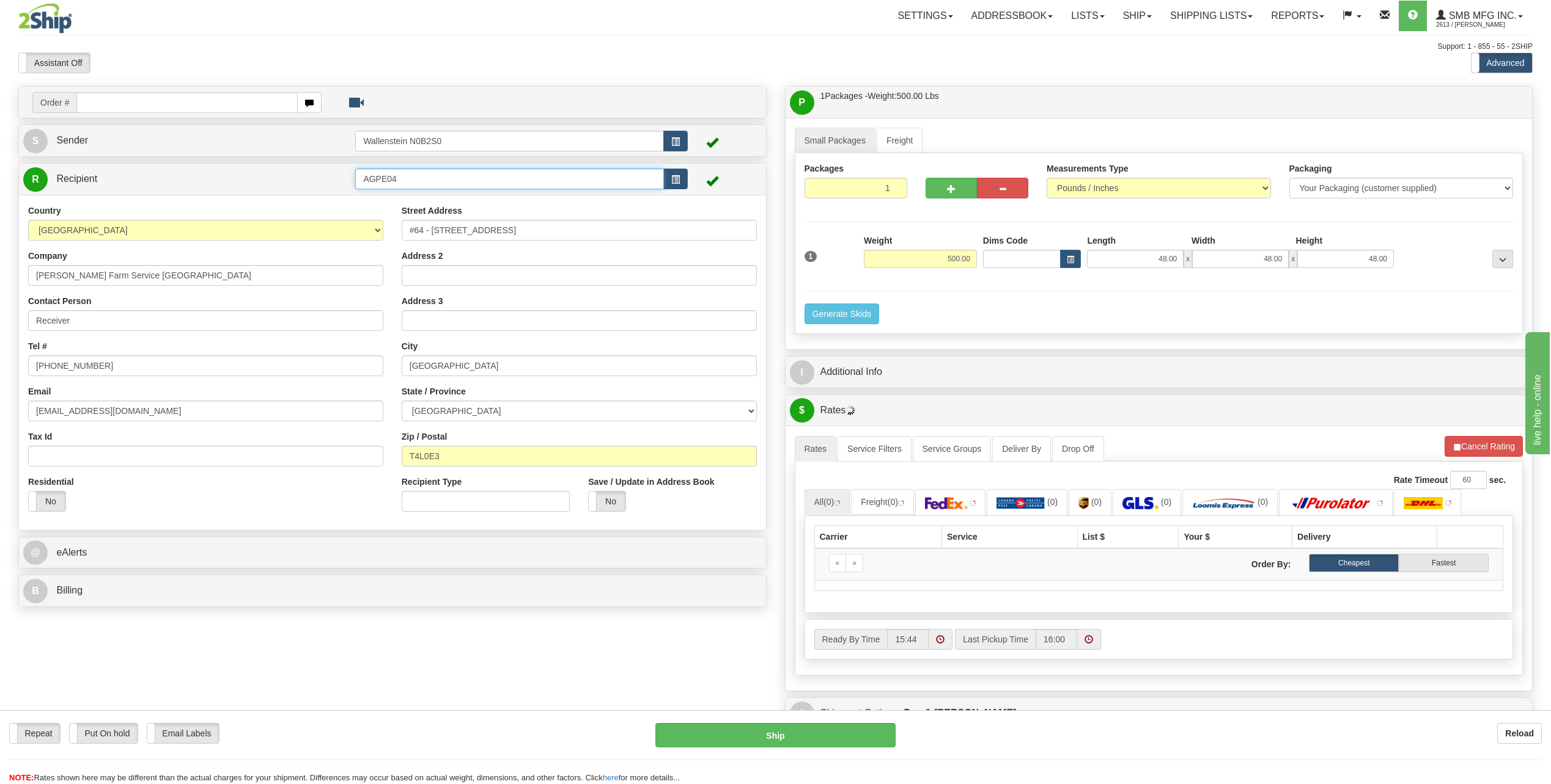
click at [416, 174] on input "AGPE04" at bounding box center [509, 179] width 308 height 21
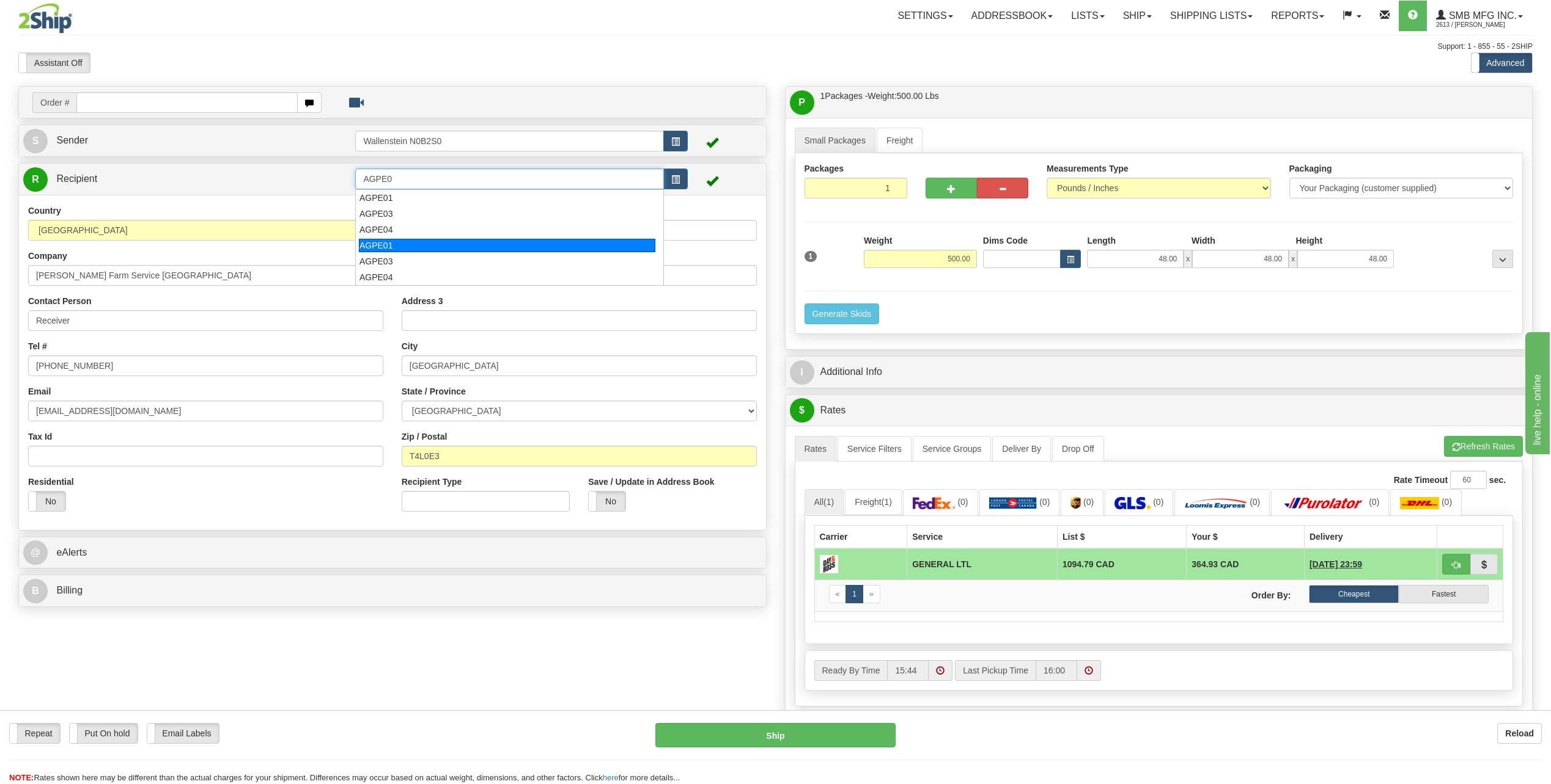
click at [422, 239] on div "AGPE01" at bounding box center [506, 246] width 297 height 14
type input "AGPE01"
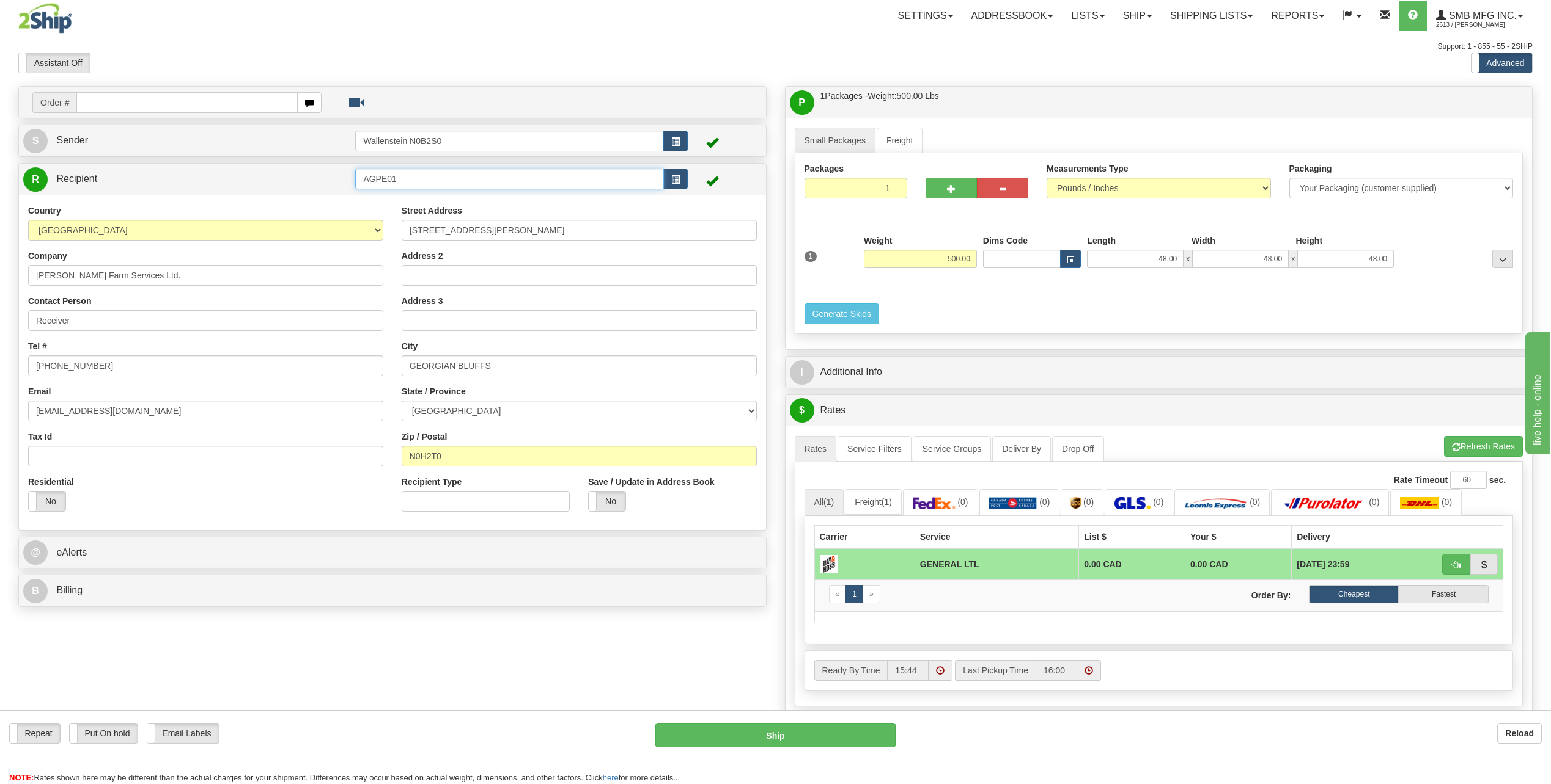
click at [439, 179] on input "AGPE01" at bounding box center [509, 179] width 308 height 21
drag, startPoint x: 439, startPoint y: 179, endPoint x: 357, endPoint y: 177, distance: 82.0
click at [357, 177] on input "AGPE01" at bounding box center [509, 179] width 308 height 21
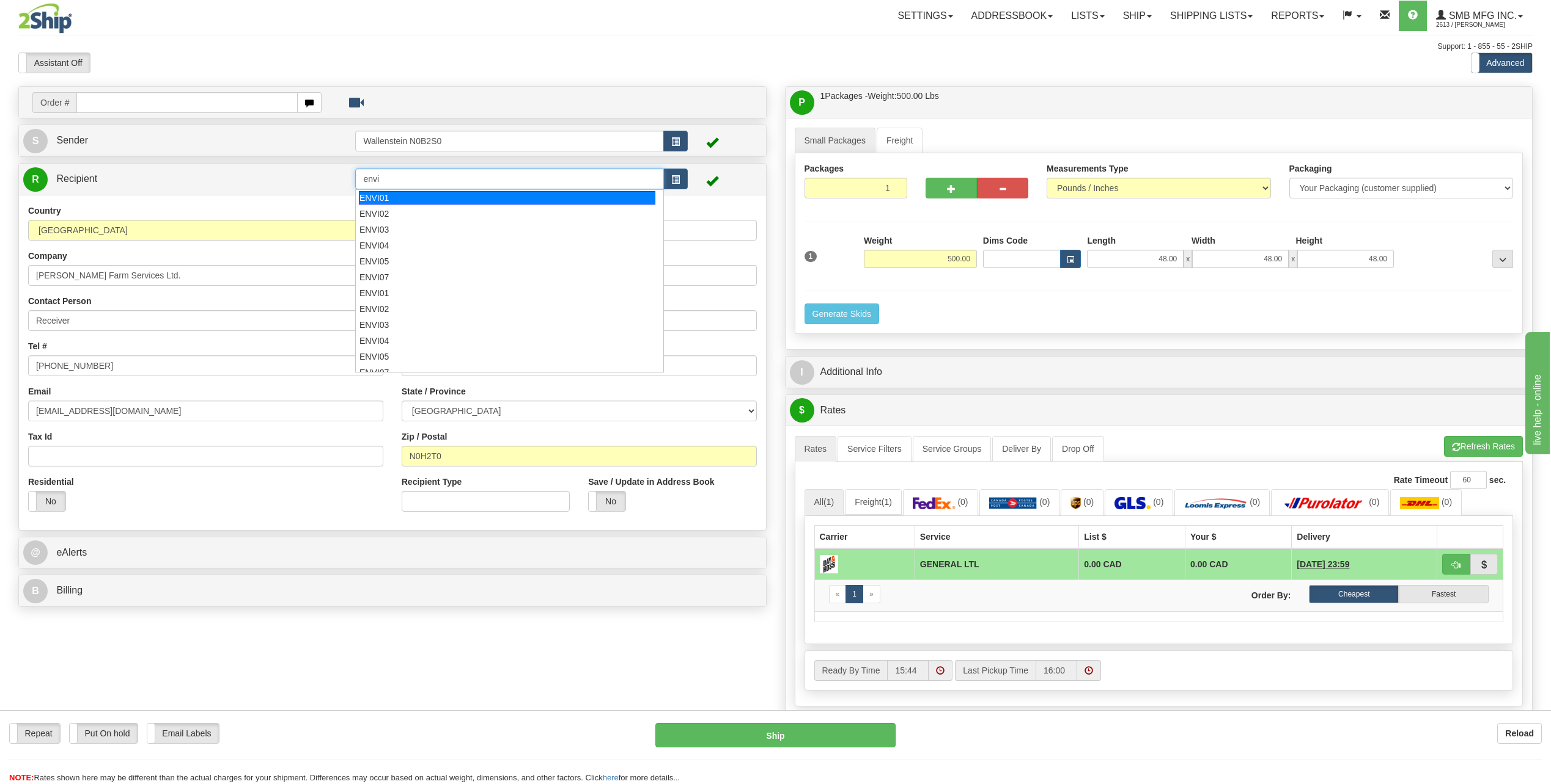
click at [389, 196] on div "ENVI01" at bounding box center [506, 198] width 297 height 14
type input "ENVI01"
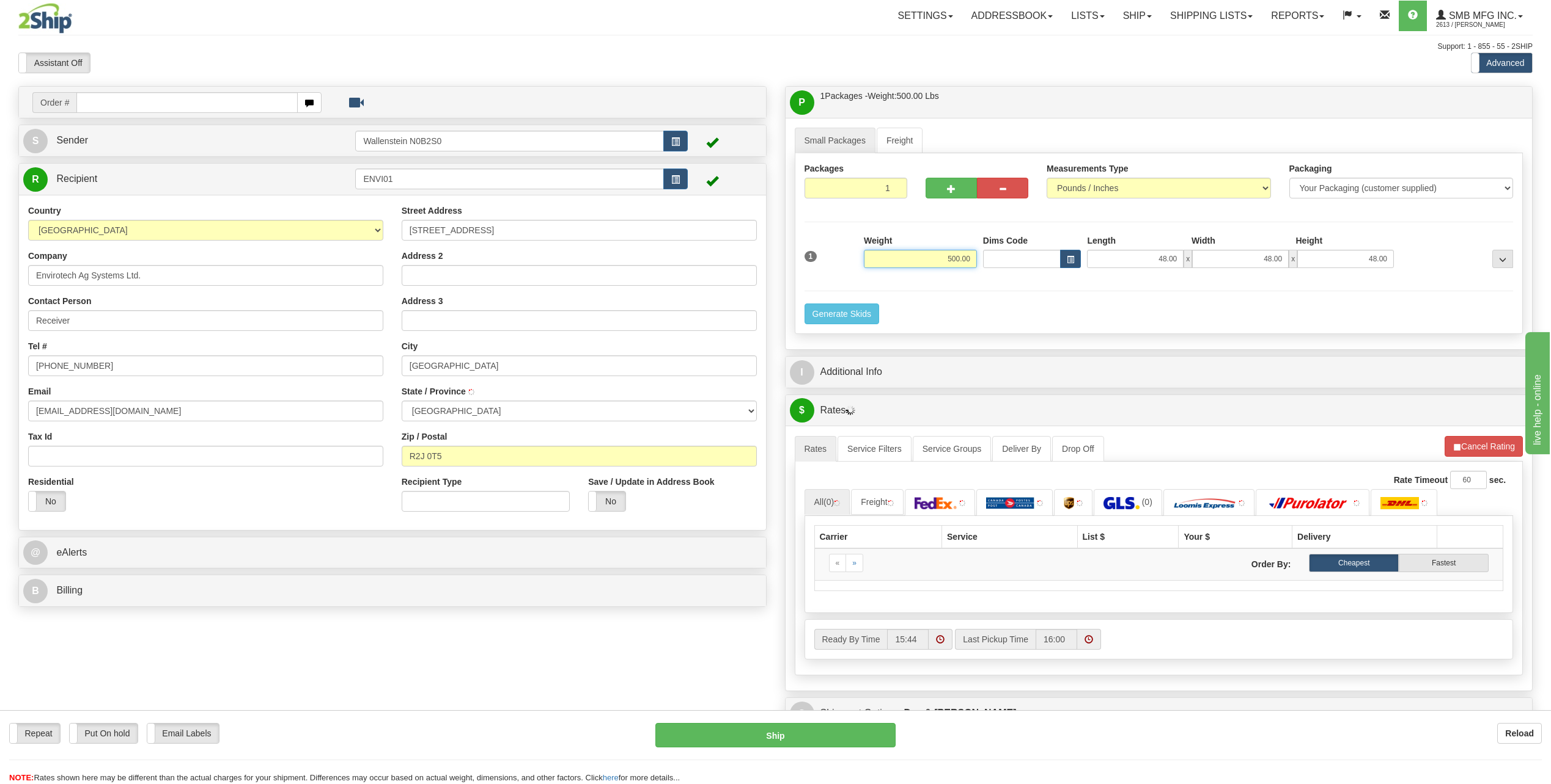
type input "WINNIPEG"
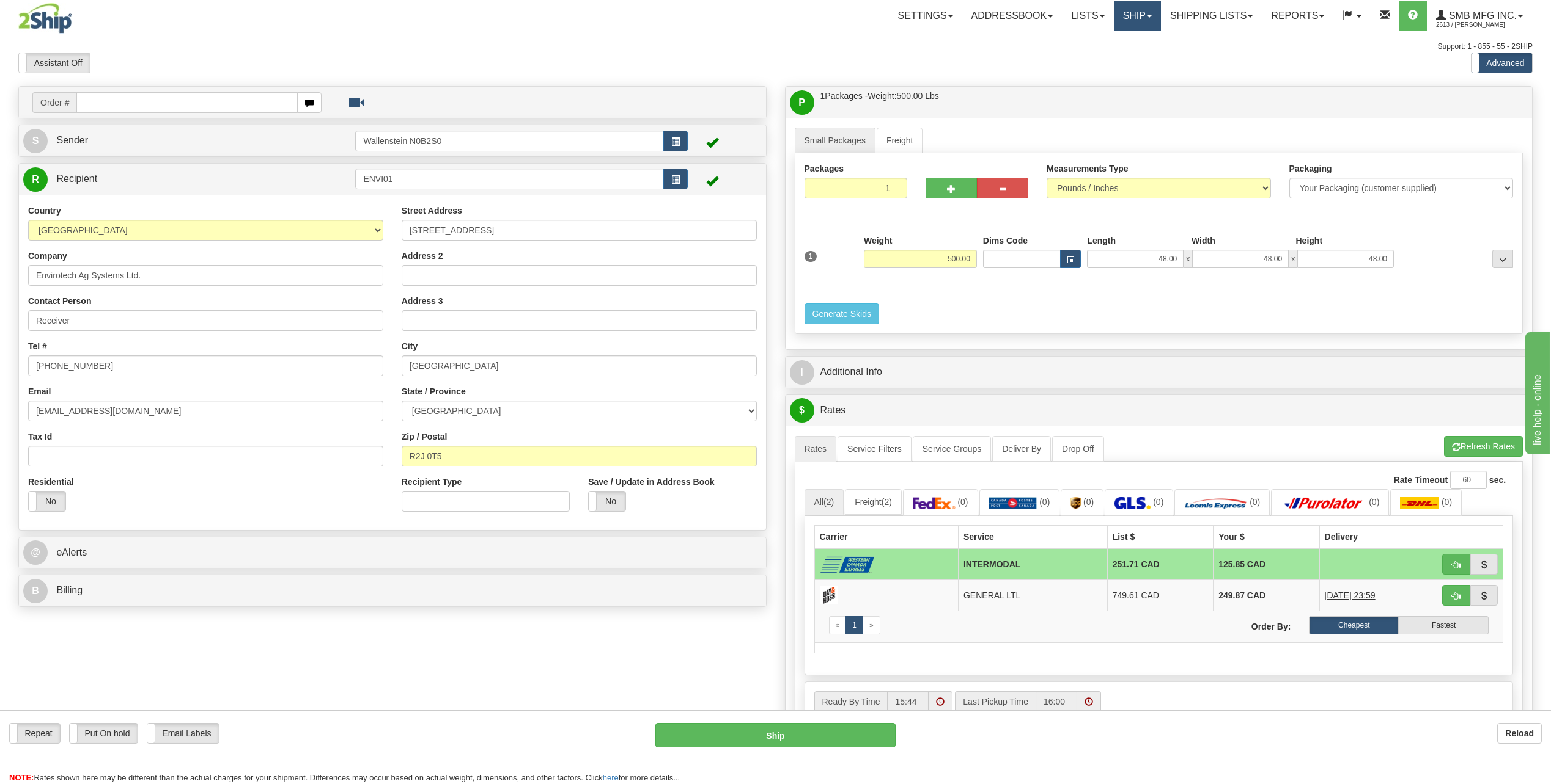
click at [1125, 17] on link "Ship" at bounding box center [1137, 16] width 47 height 31
click at [1071, 41] on span "Ship Screen" at bounding box center [1084, 43] width 47 height 10
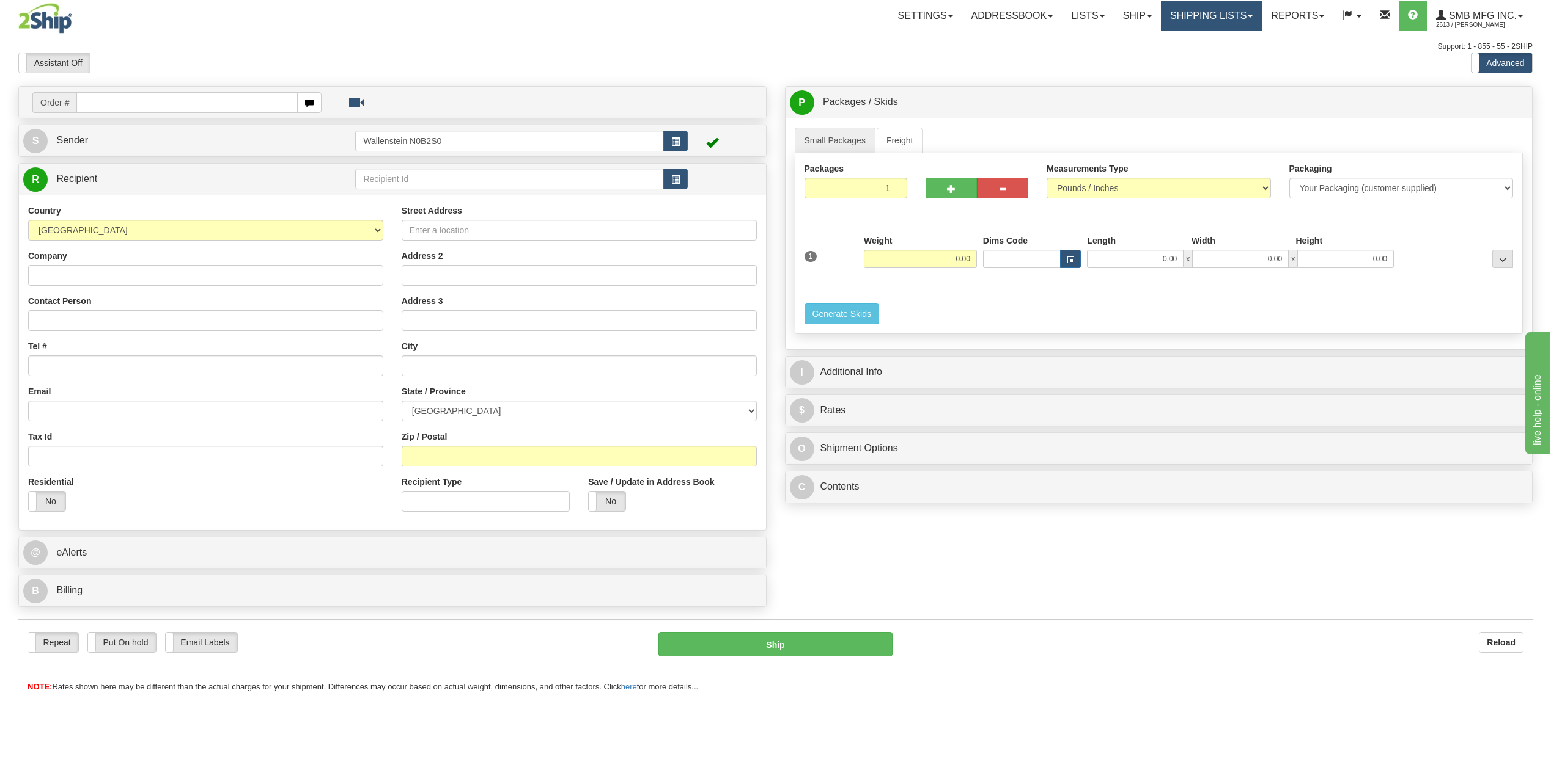
click at [1212, 16] on link "Shipping lists" at bounding box center [1211, 16] width 101 height 31
click at [1185, 41] on span "Current Shipments" at bounding box center [1191, 43] width 71 height 10
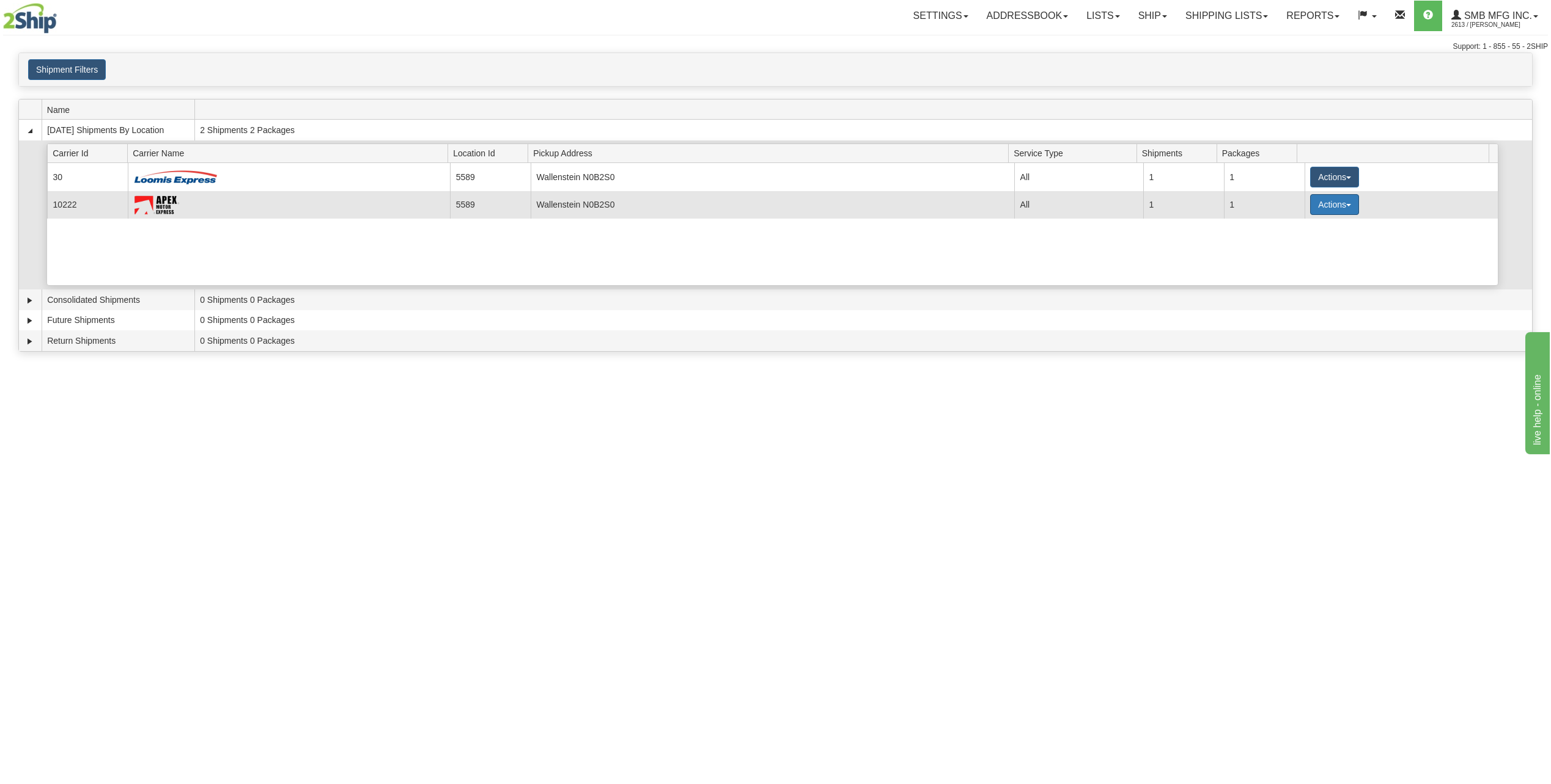
click at [1329, 206] on button "Actions" at bounding box center [1334, 204] width 49 height 21
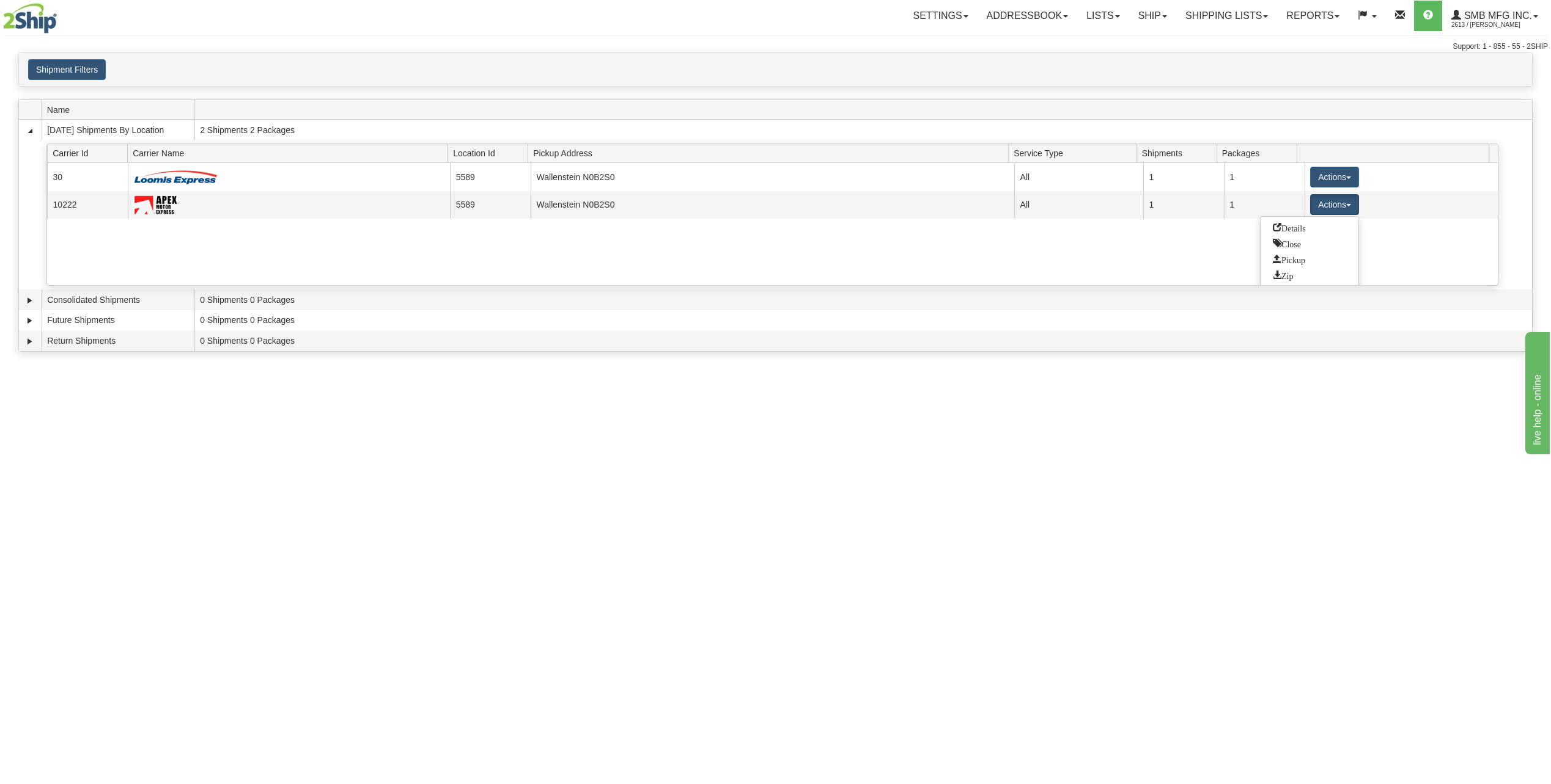
click at [1146, 573] on div "Toggle navigation Settings Shipping Preferences Fields Preferences New Recipien…" at bounding box center [776, 392] width 1551 height 784
drag, startPoint x: 1132, startPoint y: 7, endPoint x: 1134, endPoint y: 13, distance: 6.3
click at [1132, 7] on link "Ship" at bounding box center [1152, 16] width 47 height 31
click at [1114, 39] on span "Ship Screen" at bounding box center [1100, 43] width 47 height 10
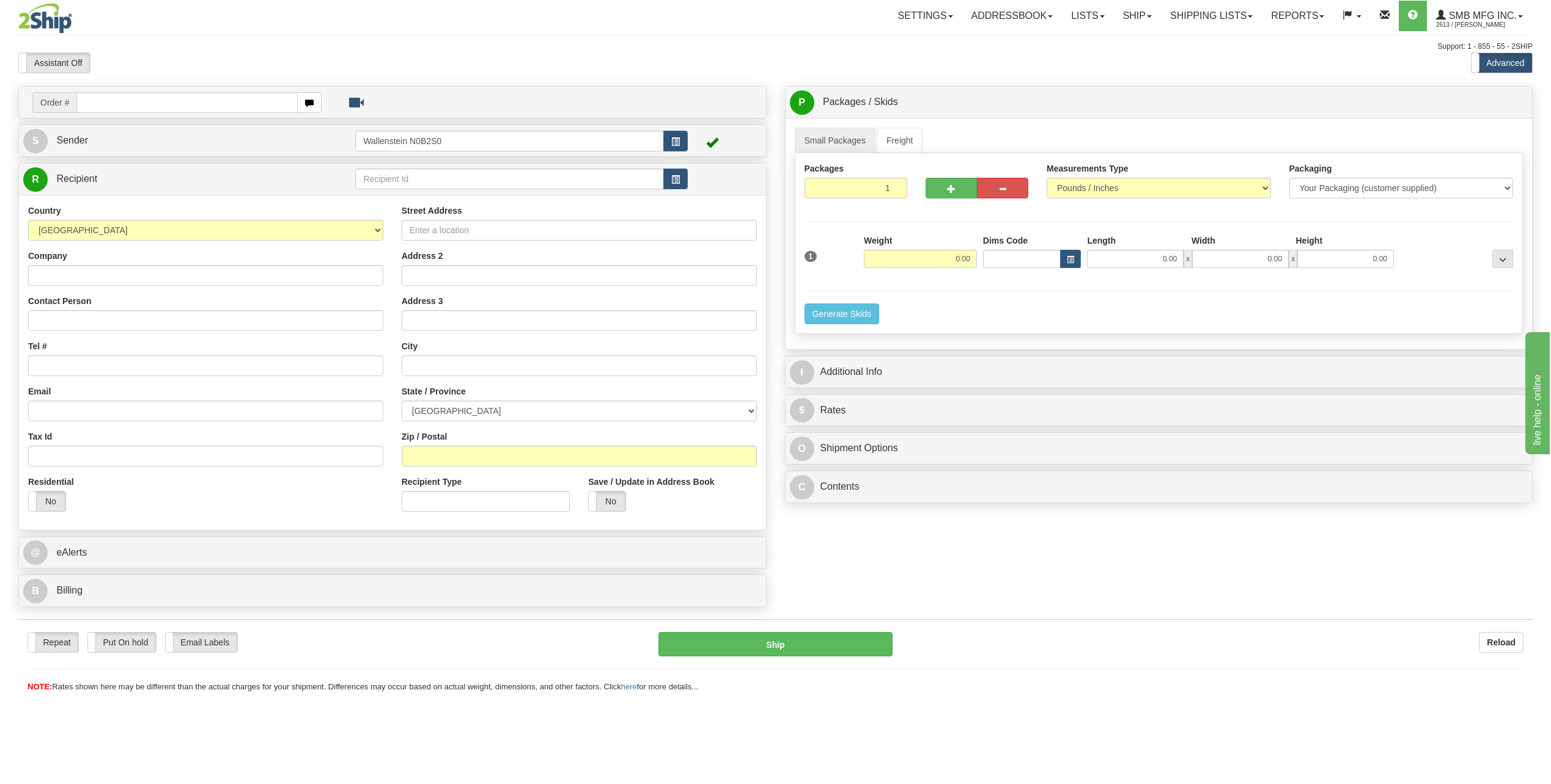
click at [776, 332] on div "P Packages / Skids 1 Packages - Weight: 0.00 Lbs 1 Skids - Weight: NaN Lbs Ship…" at bounding box center [1159, 298] width 767 height 424
click at [774, 334] on div "Order # S Sender" at bounding box center [392, 349] width 767 height 527
click at [779, 346] on div "P Packages / Skids 1 Packages - Weight: 0.00 Lbs 1 Skids - Weight: NaN Lbs Ship…" at bounding box center [1159, 298] width 767 height 424
click at [777, 349] on div "P Packages / Skids 1 Packages - Weight: 0.00 Lbs 1 Skids - Weight: NaN Lbs Ship…" at bounding box center [1159, 298] width 767 height 424
click at [774, 340] on div "Order # S Sender" at bounding box center [392, 349] width 767 height 527
